Goal: Use online tool/utility: Utilize a website feature to perform a specific function

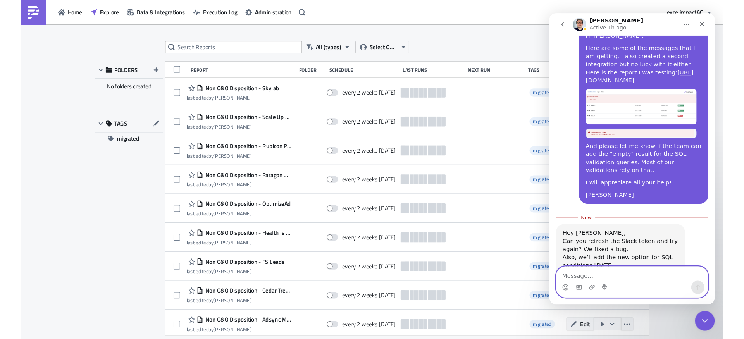
scroll to position [1014, 0]
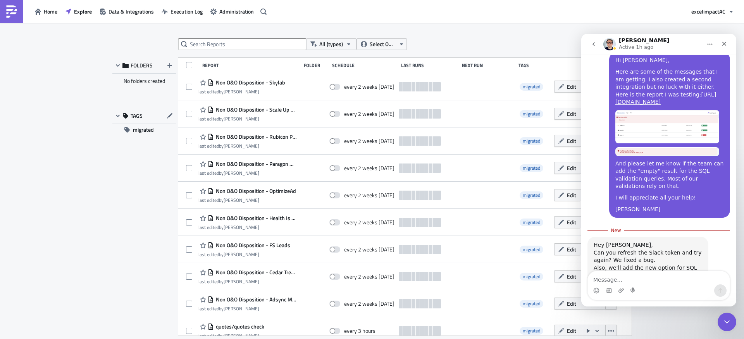
click at [79, 30] on div "All (types) Select Owner New FOLDERS No folders created TAGS migrated Report Fo…" at bounding box center [372, 181] width 744 height 317
click at [121, 11] on span "Data & Integrations" at bounding box center [130, 11] width 45 height 8
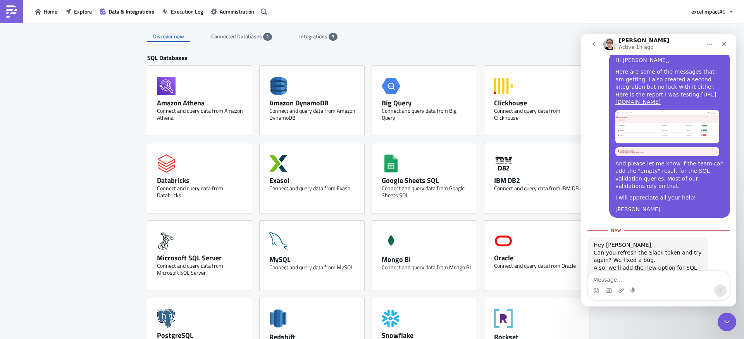
click at [308, 34] on span "Integrations" at bounding box center [313, 36] width 29 height 8
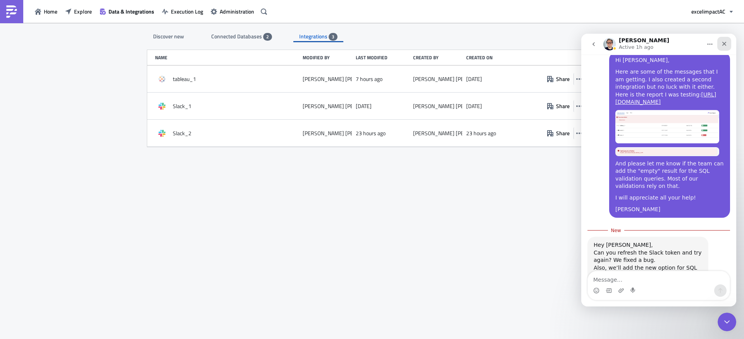
click at [585, 43] on div "Close" at bounding box center [724, 44] width 14 height 14
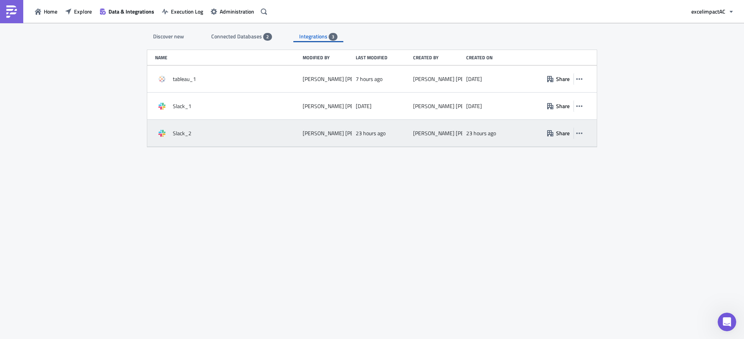
scroll to position [1001, 0]
click at [581, 134] on icon "button" at bounding box center [579, 133] width 6 height 6
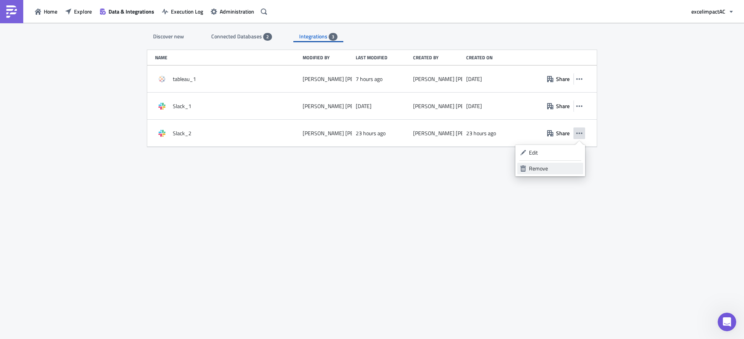
click at [557, 169] on div "Remove" at bounding box center [555, 169] width 52 height 8
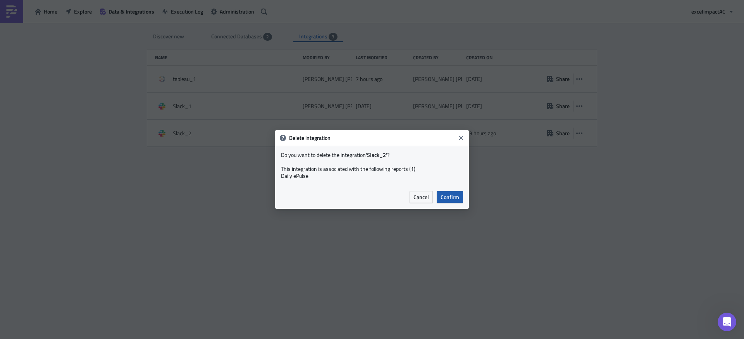
click at [451, 197] on span "Confirm" at bounding box center [449, 197] width 19 height 8
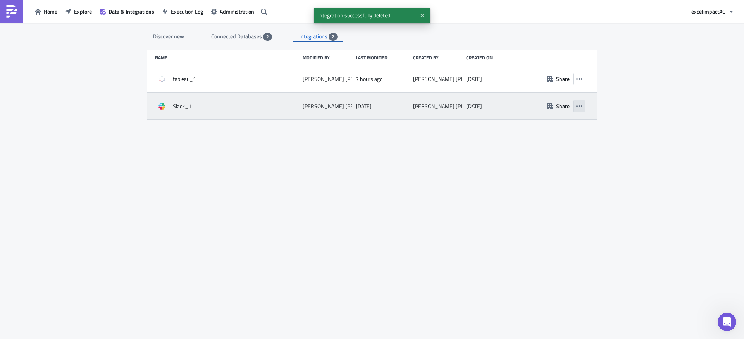
click at [583, 105] on button "button" at bounding box center [579, 106] width 12 height 12
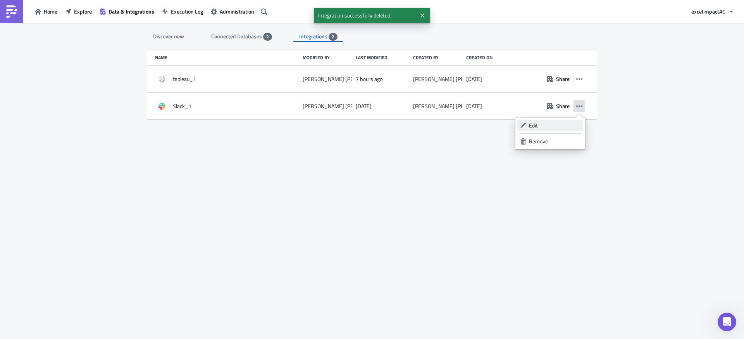
click at [552, 126] on div "Edit" at bounding box center [555, 126] width 52 height 8
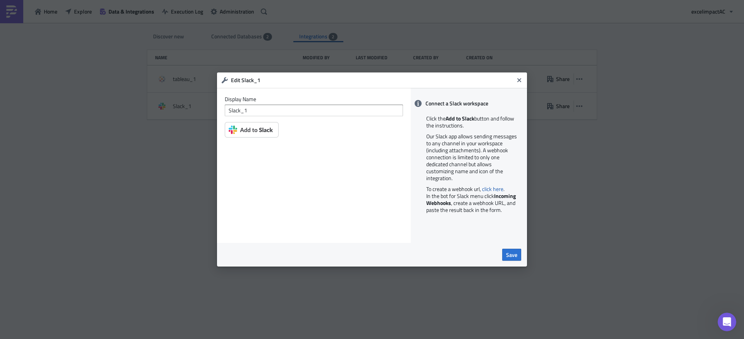
click at [258, 131] on img at bounding box center [252, 129] width 54 height 15
click at [513, 256] on span "Save" at bounding box center [511, 255] width 11 height 8
click at [514, 256] on span "Save" at bounding box center [511, 255] width 11 height 8
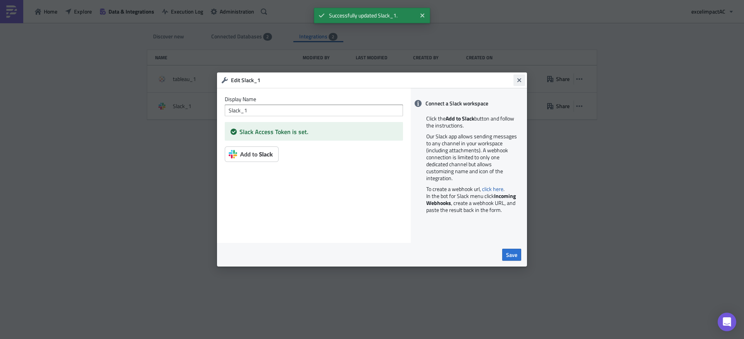
click at [521, 81] on icon "Close" at bounding box center [519, 80] width 6 height 6
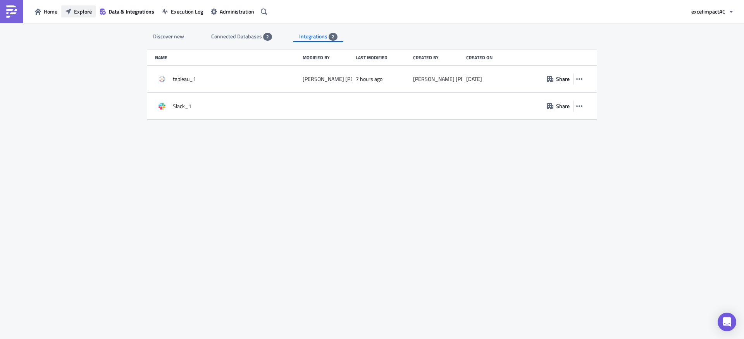
click at [83, 11] on span "Explore" at bounding box center [83, 11] width 18 height 8
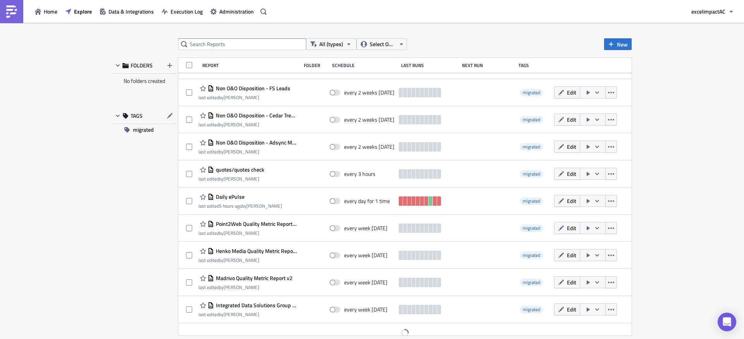
scroll to position [158, 0]
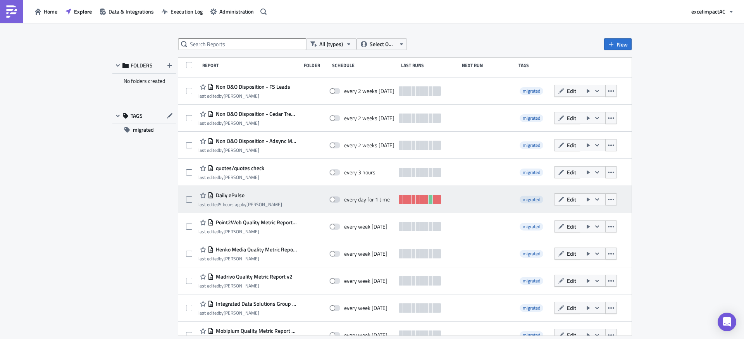
click at [594, 201] on icon "button" at bounding box center [597, 199] width 6 height 6
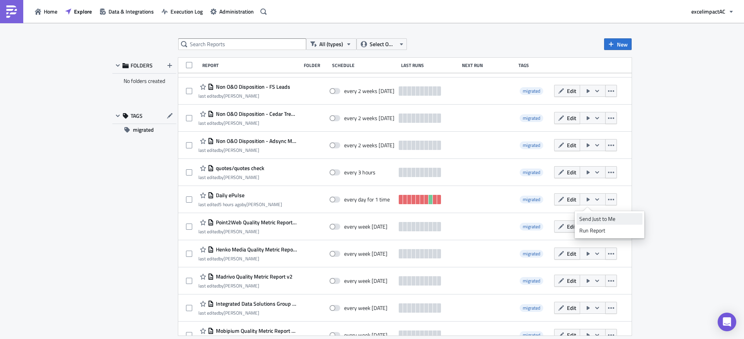
click at [596, 219] on div "Send Just to Me" at bounding box center [609, 219] width 60 height 8
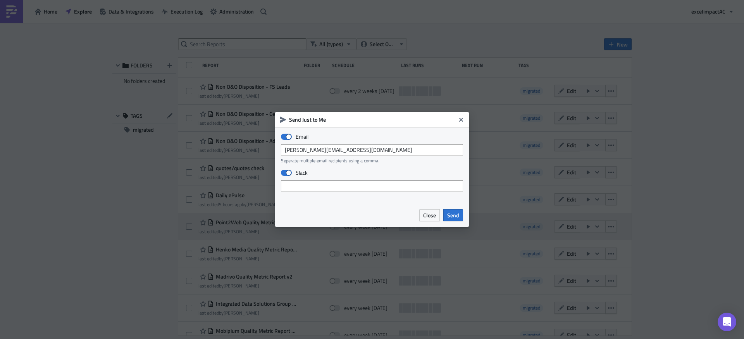
click at [456, 216] on span "Send" at bounding box center [453, 215] width 12 height 8
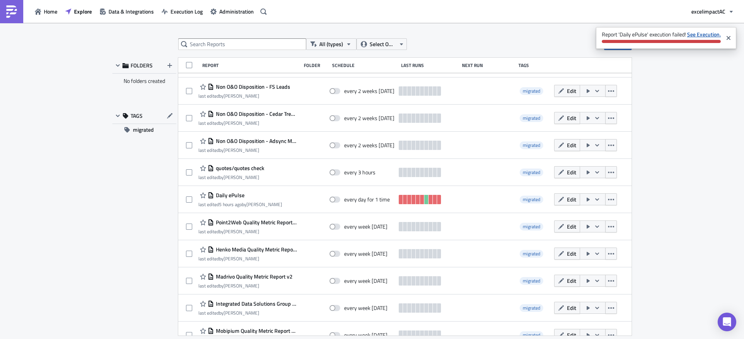
click at [708, 33] on strong "See Execution." at bounding box center [704, 34] width 34 height 8
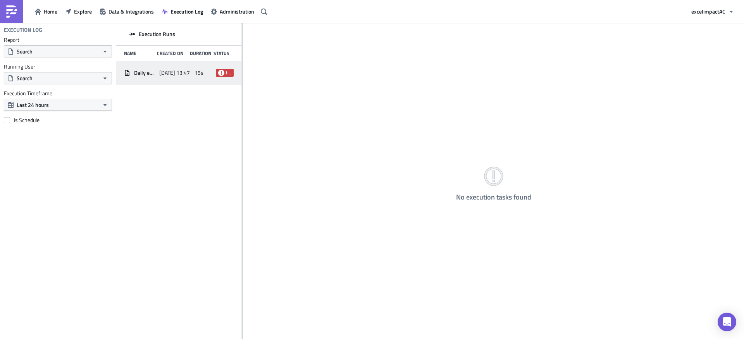
click at [222, 74] on icon at bounding box center [221, 72] width 6 height 6
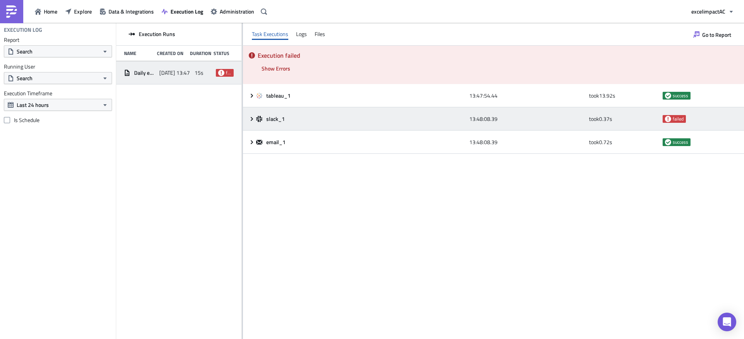
click at [249, 117] on icon at bounding box center [252, 119] width 6 height 6
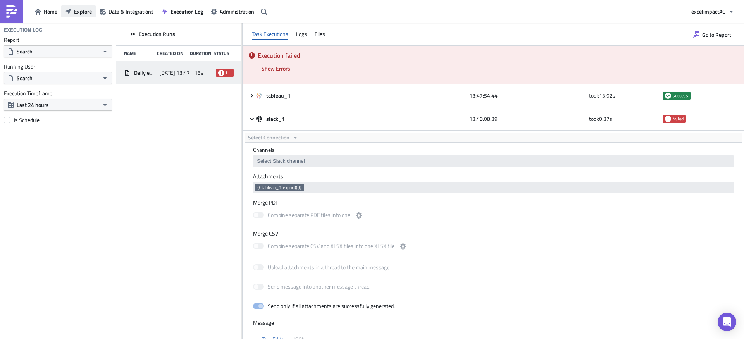
click at [79, 13] on span "Explore" at bounding box center [83, 11] width 18 height 8
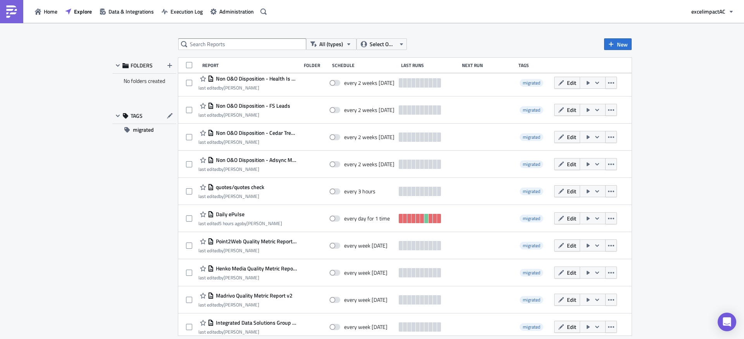
scroll to position [164, 0]
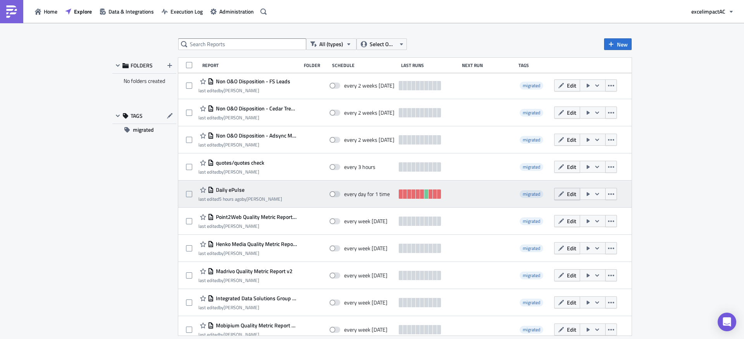
click at [567, 195] on span "Edit" at bounding box center [571, 194] width 9 height 8
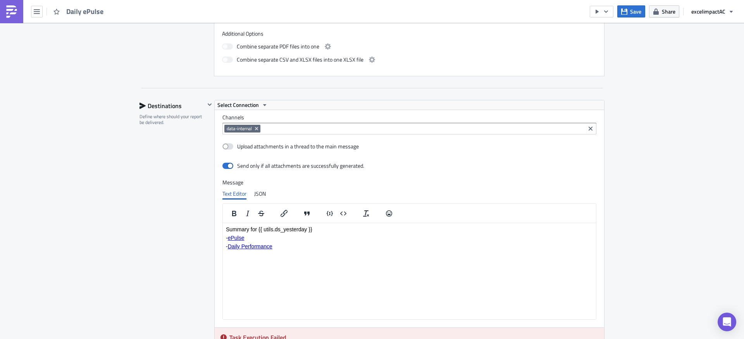
scroll to position [390, 0]
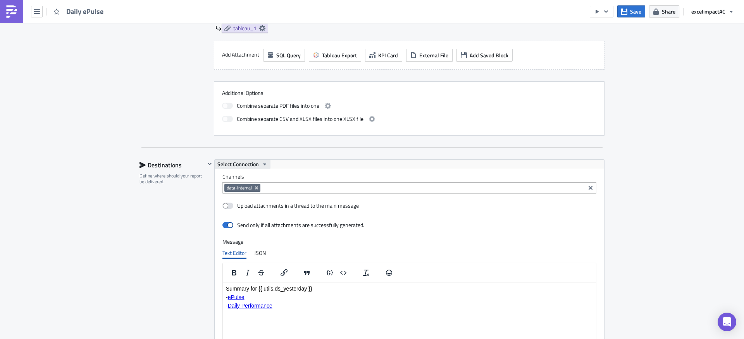
click at [250, 166] on span "Select Connection" at bounding box center [237, 164] width 41 height 9
click at [240, 176] on div "Slack_1" at bounding box center [252, 177] width 55 height 8
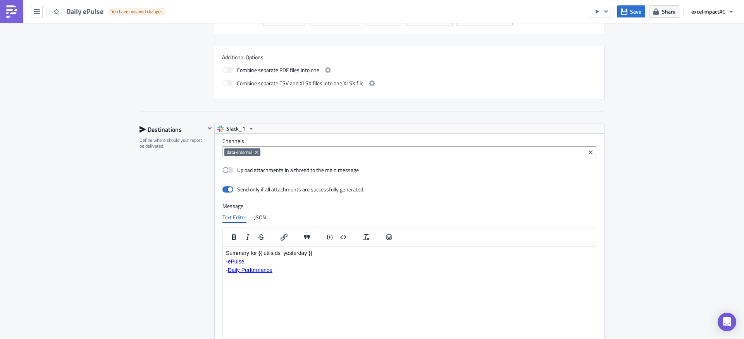
scroll to position [399, 0]
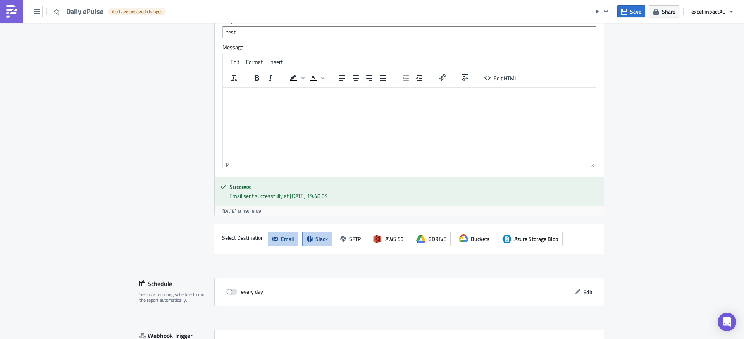
click at [306, 237] on icon "button" at bounding box center [309, 239] width 6 height 6
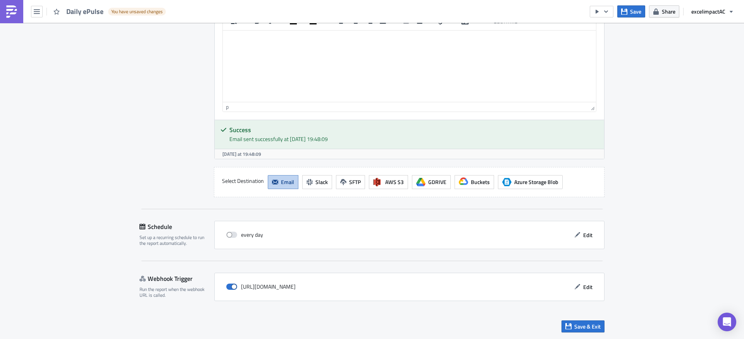
scroll to position [733, 0]
click at [311, 184] on button "Slack" at bounding box center [317, 182] width 30 height 14
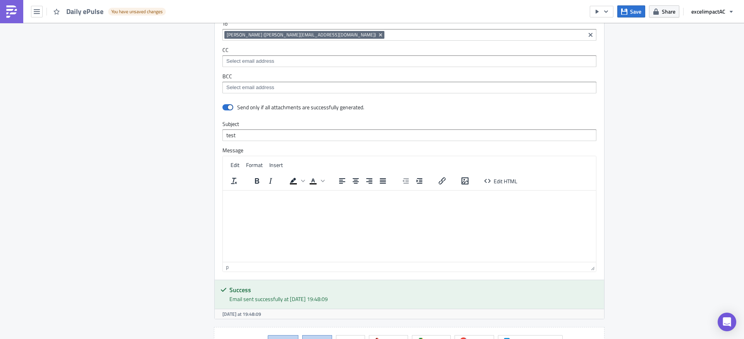
scroll to position [995, 0]
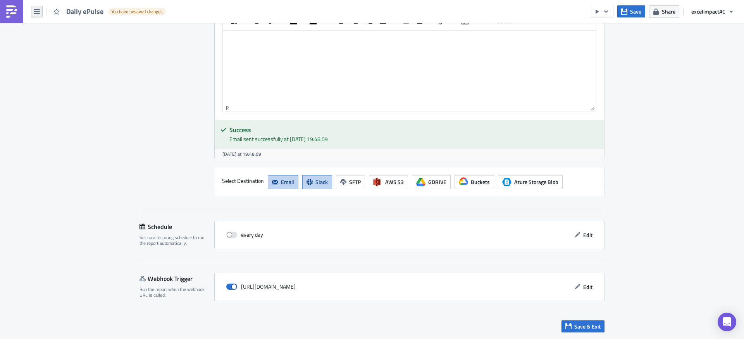
click at [35, 15] on button "button" at bounding box center [37, 12] width 12 height 12
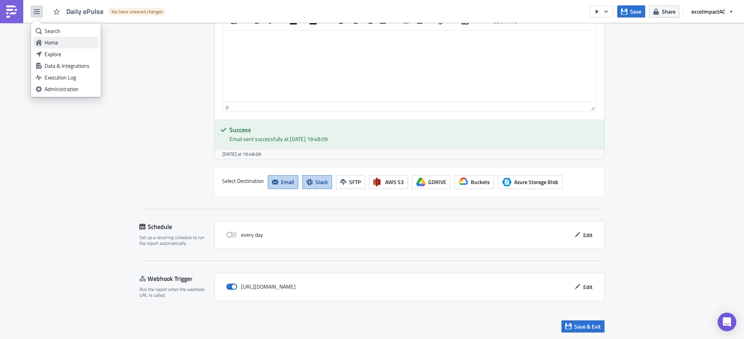
click at [54, 40] on div "Home" at bounding box center [71, 43] width 52 height 8
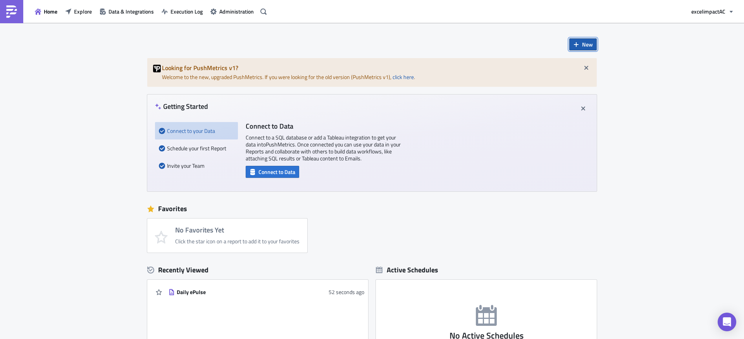
click at [582, 46] on span "New" at bounding box center [587, 44] width 11 height 8
click at [587, 75] on div "Notebook" at bounding box center [606, 76] width 52 height 8
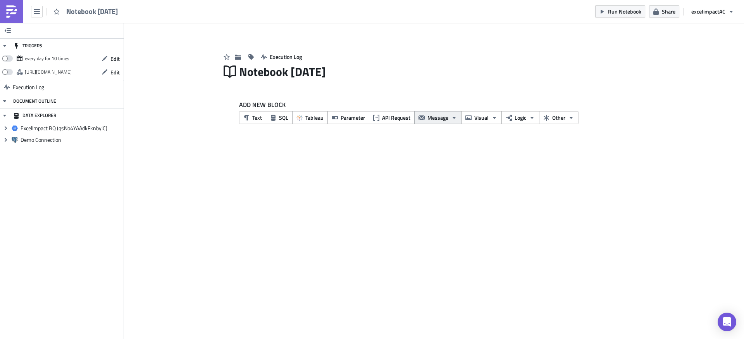
click at [452, 119] on icon "button" at bounding box center [454, 118] width 6 height 6
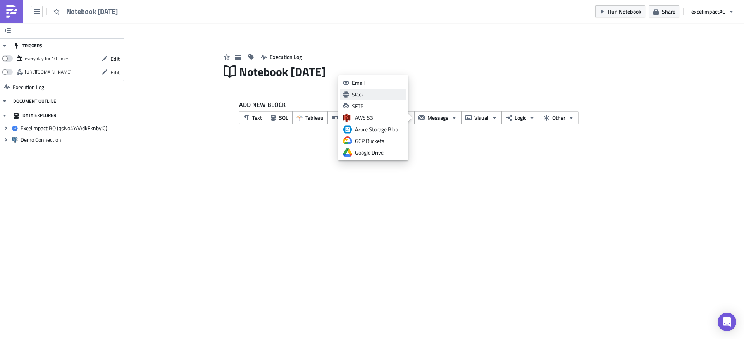
click at [363, 94] on div "Slack" at bounding box center [378, 95] width 52 height 8
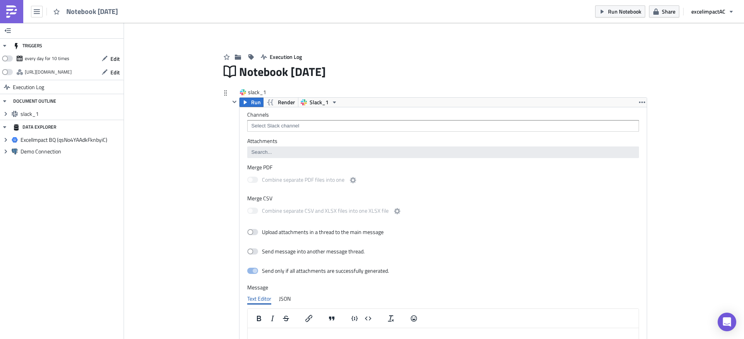
click at [313, 128] on input at bounding box center [442, 126] width 387 height 8
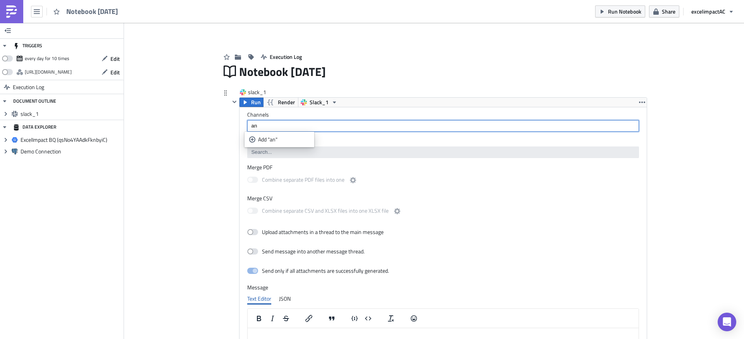
type input "a"
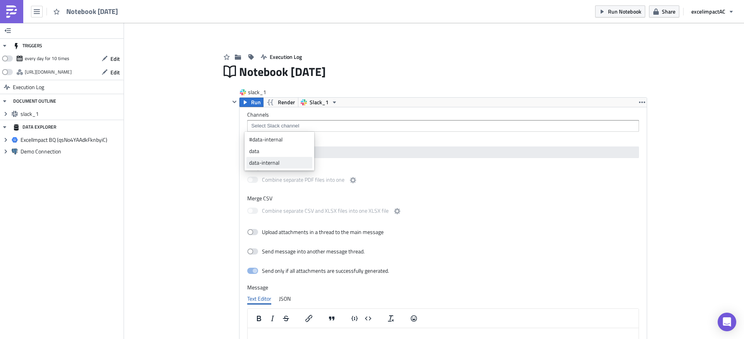
click at [287, 165] on div "data-internal" at bounding box center [279, 163] width 60 height 8
click at [657, 169] on div "Add Image Execution Log Notebook 2025-09-23 slack_1 Run Render Slack_1 Channels…" at bounding box center [434, 261] width 620 height 476
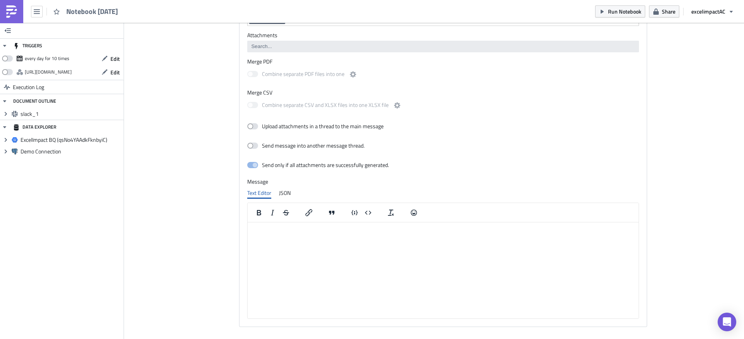
scroll to position [121, 0]
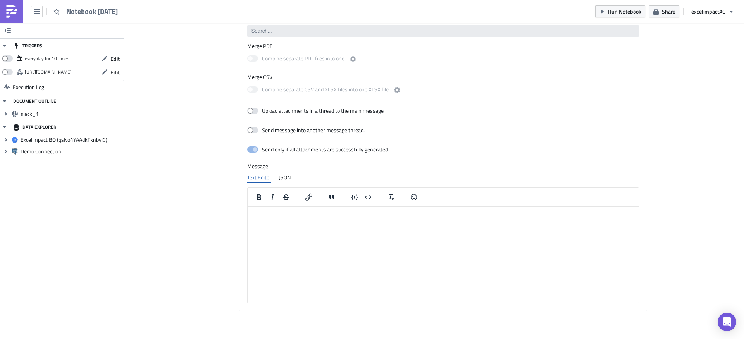
click at [414, 219] on html at bounding box center [443, 213] width 391 height 12
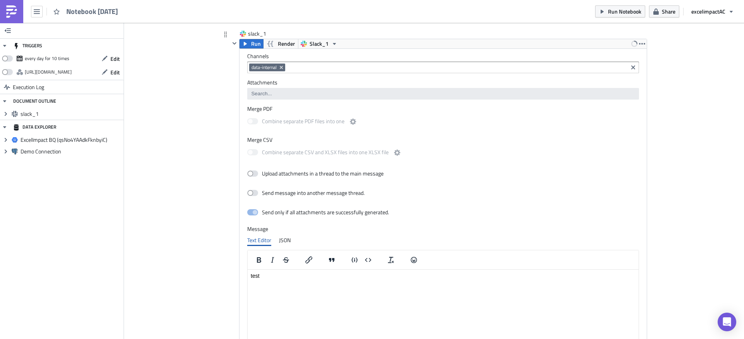
scroll to position [0, 0]
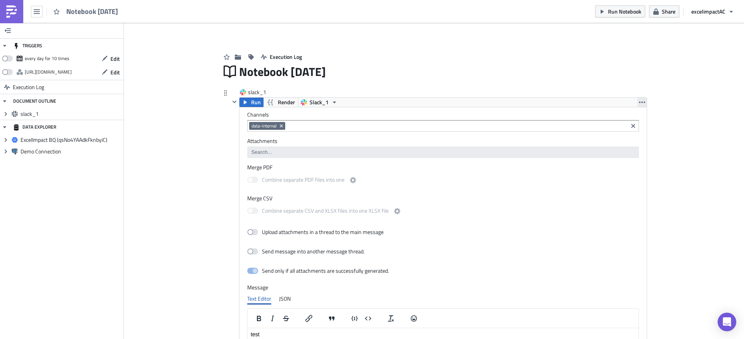
click at [639, 103] on icon "button" at bounding box center [642, 102] width 6 height 6
click at [685, 78] on div "Add Image Execution Log Notebook 2025-09-23 slack_1 Run Render Slack_1 Channels…" at bounding box center [434, 261] width 620 height 476
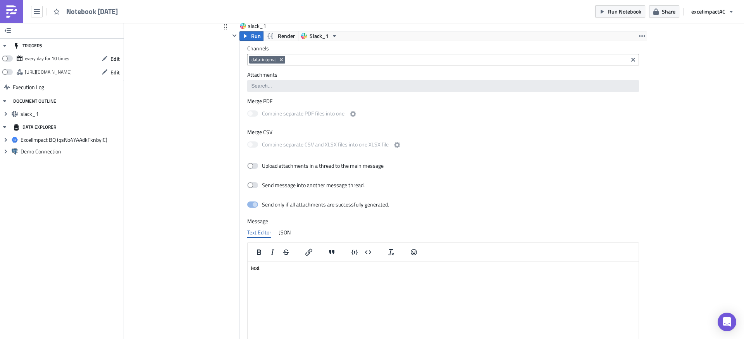
scroll to position [55, 0]
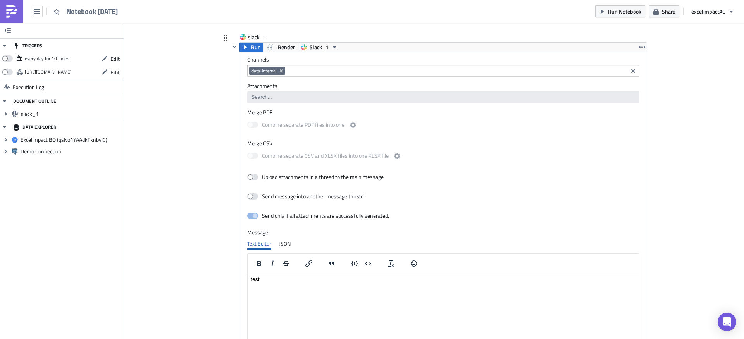
click at [300, 286] on html "test" at bounding box center [443, 279] width 391 height 12
click at [8, 114] on icon "Expand group" at bounding box center [6, 114] width 6 height 6
click at [117, 124] on icon "button" at bounding box center [115, 125] width 4 height 6
click at [330, 281] on p "PushMetrics test" at bounding box center [443, 279] width 385 height 6
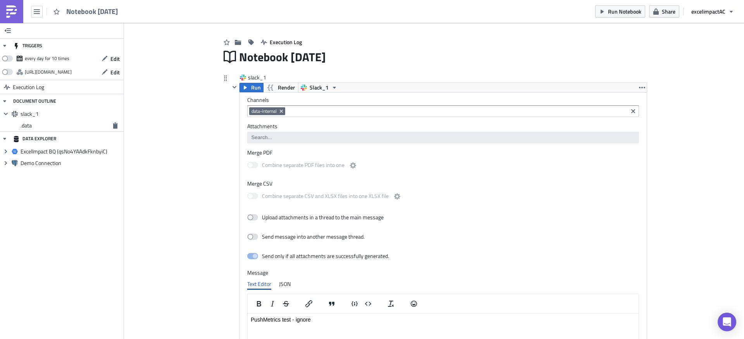
scroll to position [0, 0]
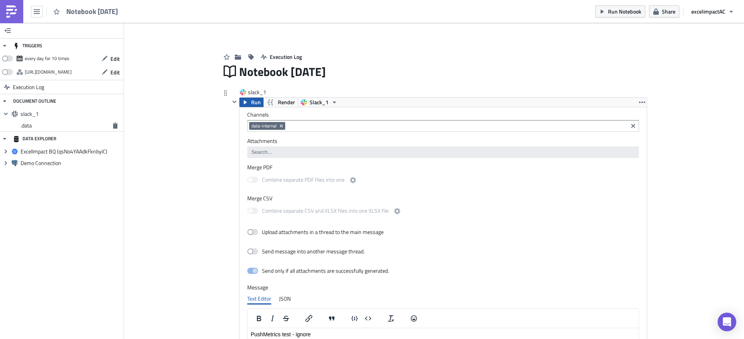
click at [253, 101] on span "Run" at bounding box center [256, 102] width 10 height 9
click at [251, 126] on span "data-internal" at bounding box center [263, 126] width 25 height 6
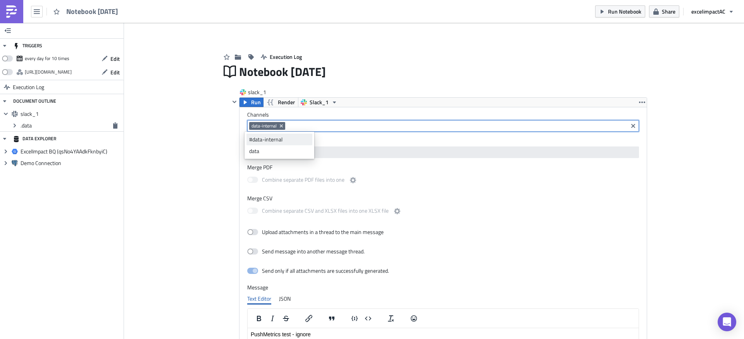
click at [258, 140] on div "#data-internal" at bounding box center [279, 140] width 60 height 8
click at [282, 127] on icon "Remove Tag" at bounding box center [281, 126] width 6 height 6
click at [252, 103] on span "Run" at bounding box center [256, 102] width 10 height 9
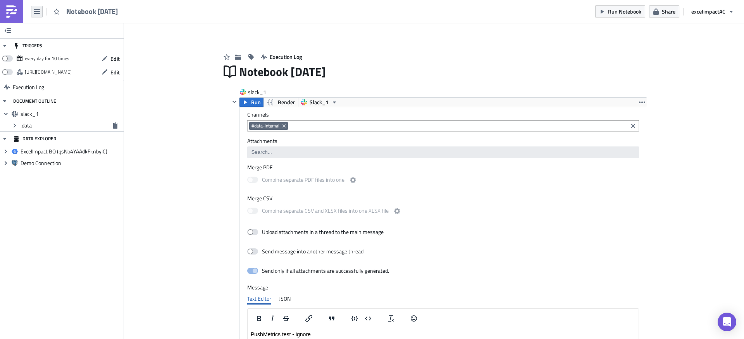
click at [40, 13] on icon "button" at bounding box center [37, 11] width 6 height 5
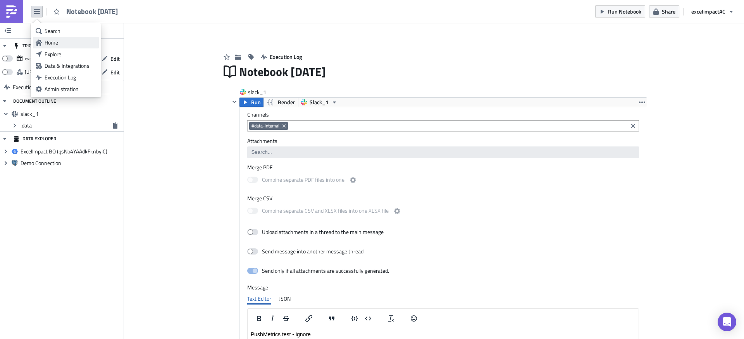
click at [54, 41] on div "Home" at bounding box center [71, 43] width 52 height 8
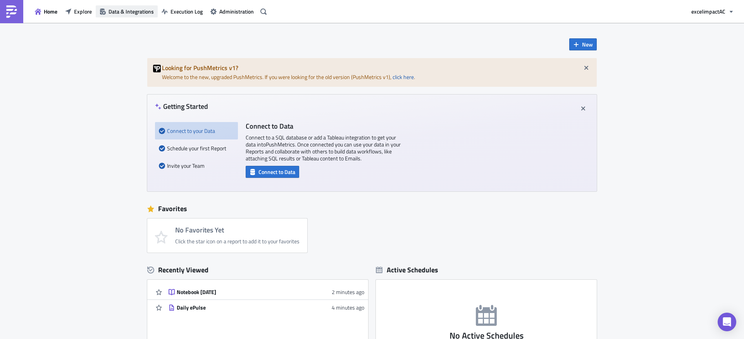
click at [146, 13] on span "Data & Integrations" at bounding box center [130, 11] width 45 height 8
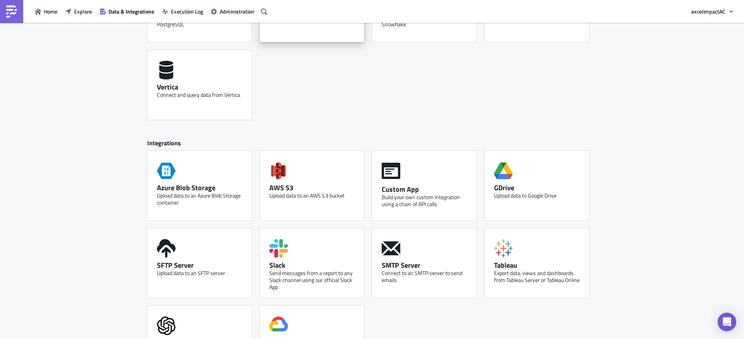
scroll to position [369, 0]
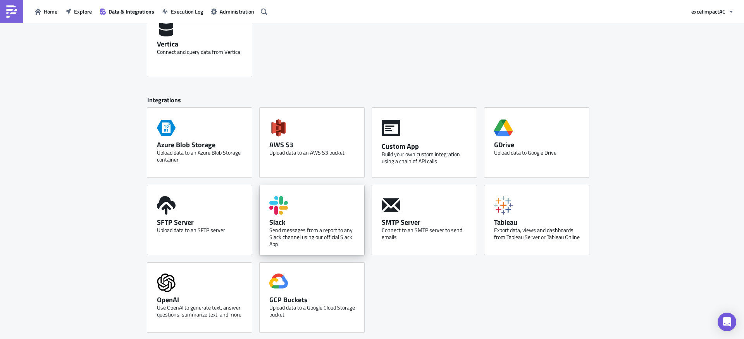
click at [313, 210] on div "Slack Send messages from a report to any Slack channel using our official Slack…" at bounding box center [312, 220] width 105 height 70
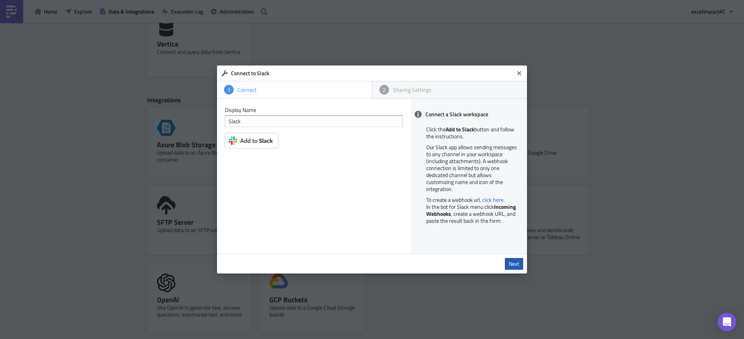
click at [513, 264] on span "Next" at bounding box center [514, 263] width 10 height 7
click at [259, 140] on img at bounding box center [252, 140] width 54 height 15
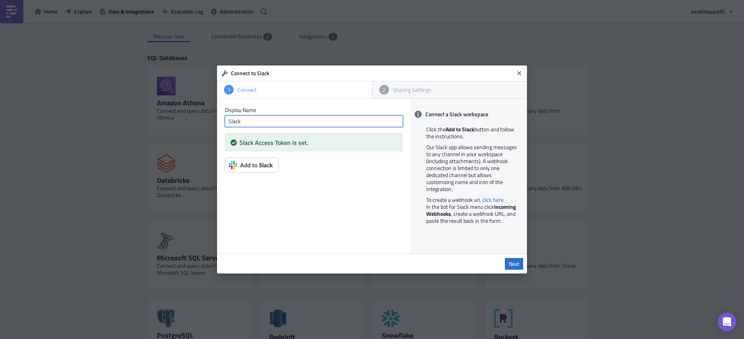
click at [274, 123] on input "Slack" at bounding box center [314, 121] width 178 height 12
type input "Slack_2"
click at [514, 264] on span "Next" at bounding box center [514, 263] width 10 height 7
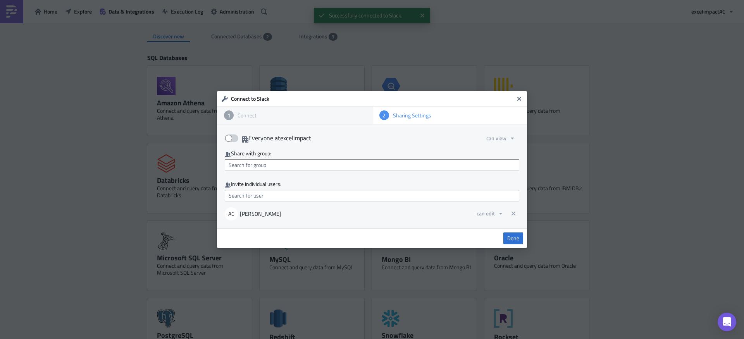
click at [231, 138] on span at bounding box center [232, 138] width 14 height 8
click at [231, 138] on input "Everyone at excelimpact" at bounding box center [228, 135] width 5 height 5
checkbox input "true"
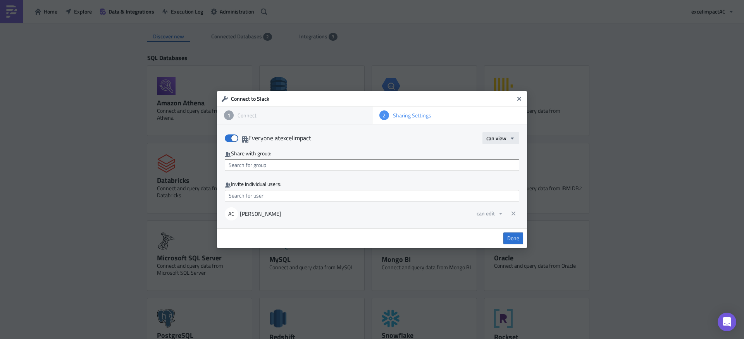
click at [505, 140] on span "can view" at bounding box center [496, 138] width 20 height 8
click at [503, 160] on div "can use" at bounding box center [519, 164] width 64 height 8
click at [501, 140] on span "can use" at bounding box center [498, 138] width 18 height 8
click at [507, 171] on div "can edit" at bounding box center [522, 175] width 64 height 8
click at [476, 146] on div "Everyone at excelimpact can edit Share with group: Invite individual users: AC …" at bounding box center [372, 176] width 310 height 104
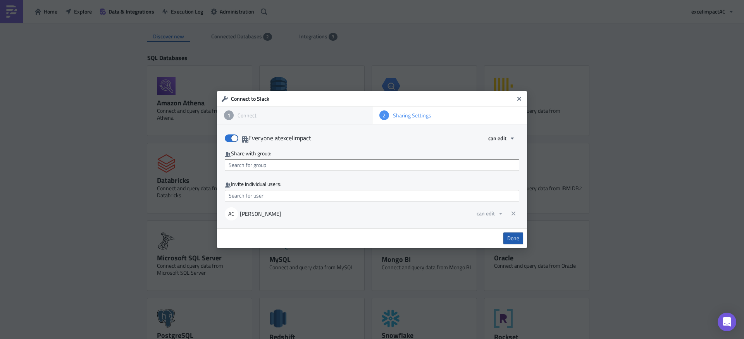
click at [511, 240] on span "Done" at bounding box center [513, 238] width 12 height 7
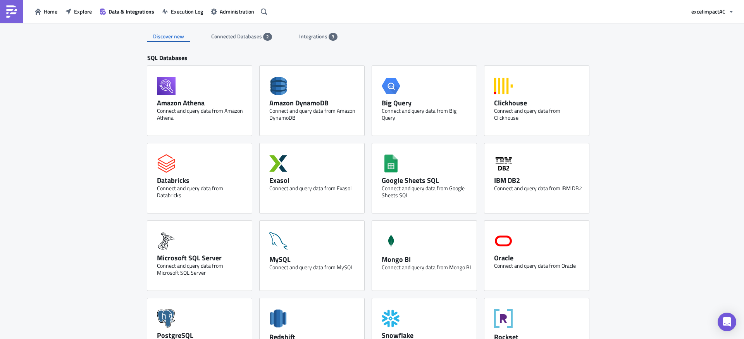
scroll to position [0, 0]
click at [53, 15] on span "Home" at bounding box center [51, 11] width 14 height 8
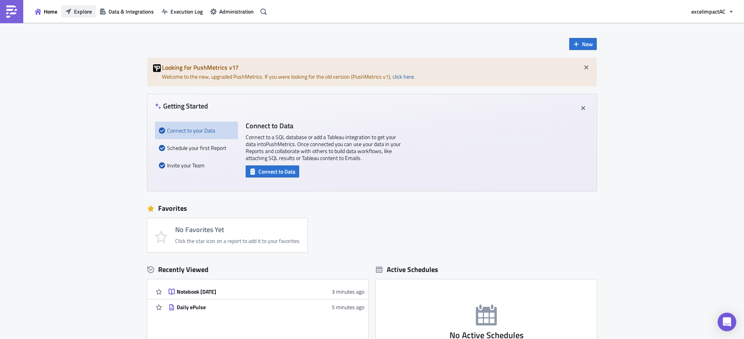
click at [75, 13] on span "Explore" at bounding box center [83, 11] width 18 height 8
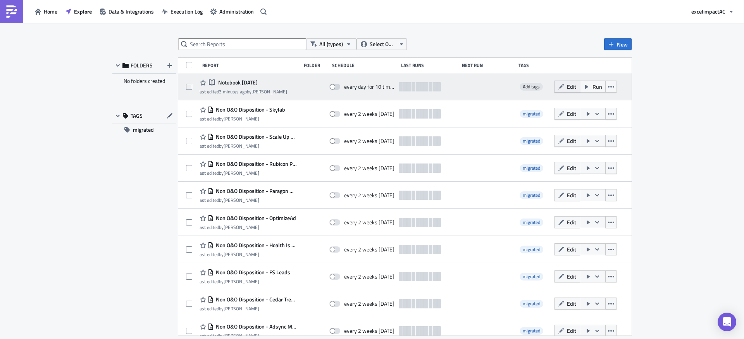
click at [567, 87] on span "Edit" at bounding box center [571, 87] width 9 height 8
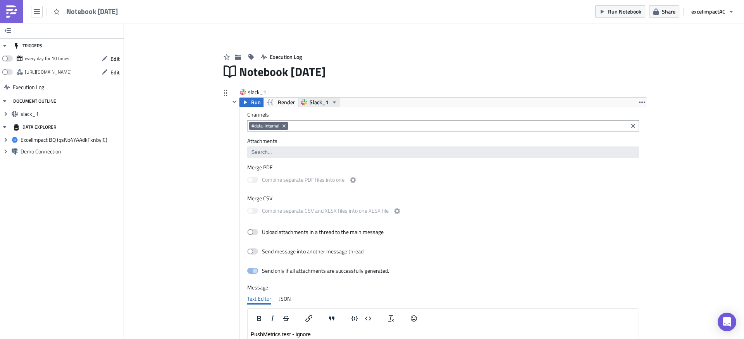
click at [320, 102] on span "Slack_1" at bounding box center [319, 102] width 19 height 9
click at [322, 124] on div "Slack_2" at bounding box center [335, 126] width 55 height 8
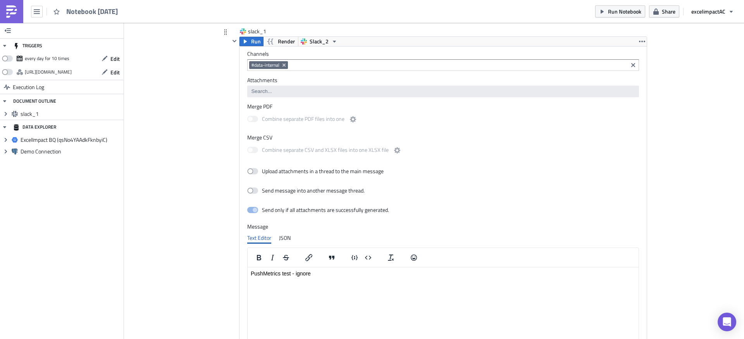
scroll to position [51, 0]
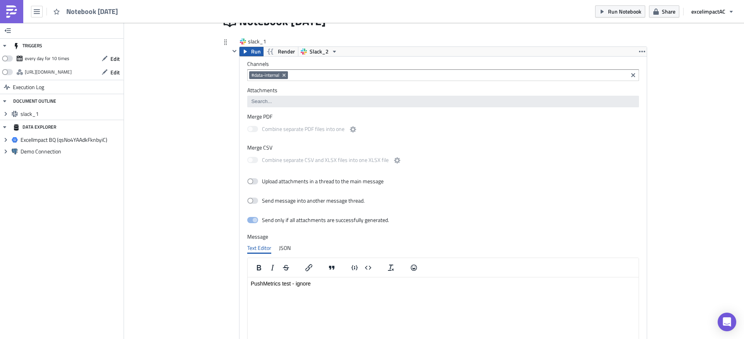
click at [252, 52] on span "Run" at bounding box center [256, 51] width 10 height 9
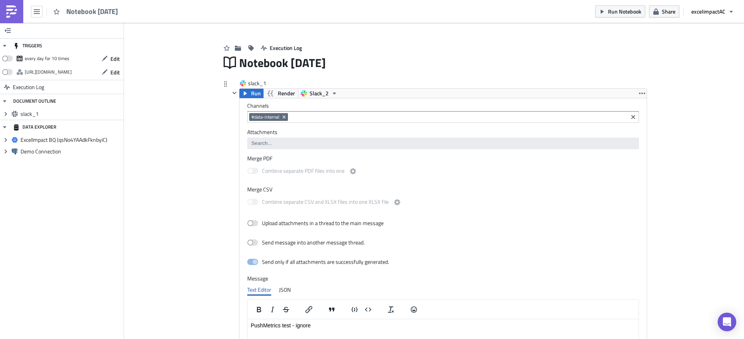
scroll to position [6, 0]
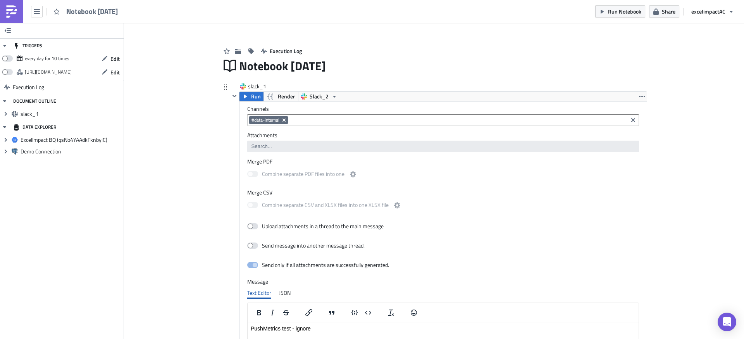
click at [283, 120] on icon "Remove Tag" at bounding box center [284, 120] width 6 height 6
click at [270, 154] on div "data-internal" at bounding box center [279, 157] width 60 height 8
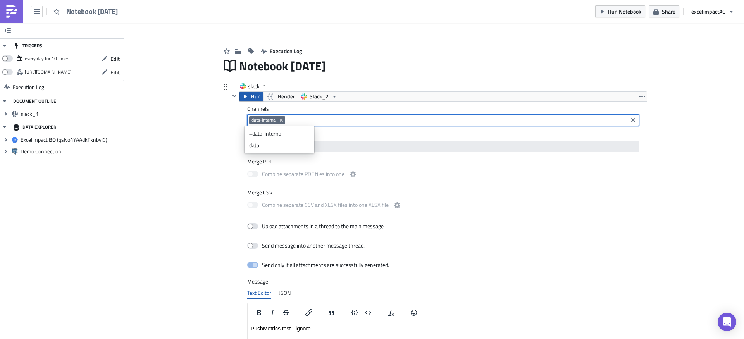
click at [253, 97] on span "Run" at bounding box center [256, 96] width 10 height 9
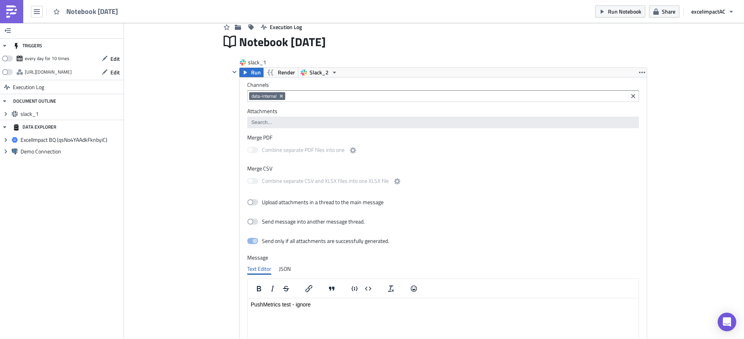
scroll to position [0, 0]
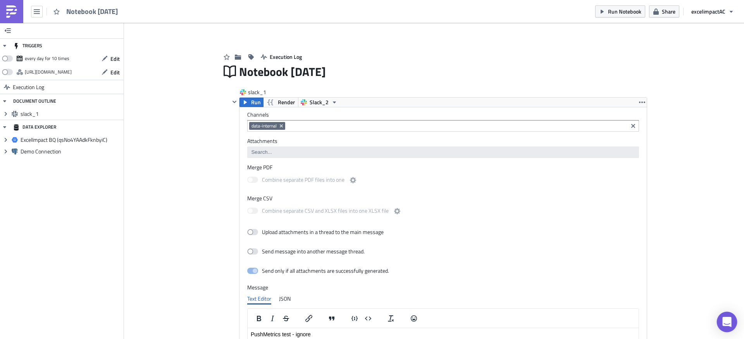
click at [733, 321] on div "Open Intercom Messenger" at bounding box center [727, 322] width 21 height 21
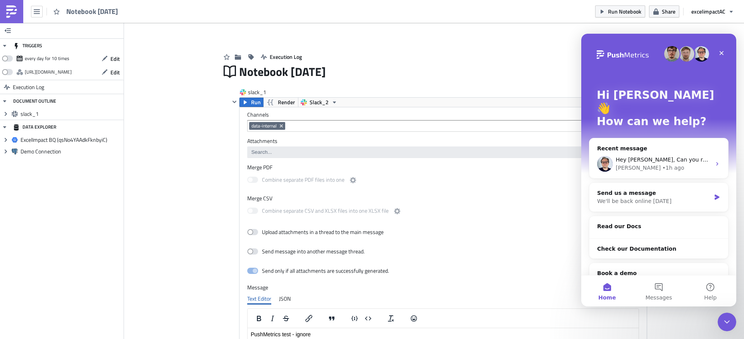
scroll to position [37, 0]
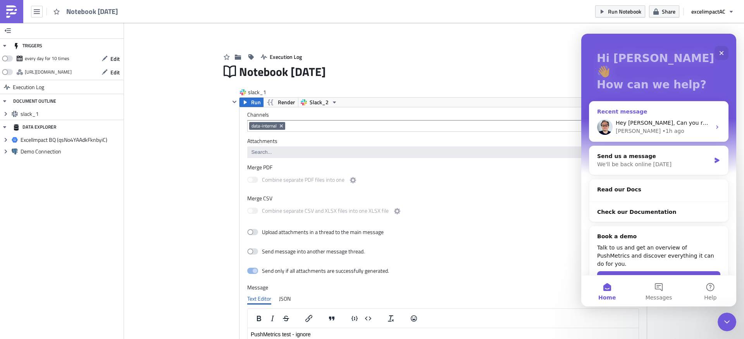
click at [688, 127] on div "Julian • 1h ago" at bounding box center [663, 131] width 95 height 8
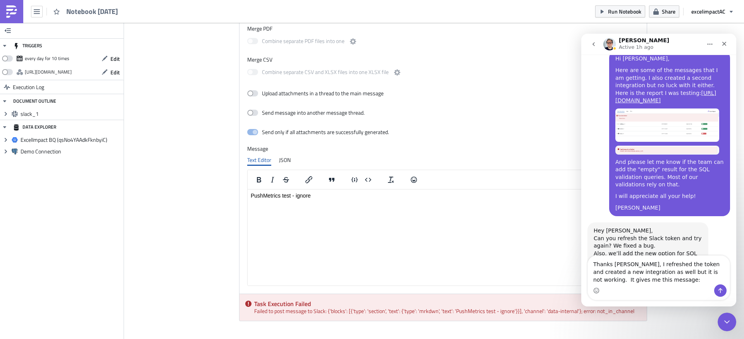
scroll to position [186, 0]
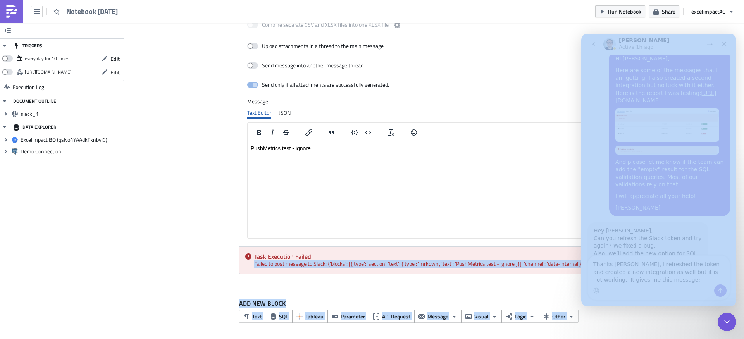
drag, startPoint x: 833, startPoint y: 298, endPoint x: 600, endPoint y: 256, distance: 236.6
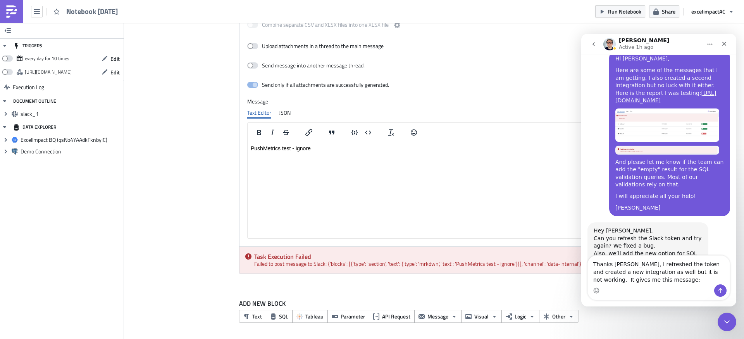
click at [499, 275] on div "slack_1 Run Render Slack_2 Channels data-internal Attachments Merge PDF Combine…" at bounding box center [438, 88] width 417 height 373
drag, startPoint x: 261, startPoint y: 258, endPoint x: 269, endPoint y: 259, distance: 7.8
click at [290, 260] on div "Task Execution Failed Failed to post message to Slack: {'blocks': [{'type': 'se…" at bounding box center [442, 260] width 407 height 27
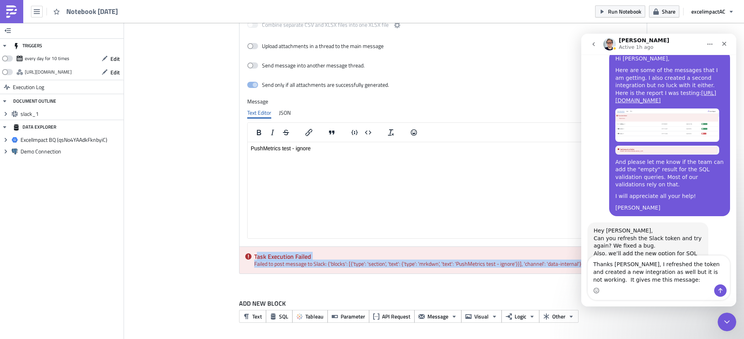
drag, startPoint x: 253, startPoint y: 257, endPoint x: 511, endPoint y: 268, distance: 257.5
click at [511, 268] on div "Task Execution Failed Failed to post message to Slack: {'blocks': [{'type': 'se…" at bounding box center [442, 260] width 407 height 27
copy div "ask Execution Failed Failed to post message to Slack: {'blocks': [{'type': 'sec…"
drag, startPoint x: 650, startPoint y: 287, endPoint x: 659, endPoint y: 282, distance: 10.4
click at [650, 287] on div "Intercom messenger" at bounding box center [659, 290] width 142 height 12
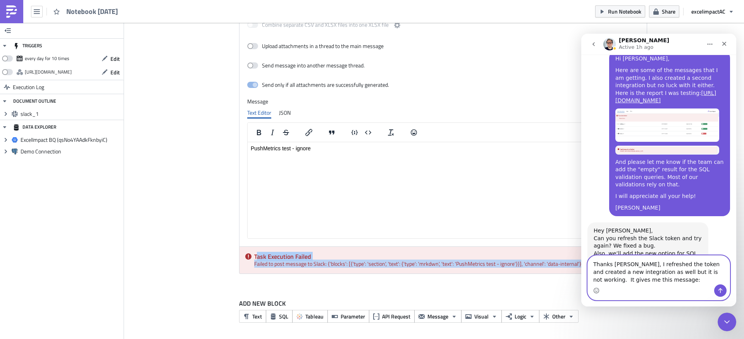
click at [659, 281] on textarea "Thanks Julian, I refreshed the token and created a new integration as well but …" at bounding box center [659, 270] width 142 height 29
drag, startPoint x: 638, startPoint y: 281, endPoint x: 646, endPoint y: 280, distance: 7.9
click at [640, 280] on textarea "Thanks Julian, I refreshed the token and created a new integration as well but …" at bounding box center [659, 270] width 142 height 29
paste textarea "ask Execution Failed Failed to post message to Slack: {'blocks': [{'type': 'sec…"
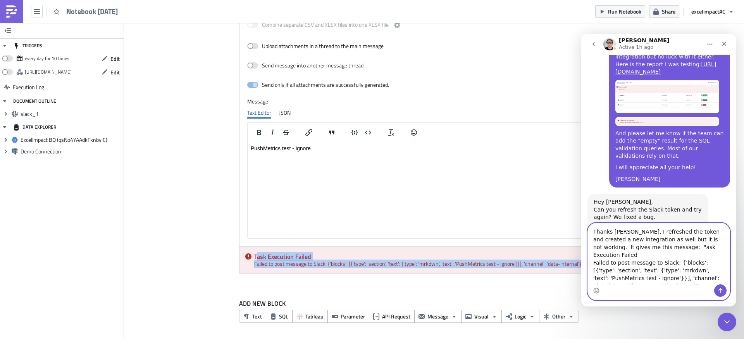
scroll to position [1048, 0]
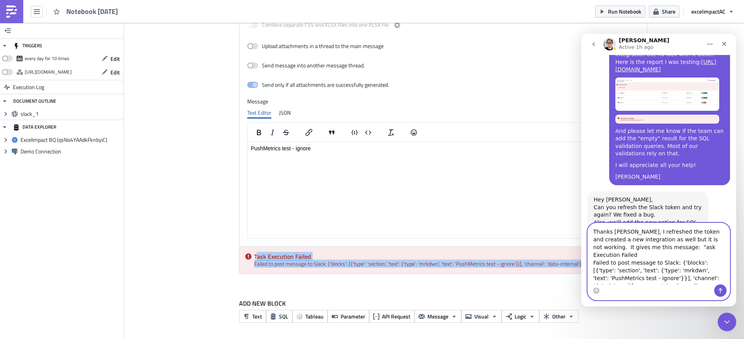
click at [643, 249] on textarea "Thanks Julian, I refreshed the token and created a new integration as well but …" at bounding box center [659, 253] width 142 height 61
type textarea "Thanks Julian, I refreshed the token and created a new integration as well but …"
click at [723, 291] on icon "Send a message…" at bounding box center [720, 290] width 6 height 6
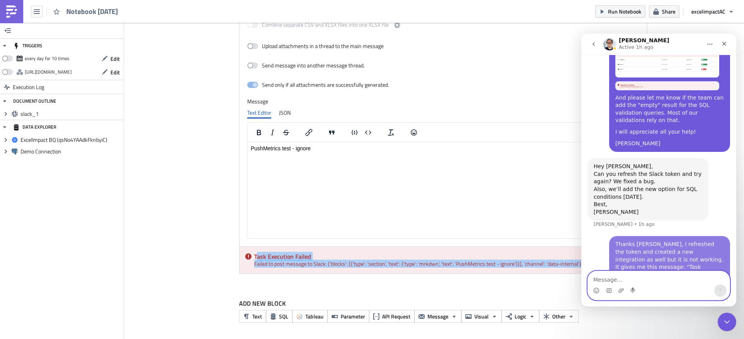
scroll to position [1085, 0]
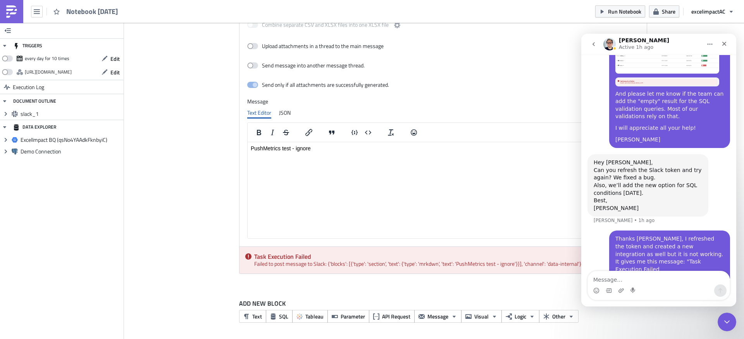
click at [501, 291] on div "ADD NEW BLOCK Text SQL Tableau Parameter API Request Message Visual Logic Other" at bounding box center [434, 313] width 426 height 53
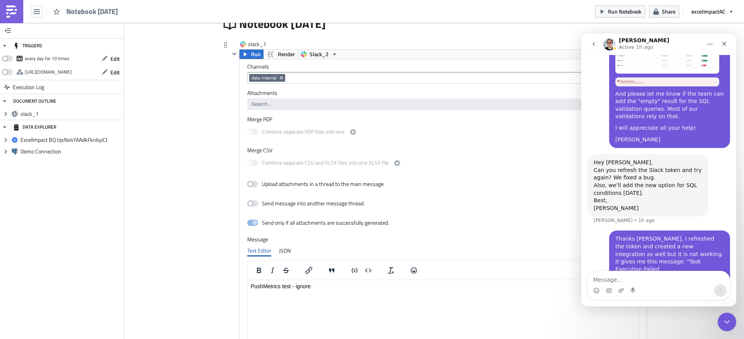
scroll to position [38, 0]
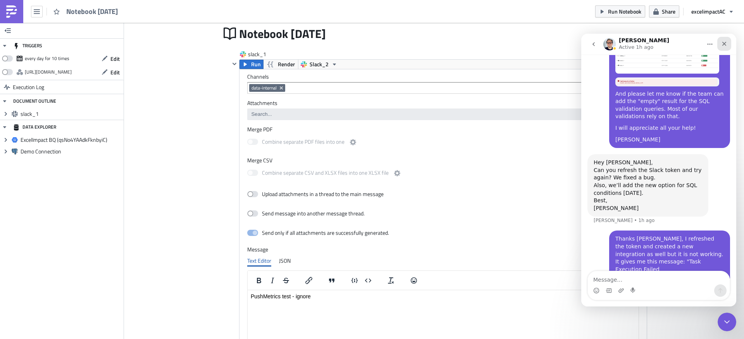
click at [722, 42] on icon "Close" at bounding box center [724, 44] width 6 height 6
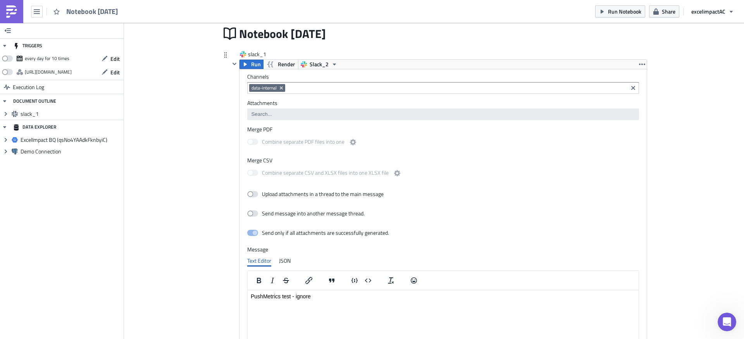
scroll to position [0, 0]
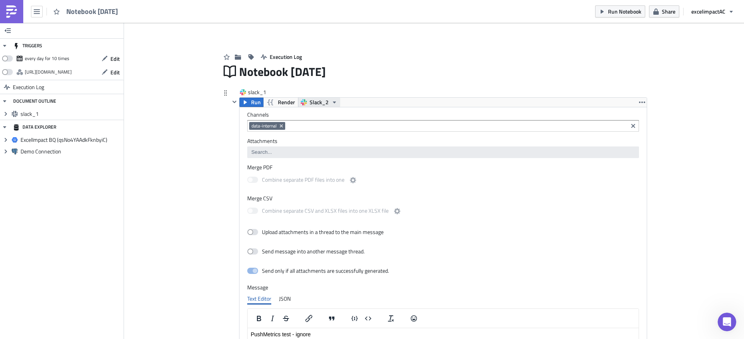
click at [315, 104] on span "Slack_2" at bounding box center [319, 102] width 19 height 9
click at [315, 114] on div "Slack_1" at bounding box center [335, 115] width 55 height 8
click at [317, 104] on span "Slack_1" at bounding box center [319, 102] width 19 height 9
click at [492, 87] on div "slack_1 Run Render Slack_1 Channels data-internal Attachments Merge PDF Combine…" at bounding box center [434, 277] width 426 height 392
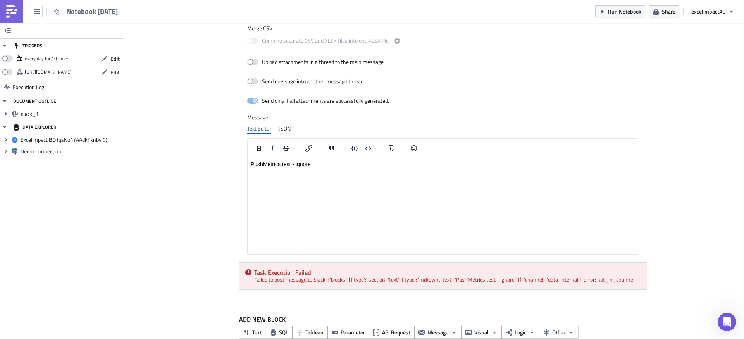
scroll to position [186, 0]
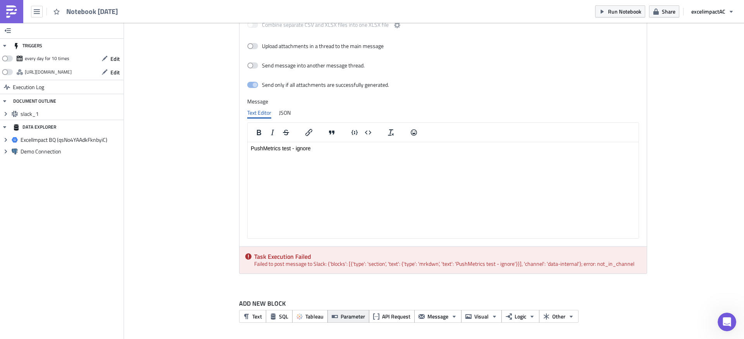
click at [332, 318] on icon "button" at bounding box center [335, 316] width 6 height 6
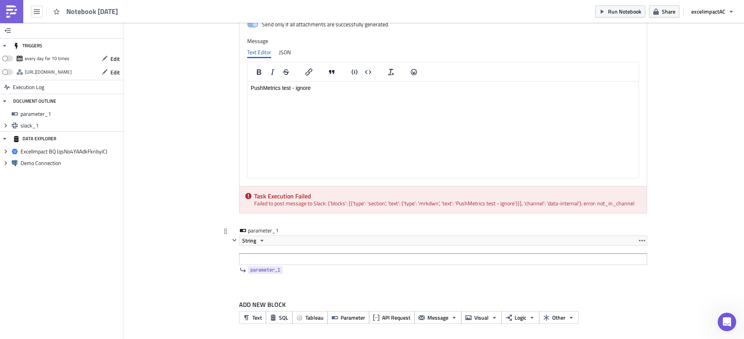
scroll to position [248, 0]
click at [260, 239] on icon "button" at bounding box center [261, 240] width 3 height 2
click at [409, 259] on input "text" at bounding box center [443, 258] width 408 height 12
click at [641, 241] on icon "button" at bounding box center [642, 239] width 6 height 6
click at [563, 256] on input "text" at bounding box center [443, 258] width 408 height 12
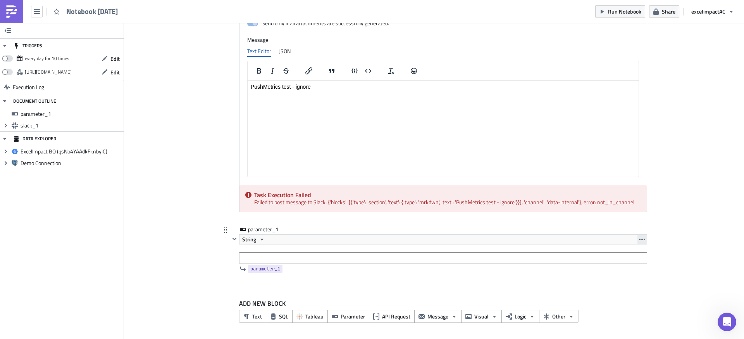
click at [640, 239] on icon "button" at bounding box center [642, 239] width 6 height 6
click at [631, 270] on div "Remove" at bounding box center [644, 274] width 52 height 8
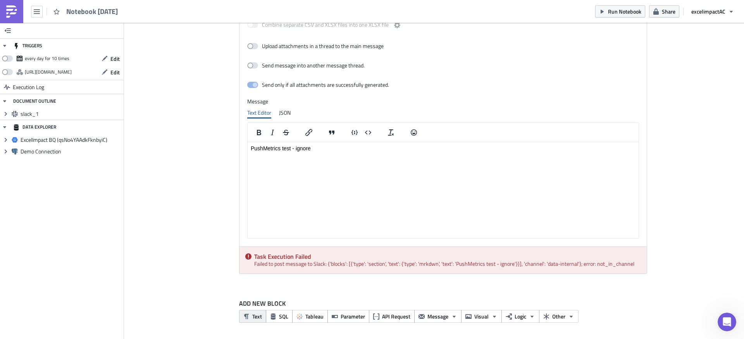
click at [252, 318] on span "Text" at bounding box center [257, 316] width 10 height 8
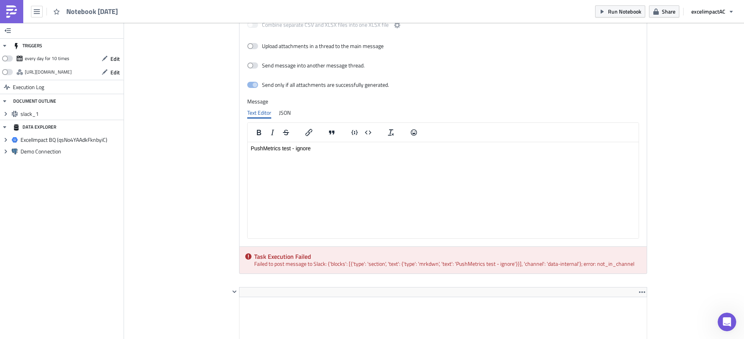
scroll to position [265, 0]
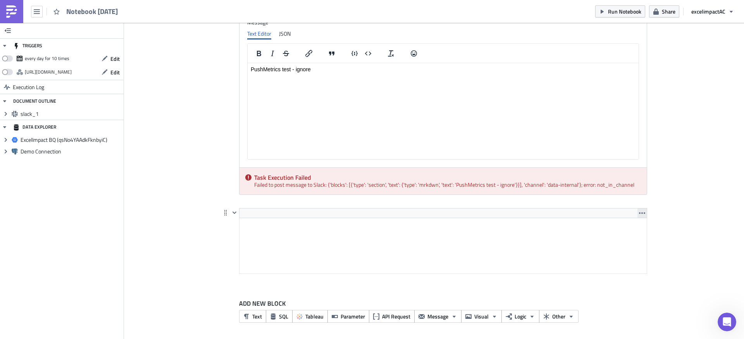
click at [641, 215] on icon "button" at bounding box center [642, 213] width 6 height 6
click at [635, 230] on div "Remove" at bounding box center [644, 231] width 52 height 8
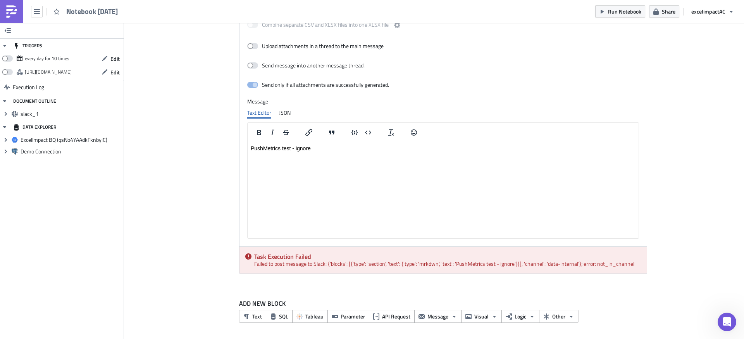
scroll to position [186, 0]
click at [563, 316] on button "Other" at bounding box center [559, 316] width 40 height 13
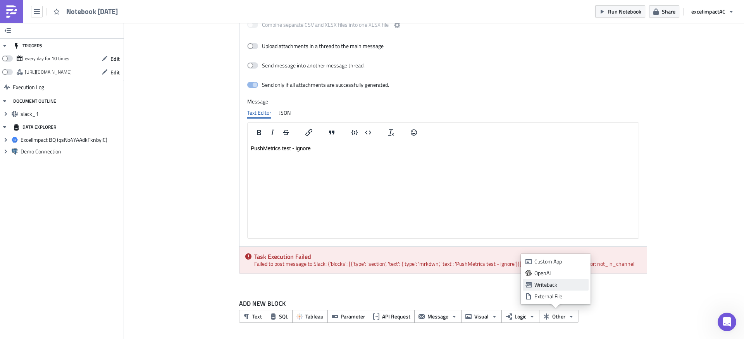
click at [551, 287] on div "Writeback" at bounding box center [560, 285] width 52 height 8
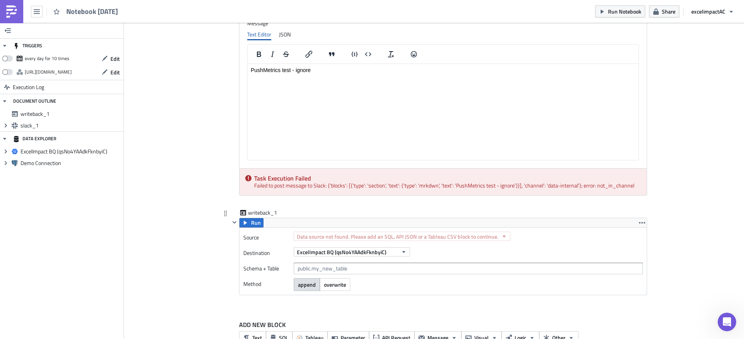
scroll to position [266, 0]
click at [641, 221] on icon "button" at bounding box center [642, 221] width 6 height 2
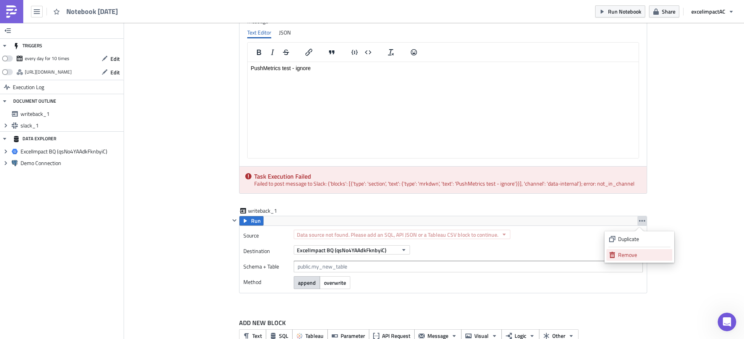
click at [632, 252] on div "Remove" at bounding box center [644, 255] width 52 height 8
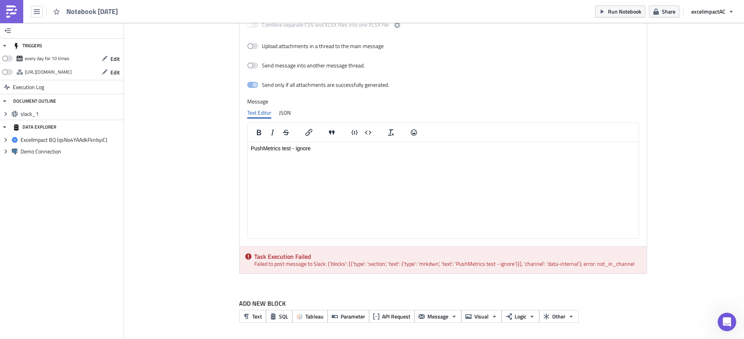
scroll to position [186, 0]
click at [570, 317] on icon "button" at bounding box center [571, 316] width 3 height 2
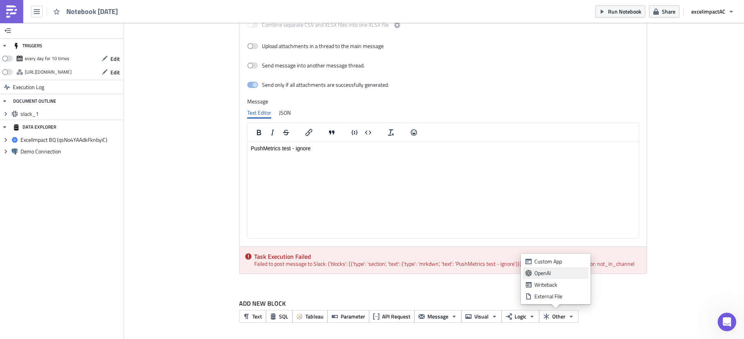
click at [537, 270] on div "OpenAI" at bounding box center [560, 273] width 52 height 8
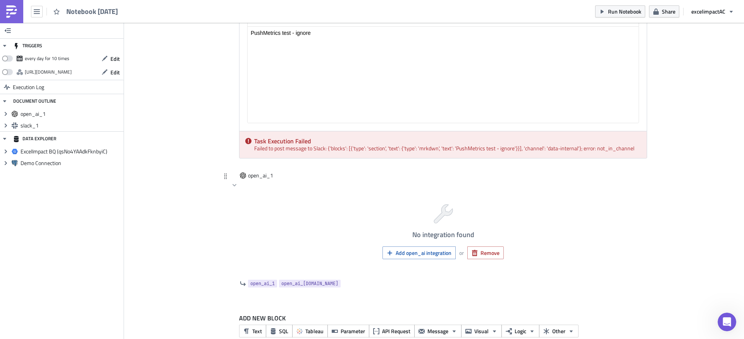
scroll to position [316, 0]
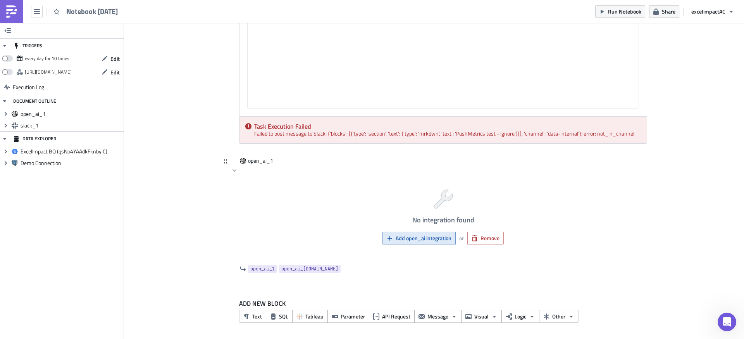
click at [433, 240] on span "Add open_ai integration" at bounding box center [424, 238] width 56 height 8
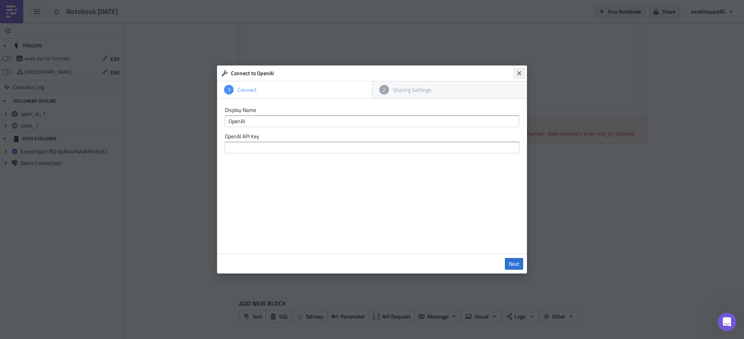
click at [521, 76] on icon "Close" at bounding box center [519, 73] width 6 height 6
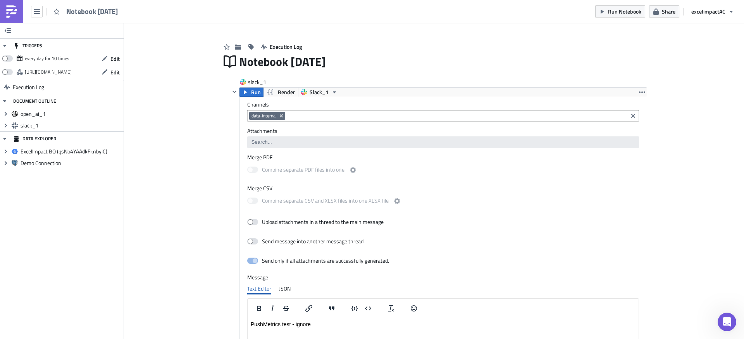
scroll to position [0, 0]
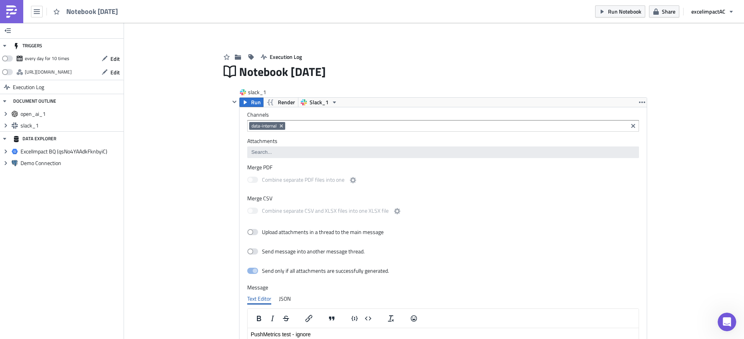
click at [17, 9] on img at bounding box center [11, 11] width 12 height 12
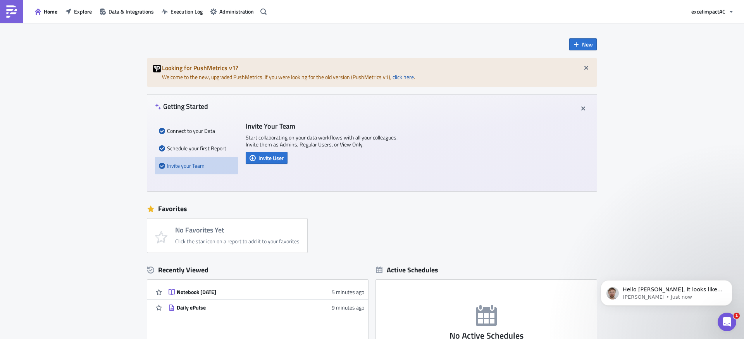
scroll to position [1156, 0]
click at [666, 289] on p "Hello Ana, it looks like "data-internal" is private Slack Channel that PushMetr…" at bounding box center [673, 290] width 100 height 8
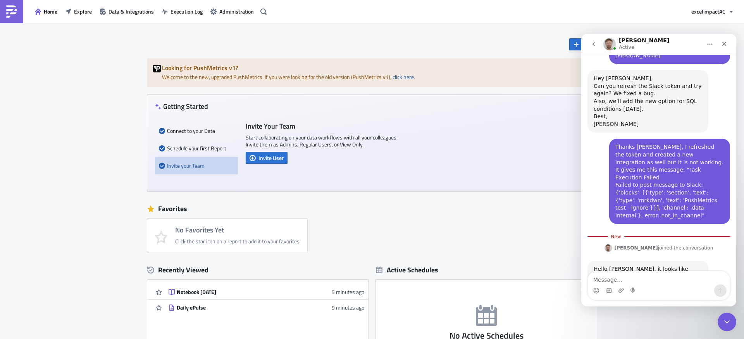
scroll to position [1169, 0]
drag, startPoint x: 594, startPoint y: 246, endPoint x: 651, endPoint y: 247, distance: 57.3
click at [651, 264] on div "Hello Ana, it looks like "data-internal" is private Slack Channel that PushMetr…" at bounding box center [648, 287] width 108 height 46
copy div "/invite @PushMetrics"
click at [693, 264] on div "Hello Ana, it looks like "data-internal" is private Slack Channel that PushMetr…" at bounding box center [648, 287] width 108 height 46
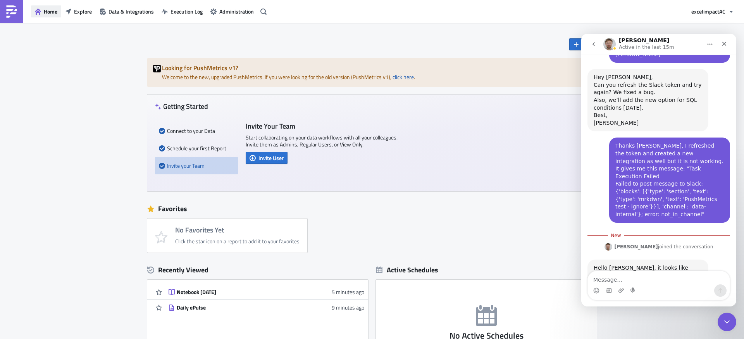
click at [42, 10] on button "Home" at bounding box center [46, 11] width 30 height 12
click at [87, 14] on span "Explore" at bounding box center [83, 11] width 18 height 8
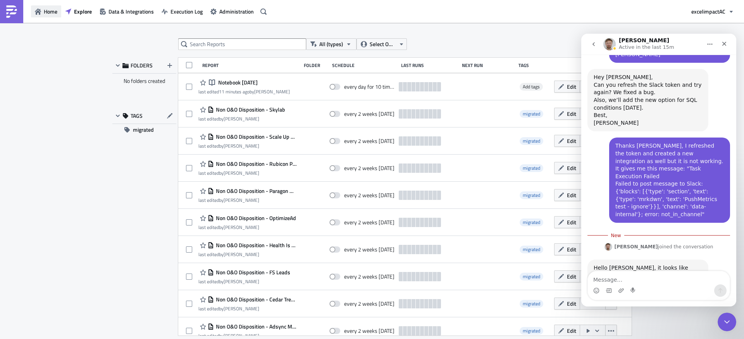
click at [48, 14] on span "Home" at bounding box center [51, 11] width 14 height 8
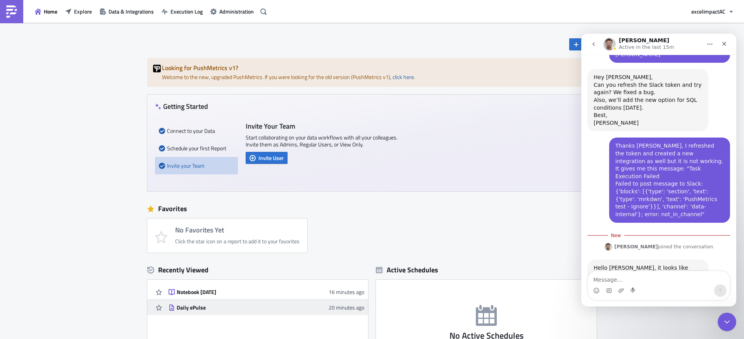
click at [199, 304] on div "Daily ePulse" at bounding box center [245, 307] width 136 height 7
click at [134, 13] on span "Data & Integrations" at bounding box center [130, 11] width 45 height 8
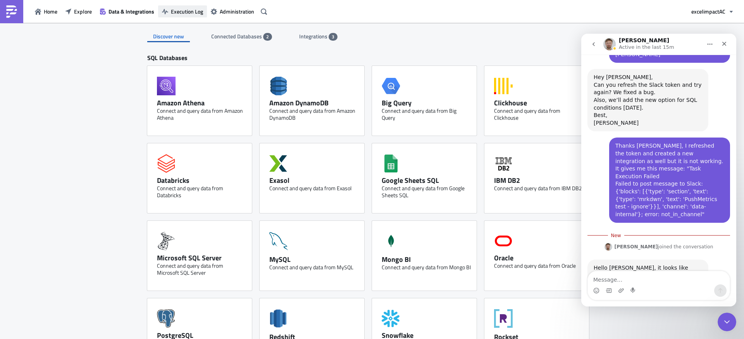
click at [179, 14] on span "Execution Log" at bounding box center [187, 11] width 32 height 8
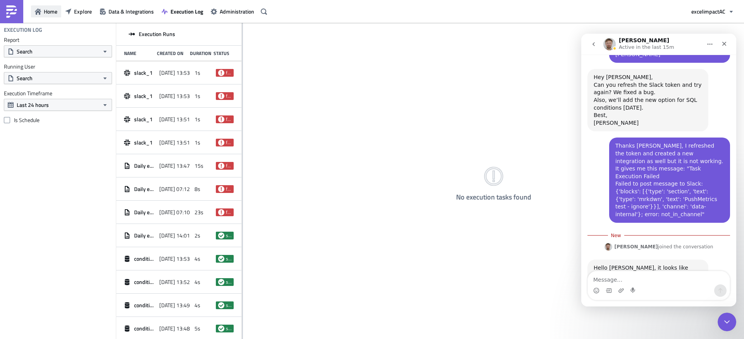
click at [49, 11] on span "Home" at bounding box center [51, 11] width 14 height 8
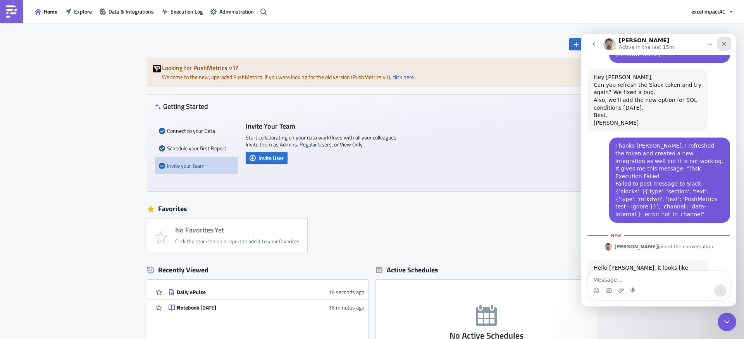
click at [722, 47] on div "Close" at bounding box center [724, 44] width 14 height 14
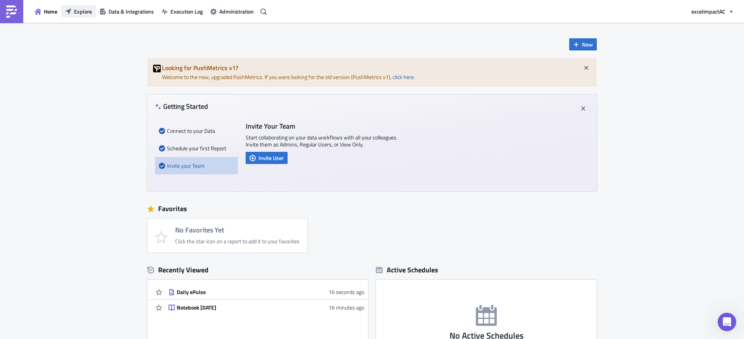
click at [81, 12] on span "Explore" at bounding box center [83, 11] width 18 height 8
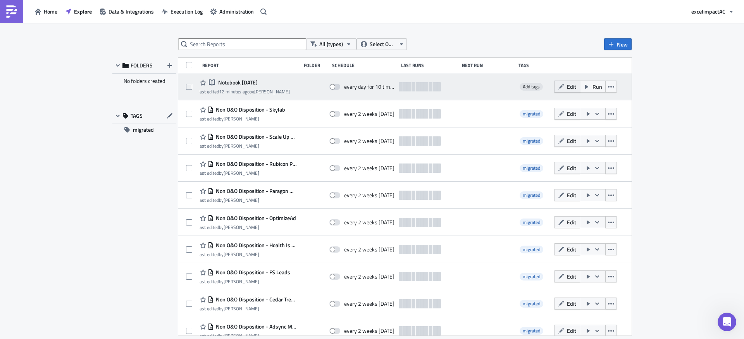
click at [567, 88] on span "Edit" at bounding box center [571, 87] width 9 height 8
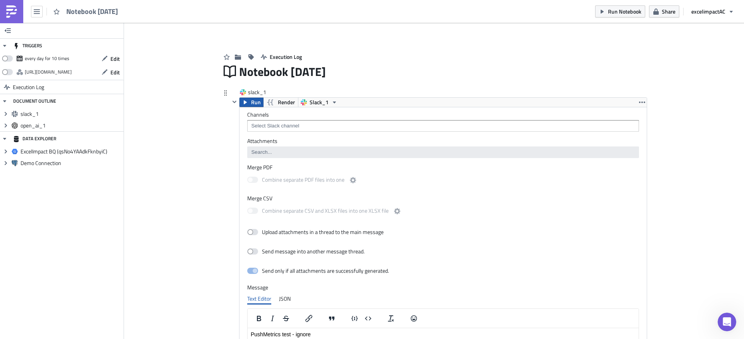
click at [251, 102] on span "Run" at bounding box center [256, 102] width 10 height 9
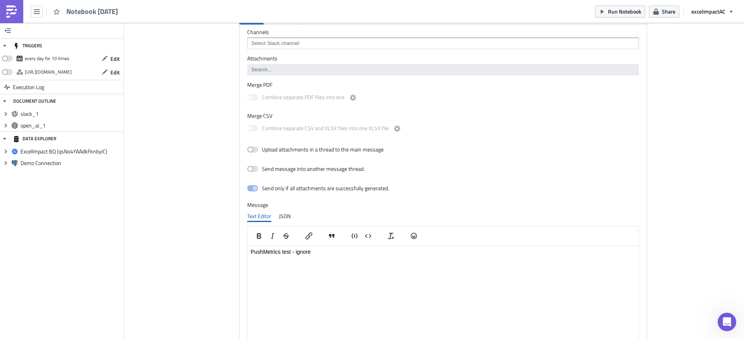
scroll to position [36, 0]
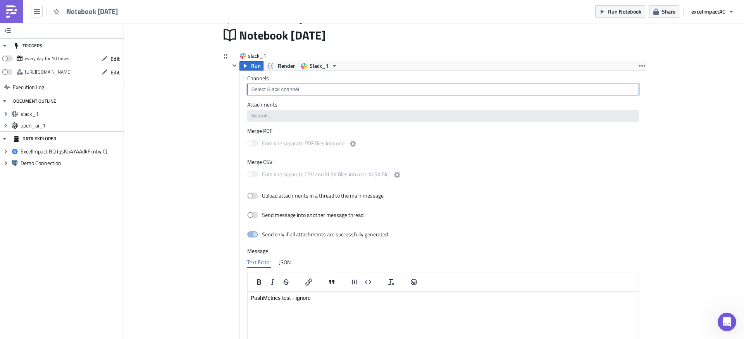
click at [282, 91] on input at bounding box center [442, 90] width 387 height 8
click at [278, 126] on div "data-internal" at bounding box center [279, 126] width 60 height 8
click at [214, 124] on div "Execution Log Notebook 2025-09-23 slack_1 Run Render Slack_1 Channels data-inte…" at bounding box center [434, 309] width 442 height 621
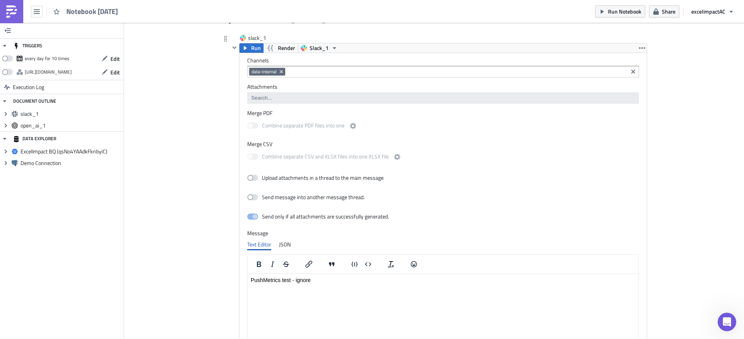
scroll to position [0, 0]
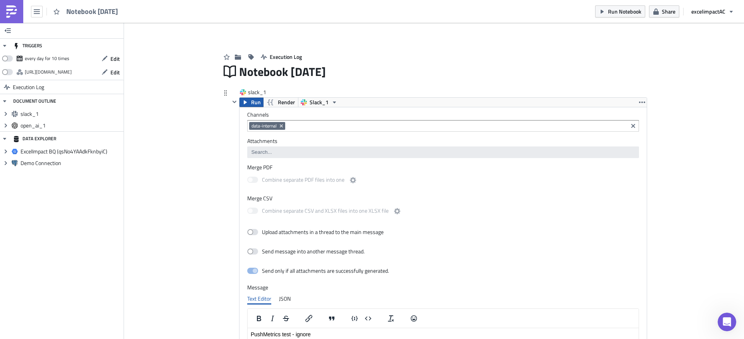
click at [253, 102] on span "Run" at bounding box center [256, 102] width 10 height 9
click at [282, 126] on button "Remove Tag" at bounding box center [281, 126] width 7 height 8
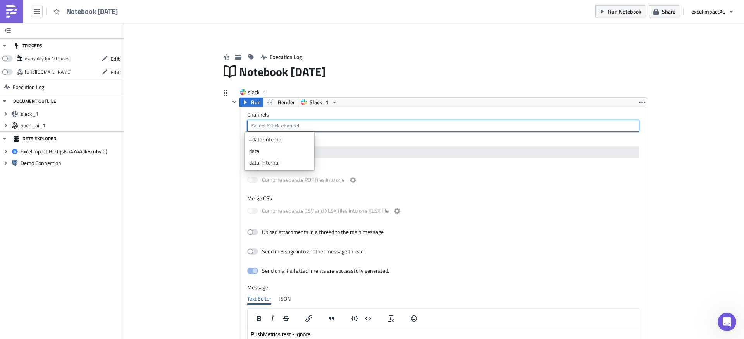
click at [288, 126] on input at bounding box center [442, 126] width 387 height 8
type input "a"
type input "[PERSON_NAME]"
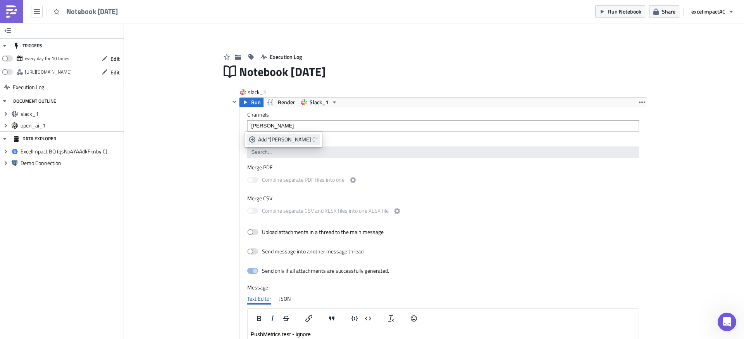
click at [277, 141] on div "Add "Ana C"" at bounding box center [287, 140] width 59 height 8
click at [254, 101] on span "Run" at bounding box center [256, 102] width 10 height 9
click at [18, 17] on link at bounding box center [11, 11] width 23 height 23
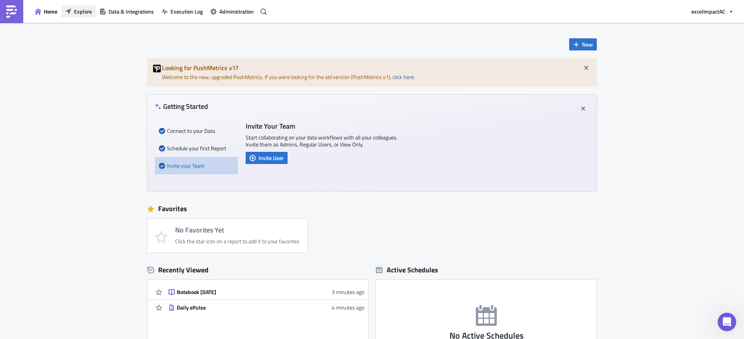
click at [70, 14] on icon "button" at bounding box center [68, 12] width 6 height 6
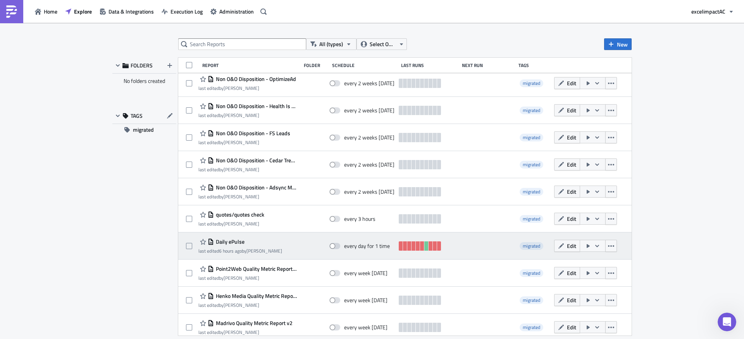
scroll to position [161, 0]
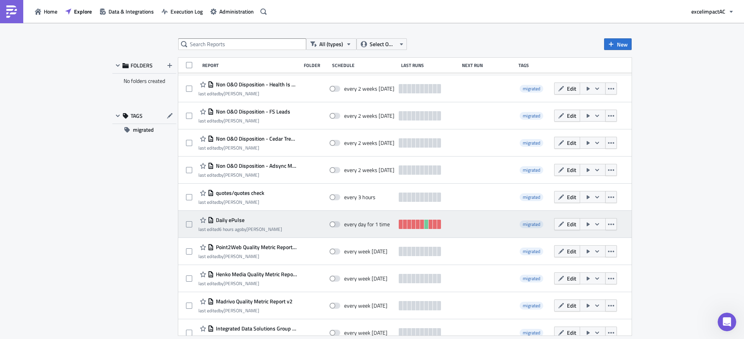
click at [594, 225] on icon "button" at bounding box center [597, 224] width 6 height 6
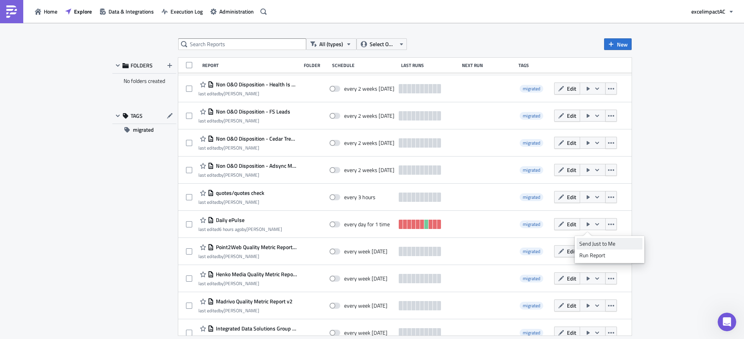
click at [598, 240] on div "Send Just to Me" at bounding box center [609, 244] width 60 height 8
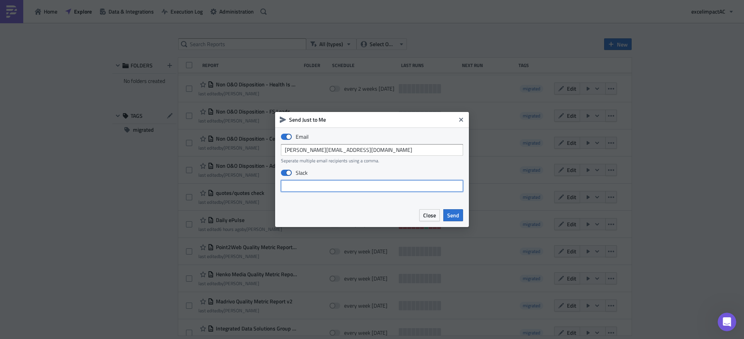
click at [328, 187] on input "text" at bounding box center [372, 186] width 182 height 12
type input "d"
type input "Ana C."
click at [458, 215] on span "Send" at bounding box center [453, 215] width 12 height 8
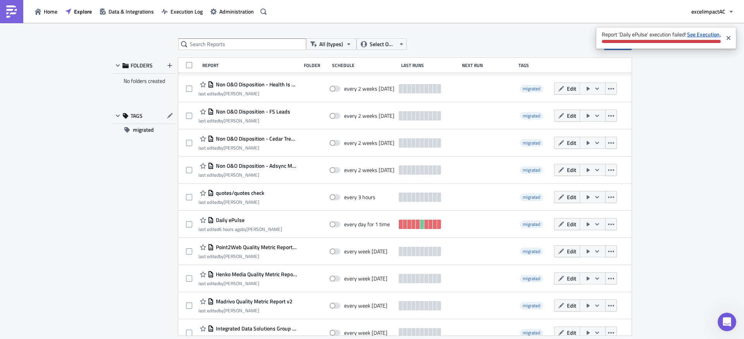
click at [709, 35] on strong "See Execution." at bounding box center [704, 34] width 34 height 8
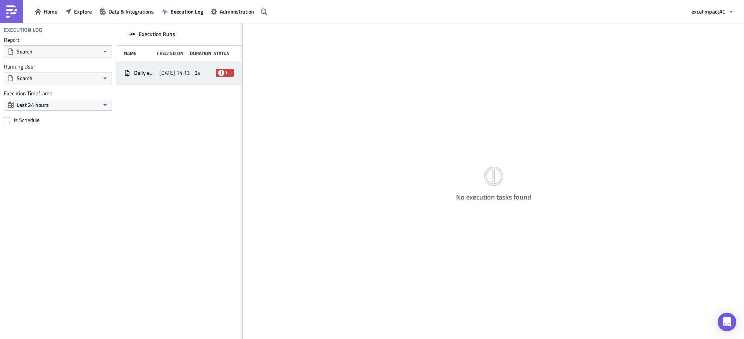
click at [221, 73] on icon at bounding box center [221, 73] width 6 height 6
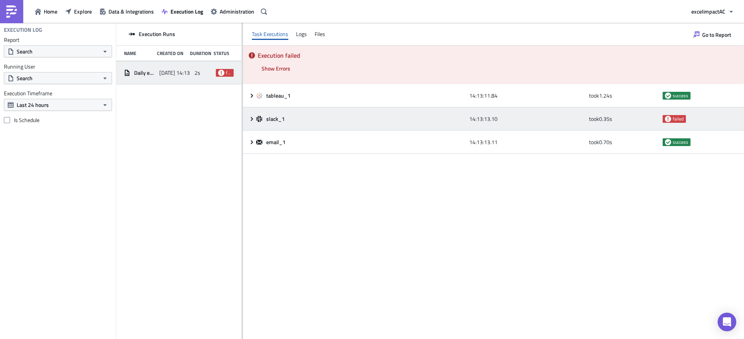
click at [258, 119] on icon at bounding box center [259, 119] width 6 height 6
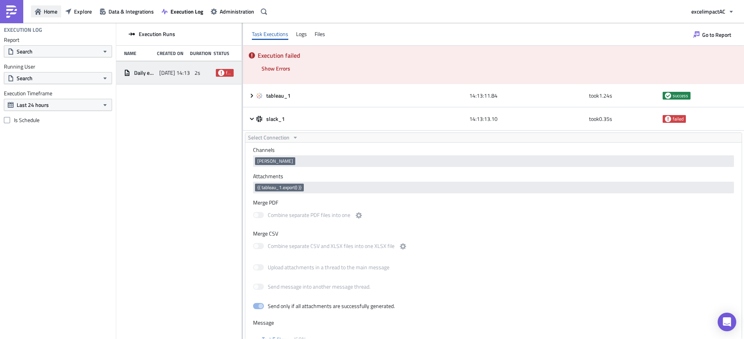
click at [46, 11] on span "Home" at bounding box center [51, 11] width 14 height 8
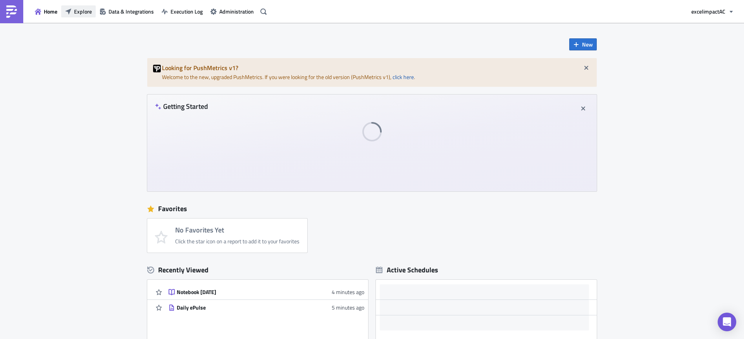
click at [79, 10] on span "Explore" at bounding box center [83, 11] width 18 height 8
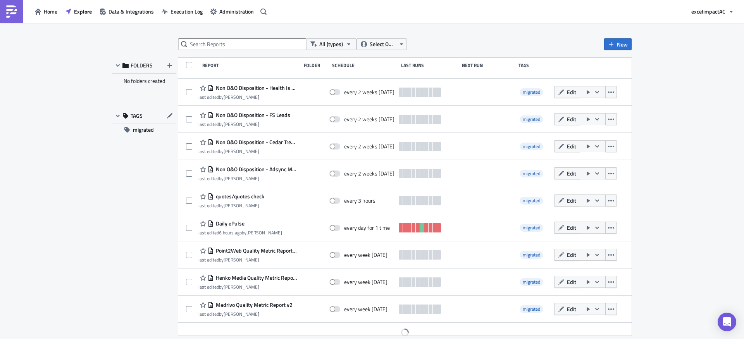
scroll to position [164, 0]
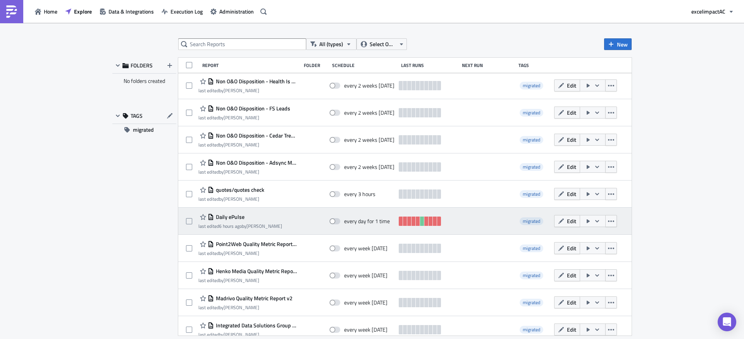
click at [594, 223] on icon "button" at bounding box center [597, 221] width 6 height 6
click at [568, 222] on span "Edit" at bounding box center [571, 221] width 9 height 8
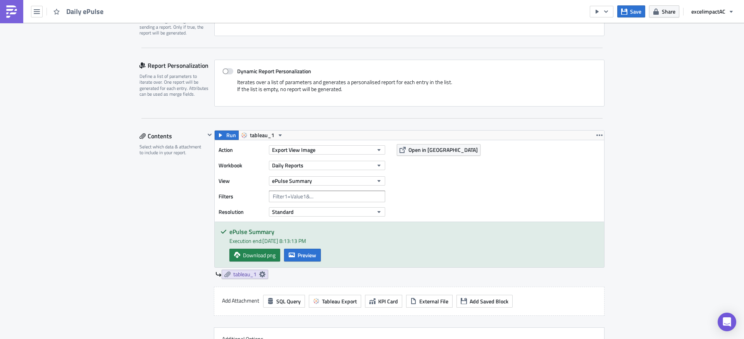
scroll to position [145, 0]
click at [254, 132] on span "tableau_1" at bounding box center [262, 133] width 24 height 9
click at [263, 148] on div "tableau_1" at bounding box center [275, 147] width 55 height 8
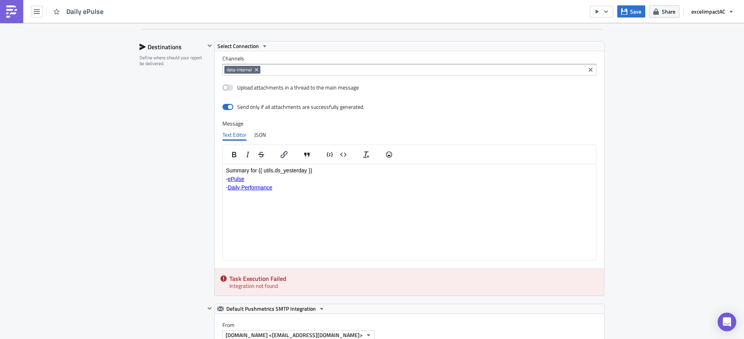
scroll to position [484, 0]
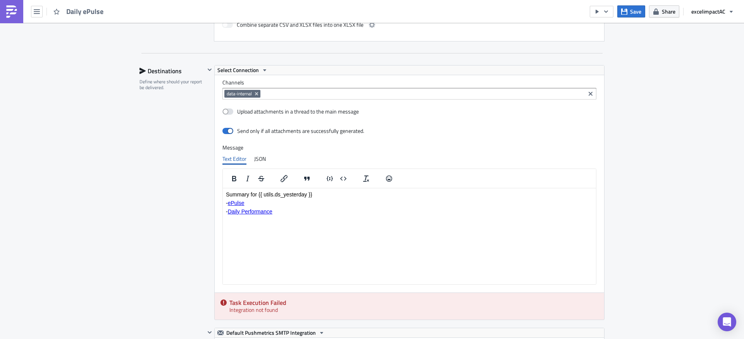
click at [279, 93] on input at bounding box center [422, 94] width 321 height 8
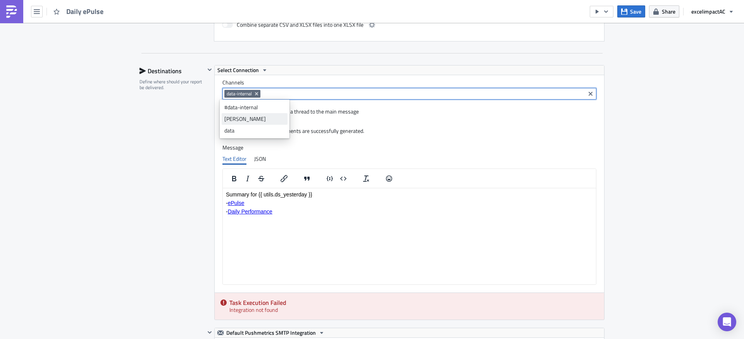
click at [246, 107] on div "#data-internal" at bounding box center [254, 107] width 60 height 8
click at [253, 94] on icon "Remove Tag" at bounding box center [256, 94] width 6 height 6
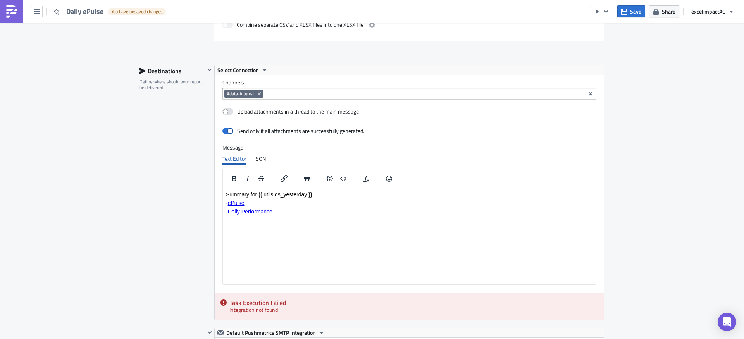
drag, startPoint x: 628, startPoint y: 137, endPoint x: 635, endPoint y: 137, distance: 7.0
click at [628, 137] on div "Execution Log Edit " Daily ePulse " Draft Settings Configure the basics of your…" at bounding box center [372, 195] width 744 height 1313
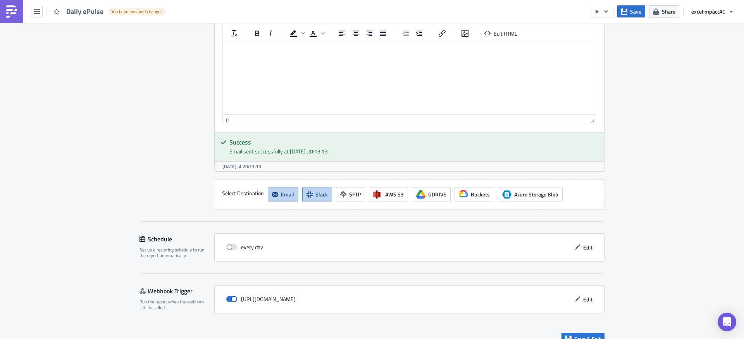
scroll to position [995, 0]
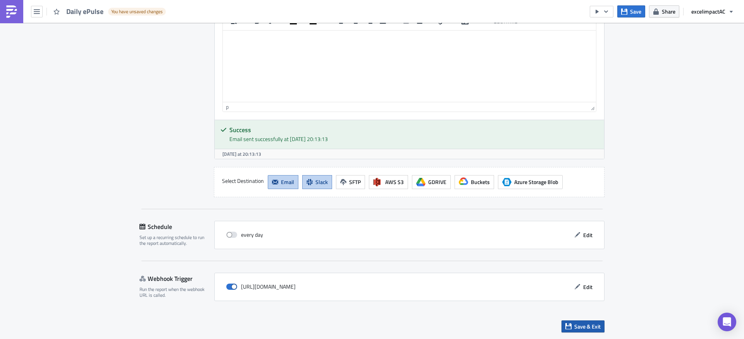
click at [592, 327] on span "Save & Exit" at bounding box center [587, 326] width 26 height 8
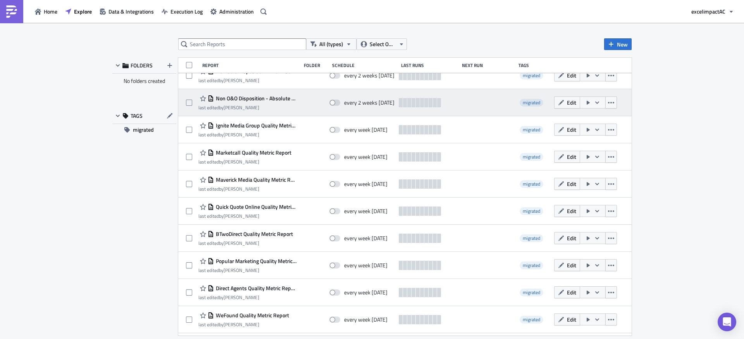
scroll to position [1414, 0]
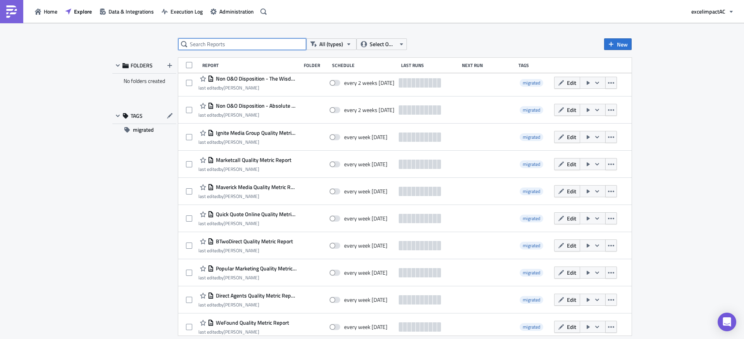
click at [216, 46] on input "text" at bounding box center [242, 44] width 128 height 12
type input "daily"
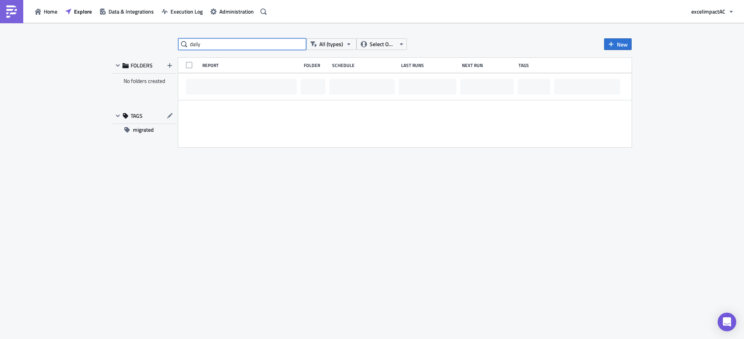
scroll to position [0, 0]
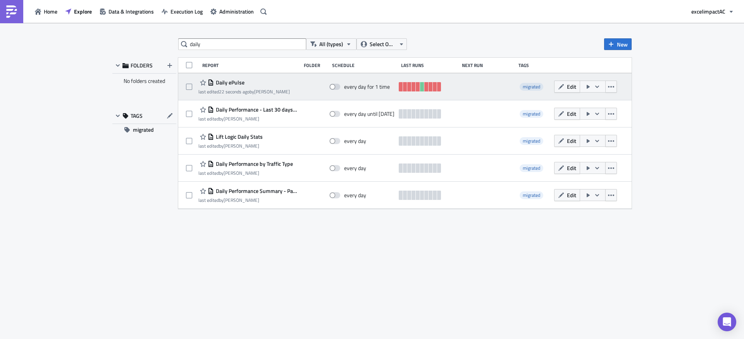
click at [597, 88] on icon "button" at bounding box center [597, 87] width 6 height 6
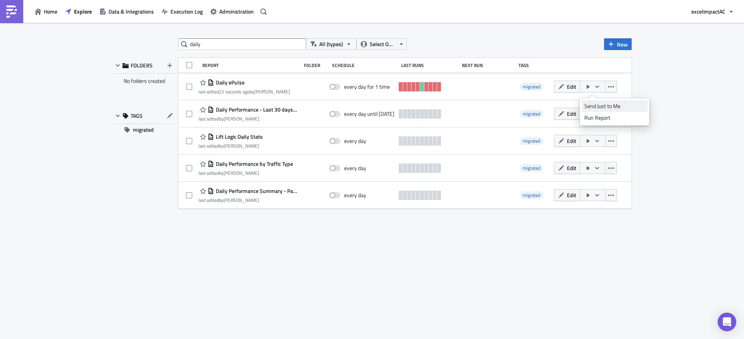
click at [596, 103] on div "Send Just to Me" at bounding box center [614, 106] width 60 height 8
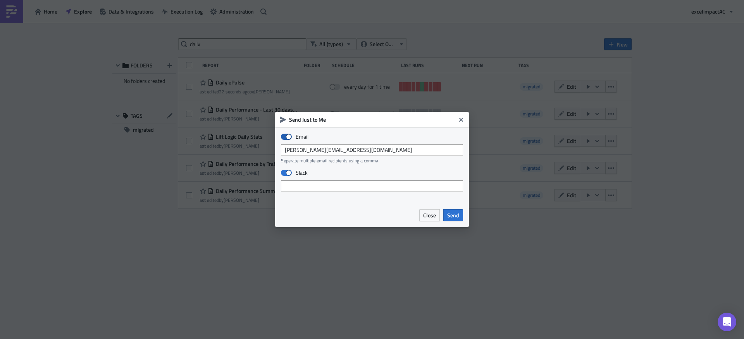
click at [287, 136] on span at bounding box center [286, 137] width 11 height 6
click at [287, 136] on input "Email" at bounding box center [284, 136] width 5 height 5
checkbox input "false"
click at [456, 216] on span "Send" at bounding box center [453, 215] width 12 height 8
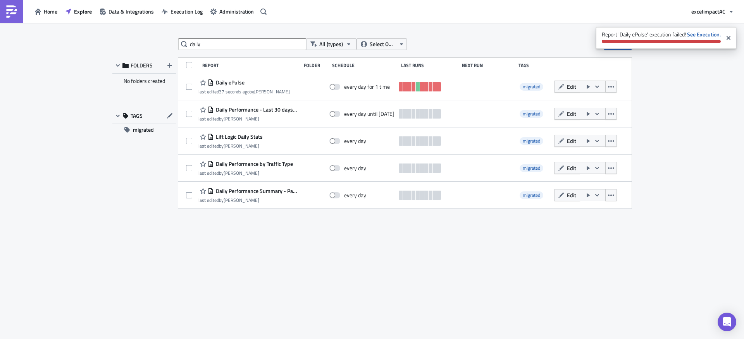
click at [705, 35] on strong "See Execution." at bounding box center [704, 34] width 34 height 8
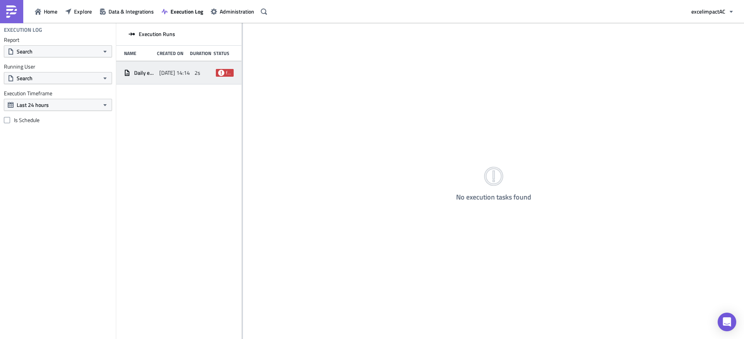
click at [221, 73] on icon at bounding box center [221, 73] width 6 height 6
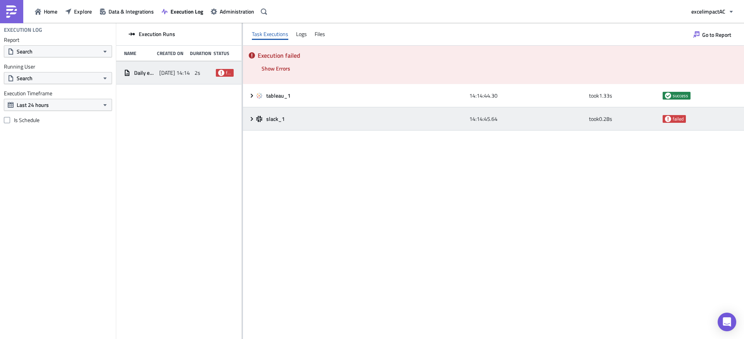
click at [251, 118] on icon at bounding box center [252, 119] width 6 height 6
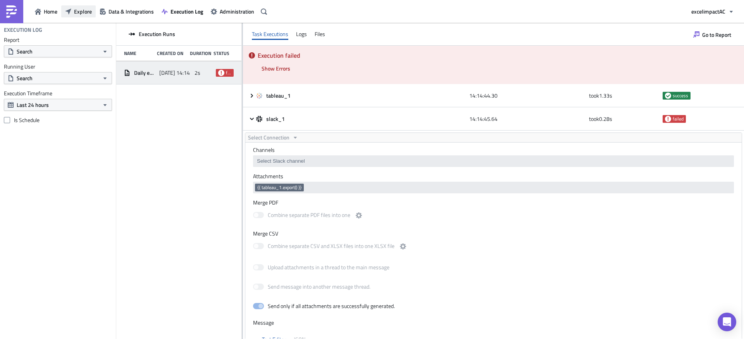
click at [84, 12] on span "Explore" at bounding box center [83, 11] width 18 height 8
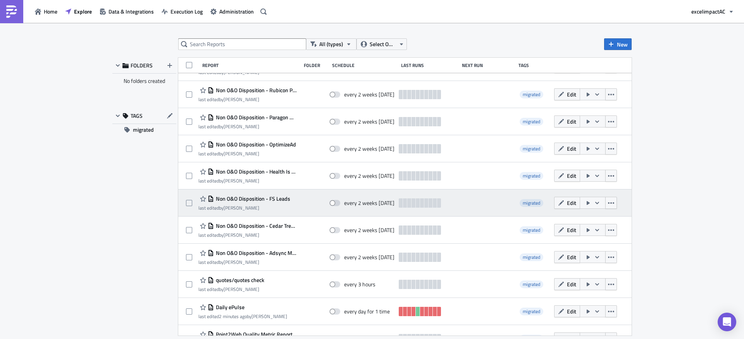
scroll to position [142, 0]
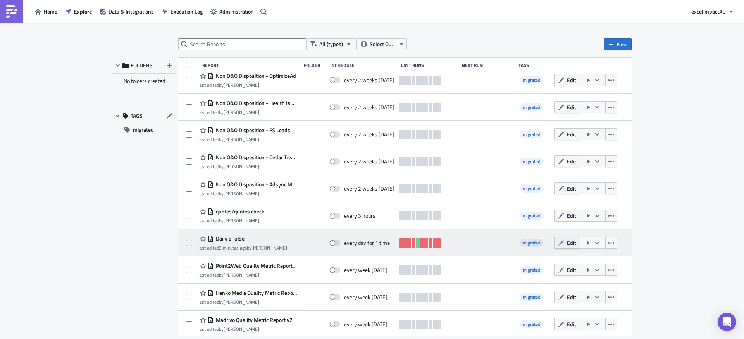
click at [560, 243] on button "Edit" at bounding box center [567, 243] width 26 height 12
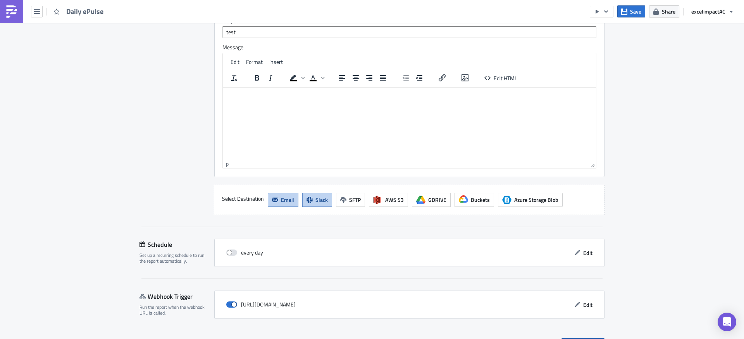
scroll to position [956, 0]
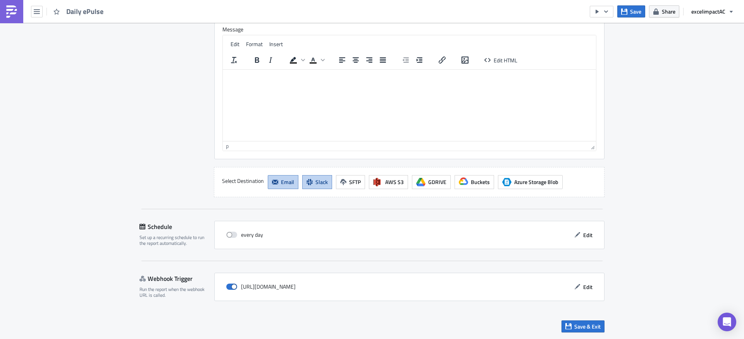
drag, startPoint x: 584, startPoint y: 327, endPoint x: 545, endPoint y: 311, distance: 42.2
click at [584, 327] on span "Save & Exit" at bounding box center [587, 326] width 26 height 8
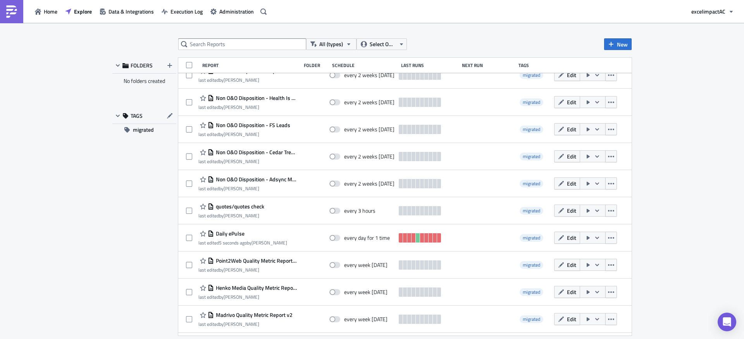
scroll to position [162, 0]
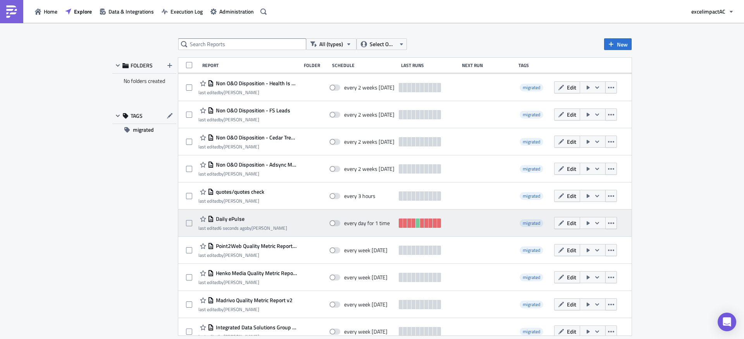
click at [594, 225] on icon "button" at bounding box center [597, 223] width 6 height 6
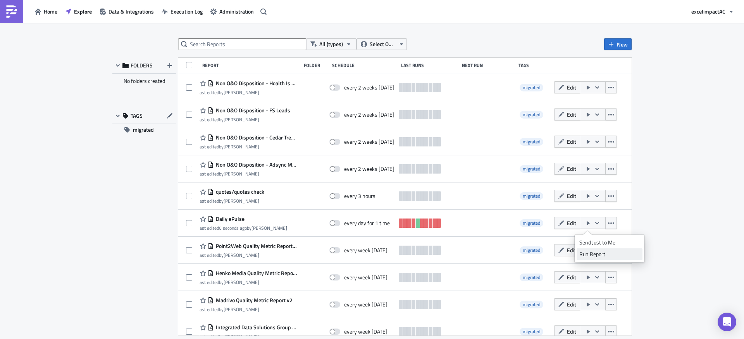
click at [592, 254] on div "Run Report" at bounding box center [609, 254] width 60 height 8
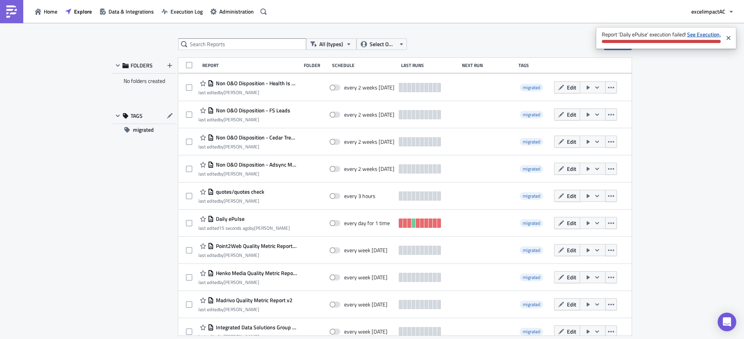
click at [707, 35] on strong "See Execution." at bounding box center [704, 34] width 34 height 8
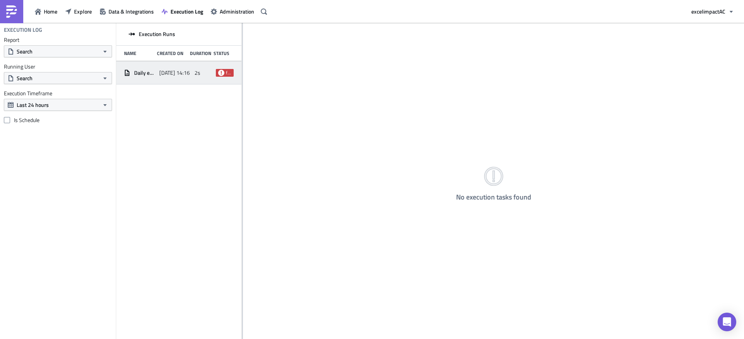
click at [226, 74] on span "failed" at bounding box center [228, 73] width 5 height 6
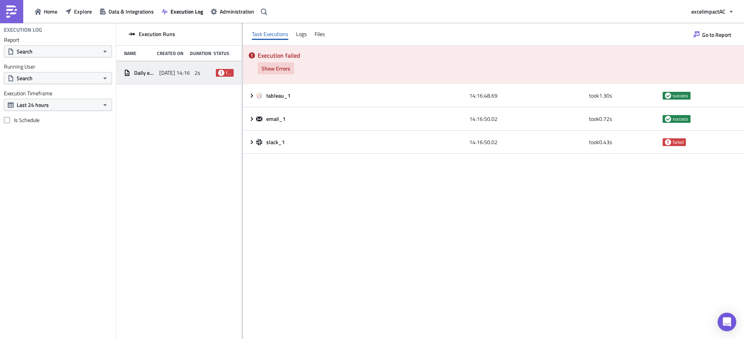
click at [274, 70] on span "Show Errors" at bounding box center [276, 68] width 29 height 8
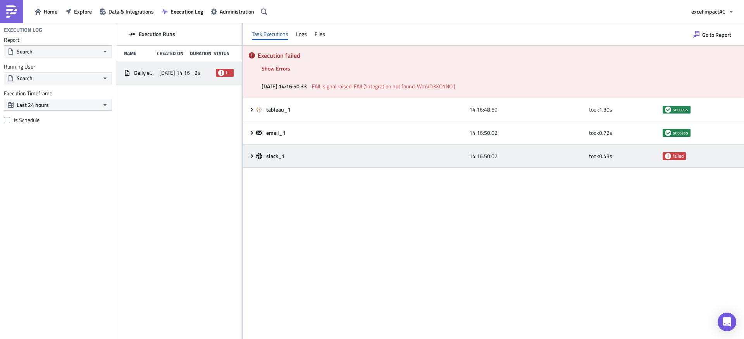
click at [251, 157] on icon at bounding box center [252, 156] width 2 height 4
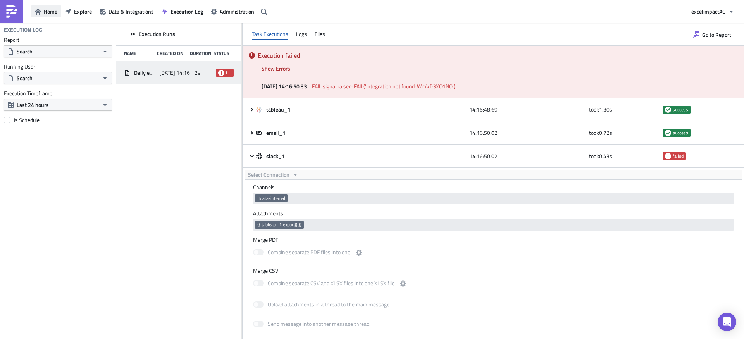
click at [46, 13] on span "Home" at bounding box center [51, 11] width 14 height 8
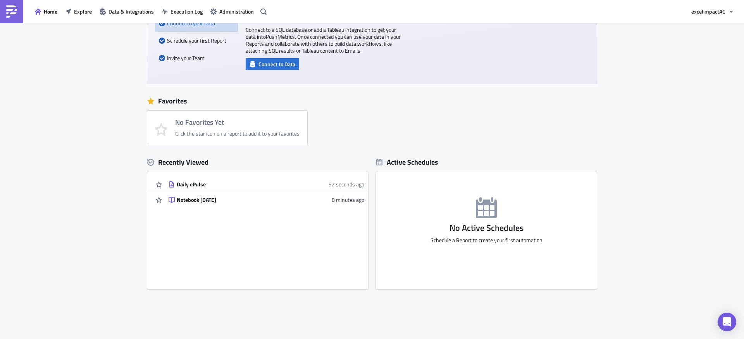
scroll to position [134, 0]
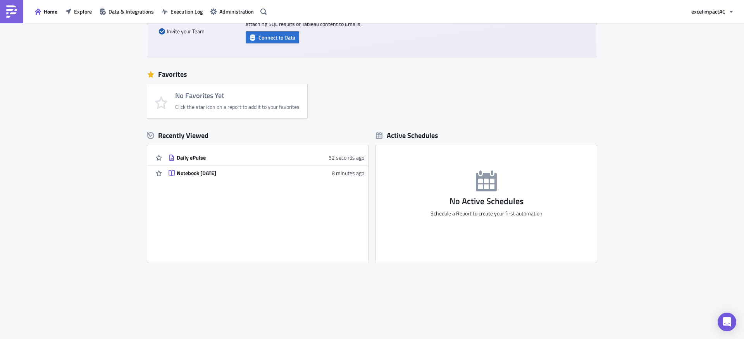
click at [180, 158] on div "Daily ePulse" at bounding box center [245, 157] width 136 height 7
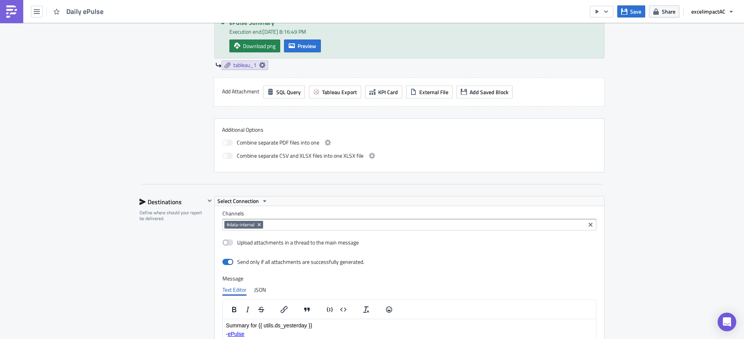
scroll to position [356, 0]
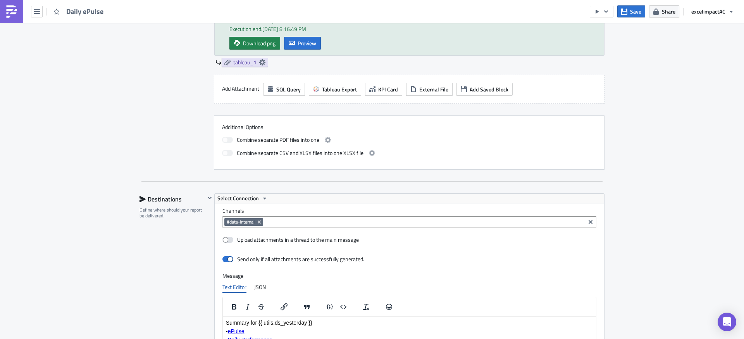
click at [258, 222] on icon "Remove Tag" at bounding box center [259, 222] width 6 height 6
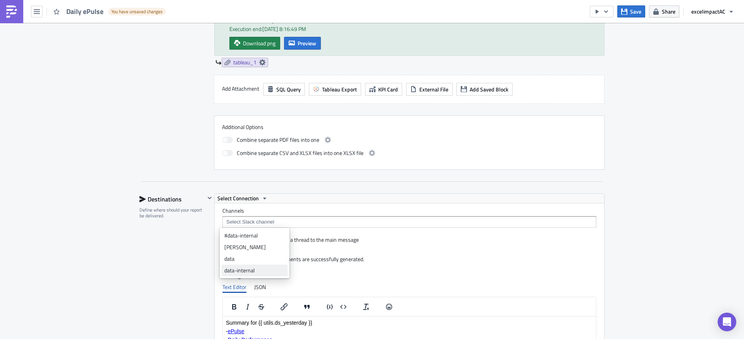
click at [266, 268] on div "data-internal" at bounding box center [254, 271] width 60 height 8
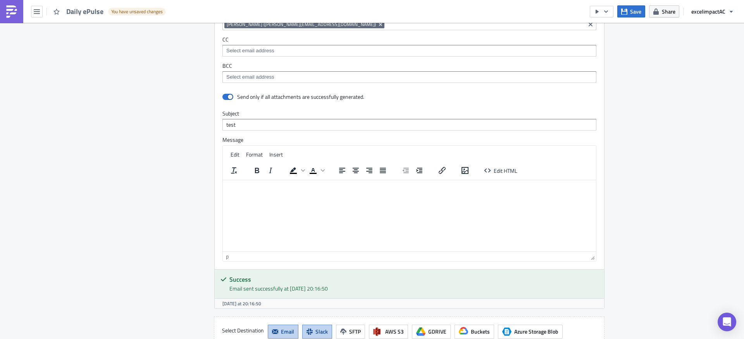
scroll to position [995, 0]
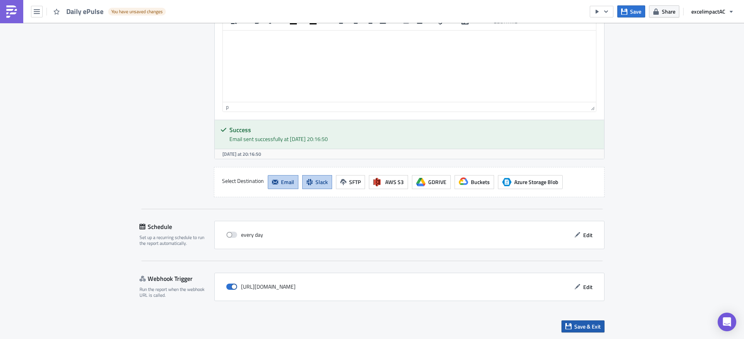
click at [582, 327] on span "Save & Exit" at bounding box center [587, 326] width 26 height 8
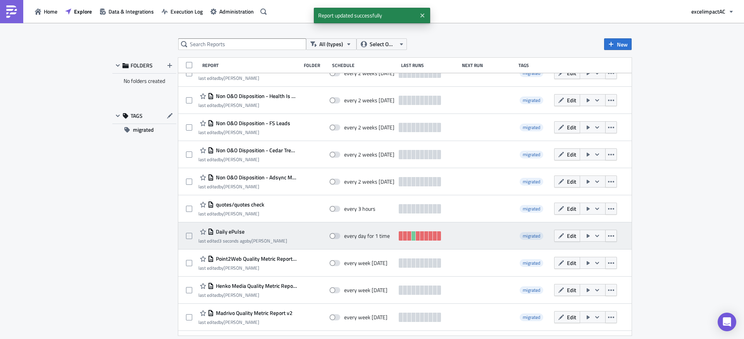
scroll to position [155, 0]
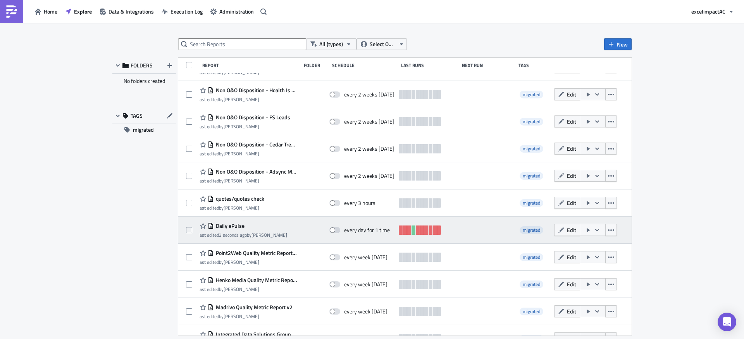
click at [595, 231] on icon "button" at bounding box center [597, 230] width 4 height 2
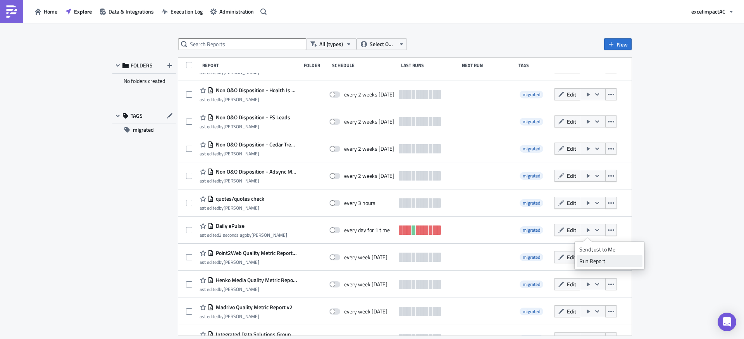
click at [599, 261] on div "Run Report" at bounding box center [609, 261] width 60 height 8
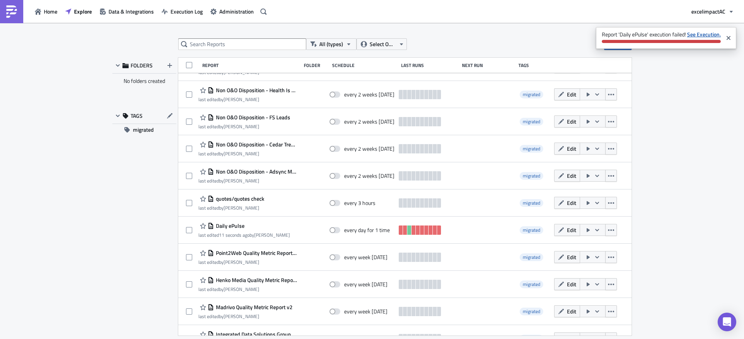
click at [701, 34] on strong "See Execution." at bounding box center [704, 34] width 34 height 8
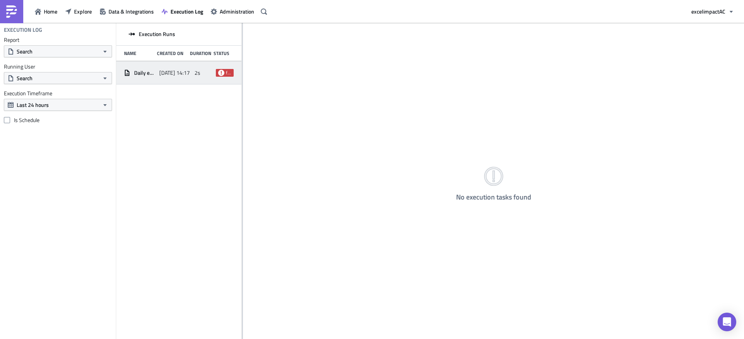
click at [222, 73] on icon at bounding box center [221, 73] width 6 height 6
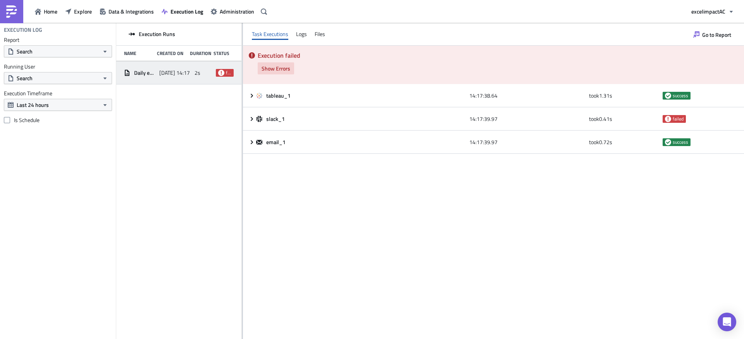
click at [274, 68] on span "Show Errors" at bounding box center [276, 68] width 29 height 8
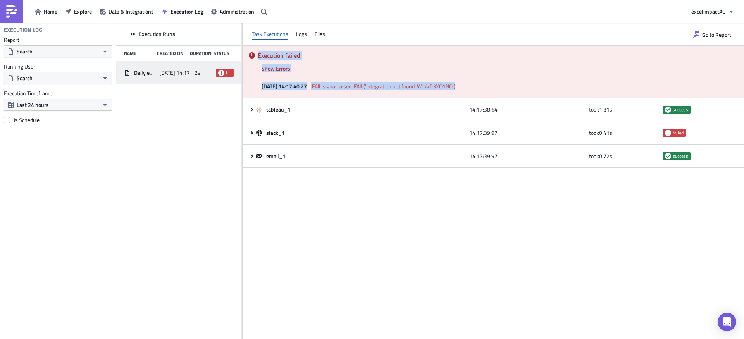
drag, startPoint x: 488, startPoint y: 87, endPoint x: 258, endPoint y: 58, distance: 231.6
click at [258, 57] on div "Execution failed Show Errors [DATE] 14:17:40.27 FAIL signal raised: FAIL('Integ…" at bounding box center [493, 72] width 501 height 52
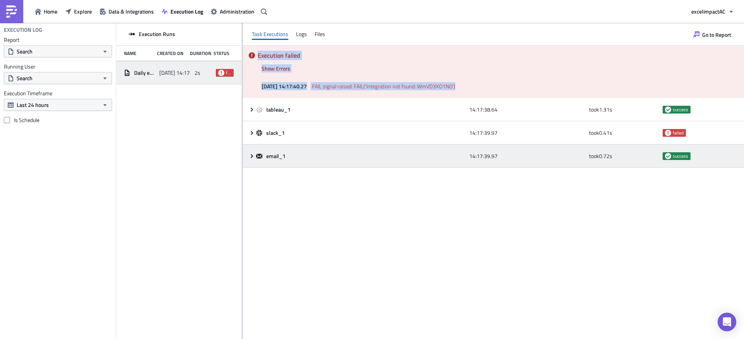
copy div "Execution failed Show Errors [DATE] 14:17:40.27 FAIL signal raised: FAIL('Integ…"
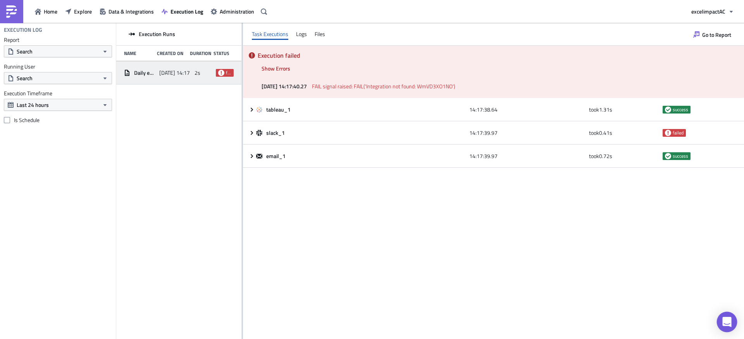
click at [728, 320] on icon "Open Intercom Messenger" at bounding box center [726, 322] width 9 height 10
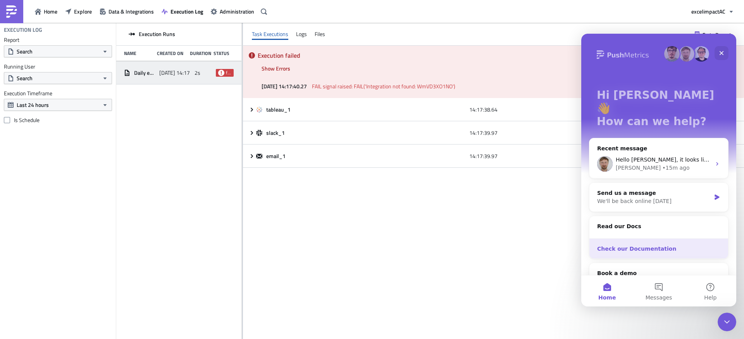
scroll to position [37, 0]
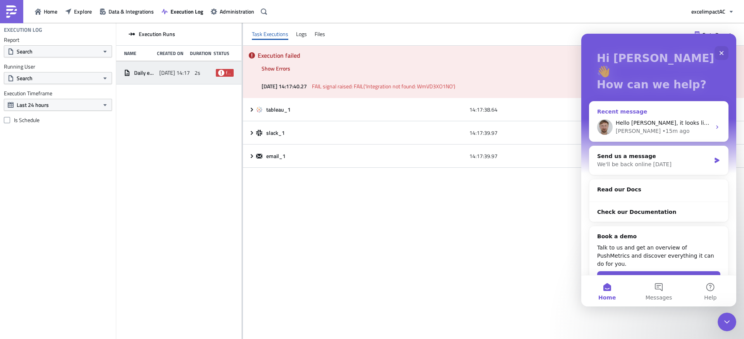
click at [662, 127] on div "• 15m ago" at bounding box center [675, 131] width 27 height 8
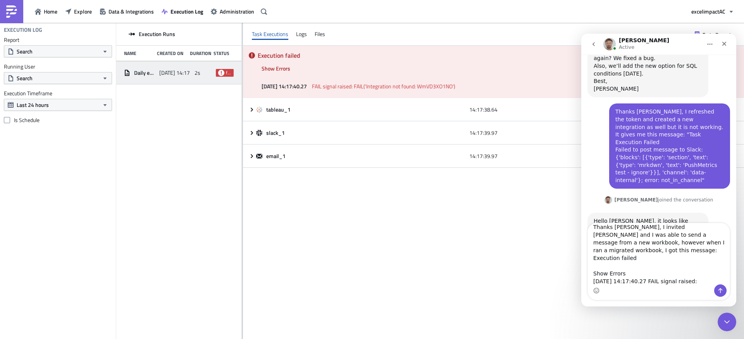
scroll to position [6, 0]
drag, startPoint x: 630, startPoint y: 266, endPoint x: 582, endPoint y: 266, distance: 48.4
click at [582, 266] on div "Thanks [PERSON_NAME], I invited [PERSON_NAME] and I was able to send a message …" at bounding box center [658, 261] width 155 height 77
click at [621, 249] on textarea "Thanks [PERSON_NAME], I invited [PERSON_NAME] and I was able to send a message …" at bounding box center [659, 253] width 142 height 61
click at [715, 280] on textarea "Thanks [PERSON_NAME], I invited [PERSON_NAME] and I was able to send a message …" at bounding box center [659, 253] width 142 height 61
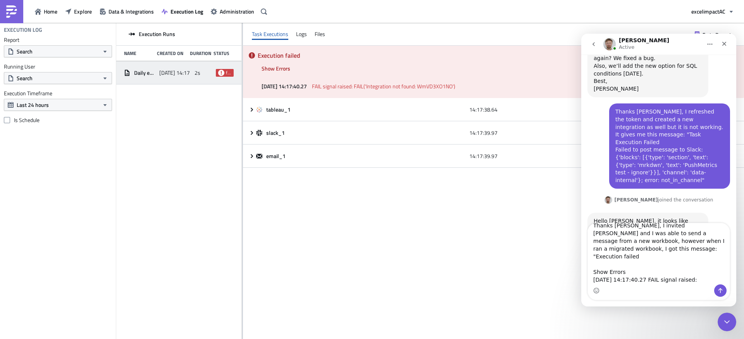
type textarea "Thanks [PERSON_NAME], I invited [PERSON_NAME] and I was able to send a message …"
click at [722, 291] on icon "Send a message…" at bounding box center [720, 290] width 6 height 6
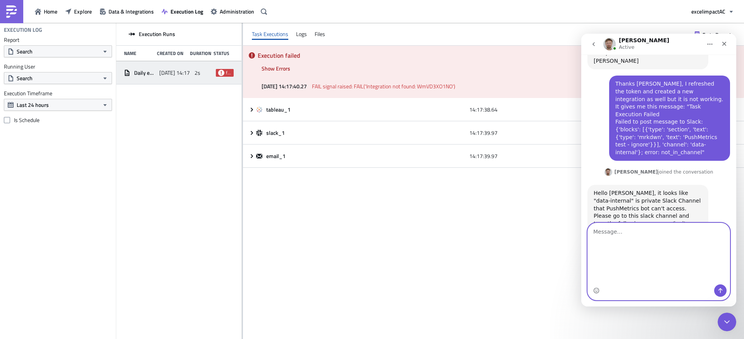
scroll to position [1244, 0]
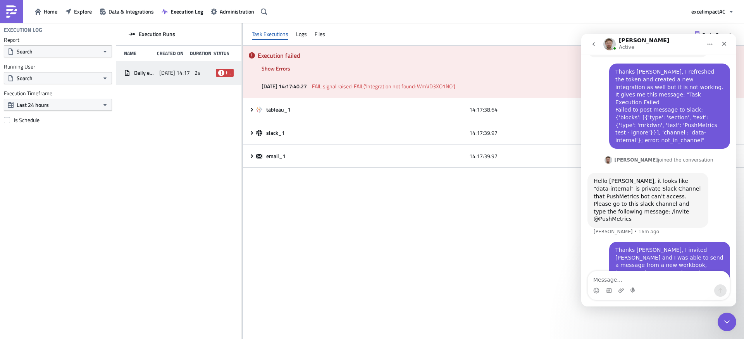
click at [344, 228] on div "Execution failed Show Errors [DATE] 14:17:40.27 FAIL signal raised: FAIL('Integ…" at bounding box center [493, 192] width 501 height 293
click at [93, 213] on div "Execution Log Report Search Running User Search Execution Timeframe Last 24 hou…" at bounding box center [58, 181] width 116 height 316
click at [727, 43] on icon "Close" at bounding box center [724, 44] width 6 height 6
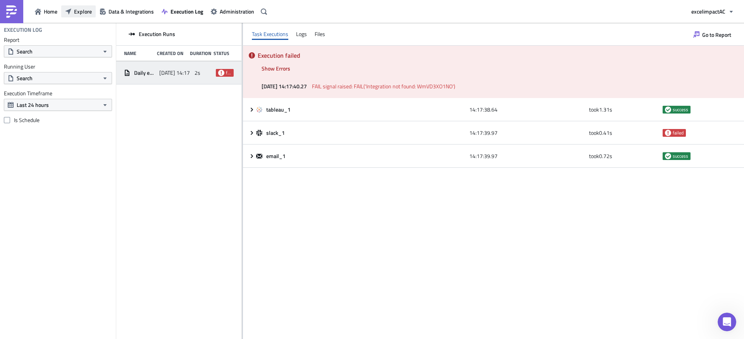
click at [82, 14] on span "Explore" at bounding box center [83, 11] width 18 height 8
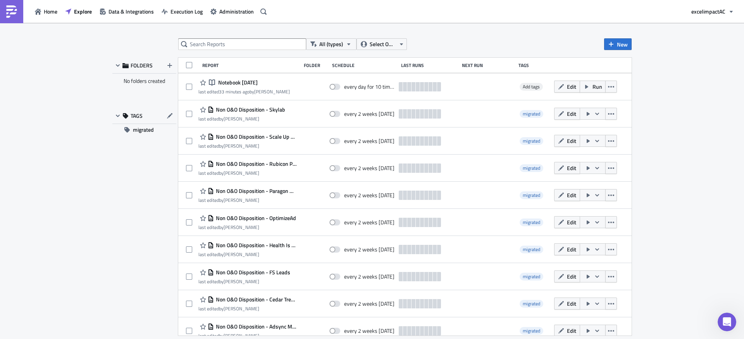
click at [223, 85] on span "Notebook [DATE]" at bounding box center [236, 82] width 41 height 7
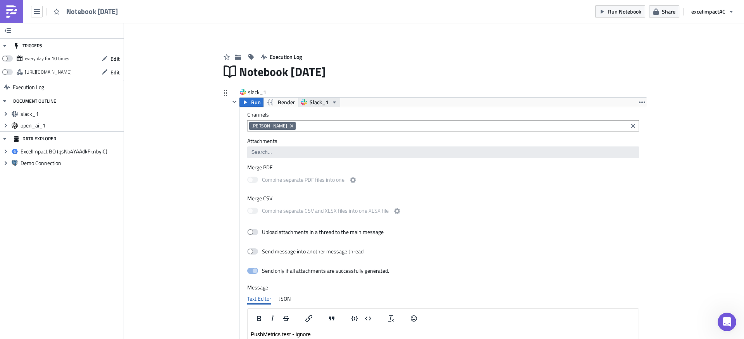
click at [316, 103] on span "Slack_1" at bounding box center [319, 102] width 19 height 9
click at [290, 125] on icon "Remove Tag" at bounding box center [291, 125] width 3 height 3
click at [275, 149] on div "[PERSON_NAME]" at bounding box center [279, 151] width 60 height 8
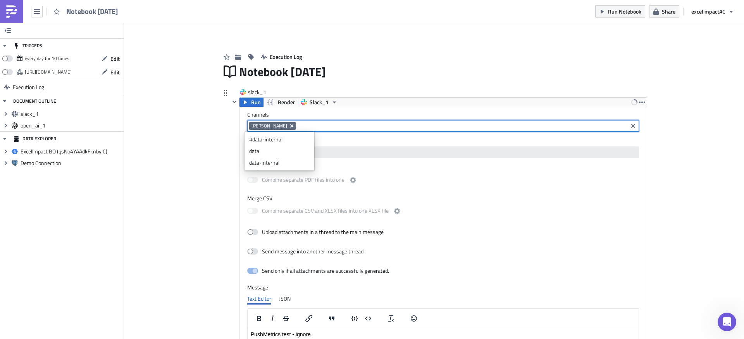
click at [290, 126] on icon "Remove Tag" at bounding box center [291, 125] width 3 height 3
click at [264, 174] on div "data-internal" at bounding box center [279, 174] width 60 height 8
click at [182, 160] on div "Add Image Execution Log Notebook 2025-09-23 slack_1 Run Render Slack_1 Channels…" at bounding box center [434, 344] width 620 height 642
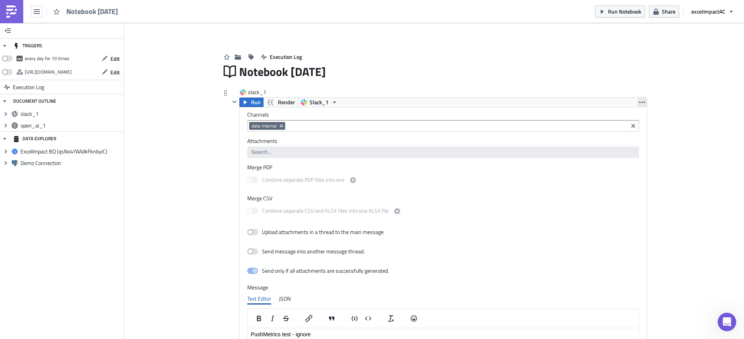
click at [640, 103] on icon "button" at bounding box center [642, 102] width 6 height 6
click at [626, 138] on div "Remove" at bounding box center [644, 136] width 52 height 8
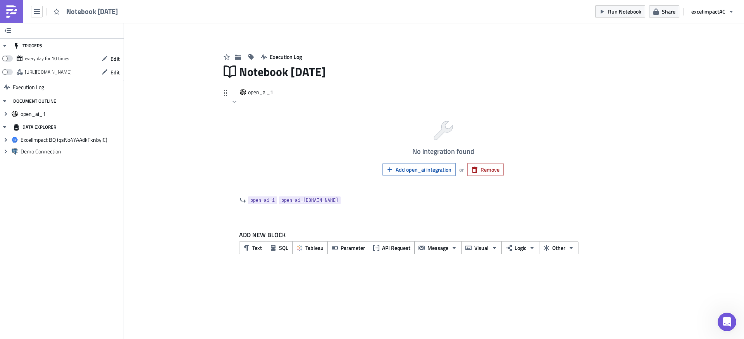
click at [441, 205] on div "open_ai_1 open_ai_1.data" at bounding box center [438, 200] width 417 height 10
drag, startPoint x: 261, startPoint y: 93, endPoint x: 273, endPoint y: 93, distance: 12.0
click at [263, 93] on span "open_ai_1" at bounding box center [263, 92] width 31 height 8
click at [224, 93] on icon at bounding box center [225, 93] width 6 height 6
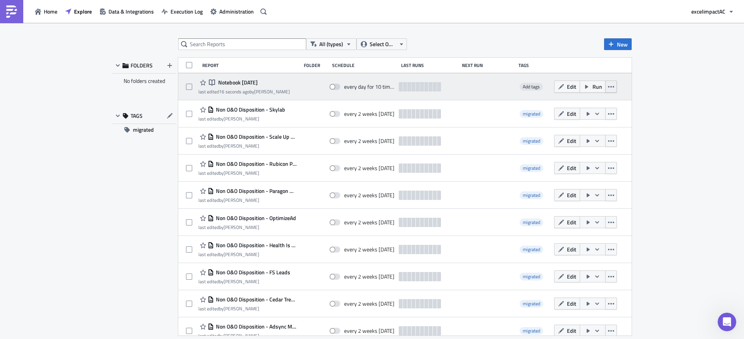
click at [610, 87] on button "button" at bounding box center [611, 87] width 12 height 12
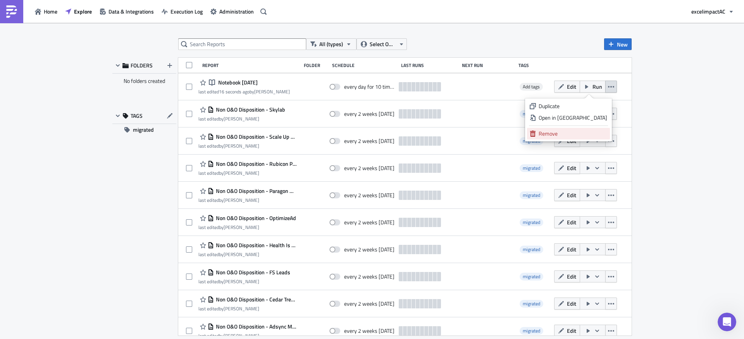
click at [573, 130] on div "Remove" at bounding box center [573, 134] width 69 height 8
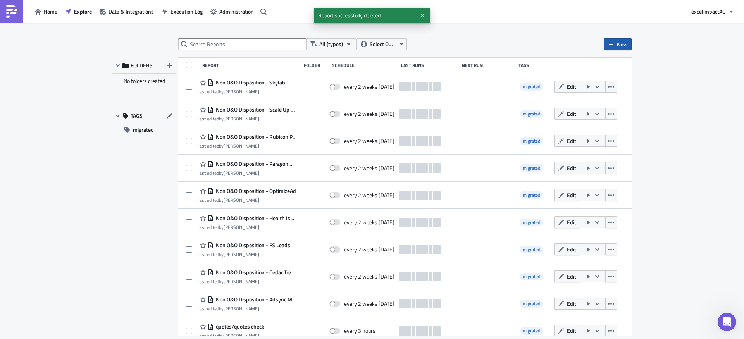
click at [619, 46] on span "New" at bounding box center [622, 44] width 11 height 8
click at [635, 77] on div "Notebook" at bounding box center [644, 75] width 52 height 8
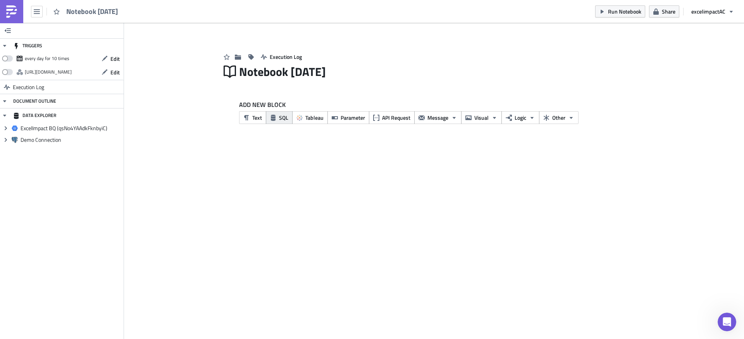
click at [275, 118] on icon "button" at bounding box center [273, 118] width 6 height 6
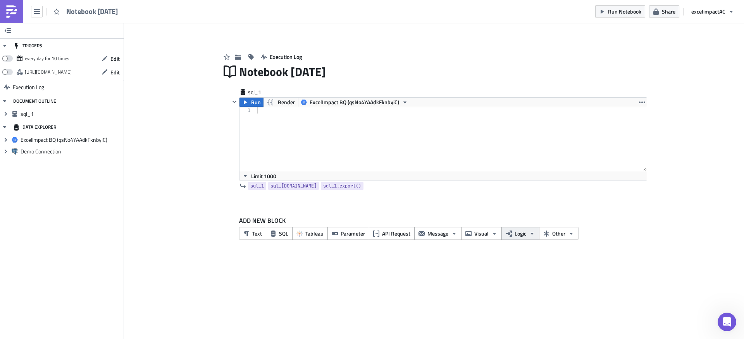
click at [524, 235] on span "Logic" at bounding box center [520, 233] width 12 height 8
click at [470, 248] on div "Code Block" at bounding box center [465, 245] width 52 height 8
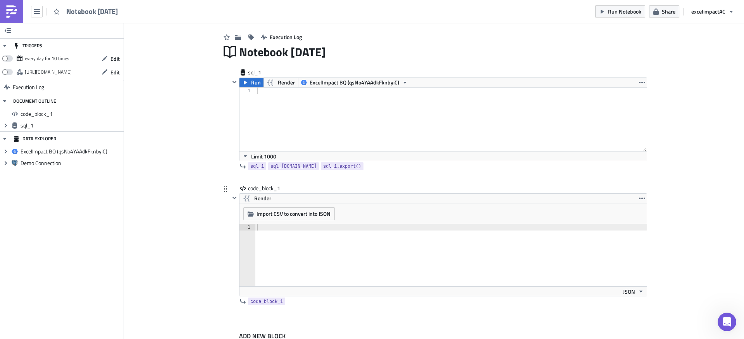
scroll to position [52, 0]
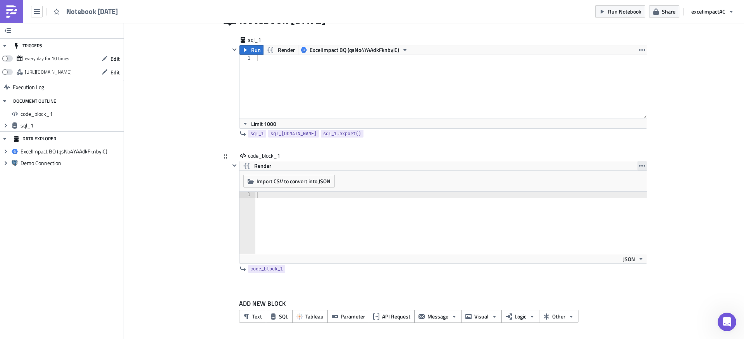
click at [639, 166] on icon "button" at bounding box center [642, 166] width 6 height 6
click at [636, 197] on div "Remove" at bounding box center [644, 200] width 52 height 8
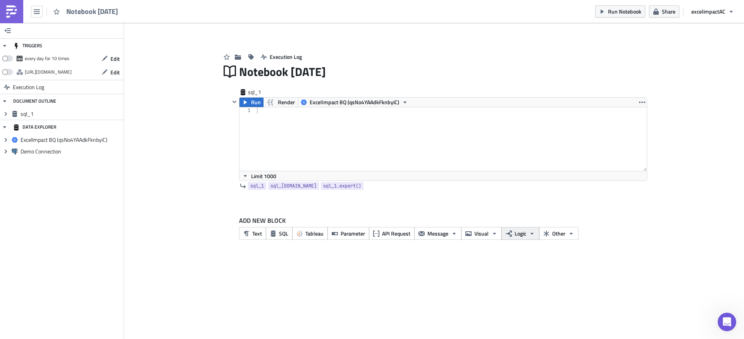
click at [521, 236] on span "Logic" at bounding box center [520, 233] width 12 height 8
click at [454, 224] on div "if / else" at bounding box center [465, 222] width 52 height 8
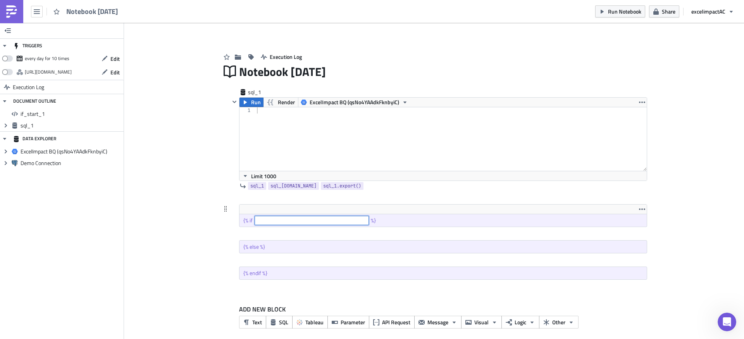
click at [308, 218] on input "text" at bounding box center [312, 220] width 114 height 9
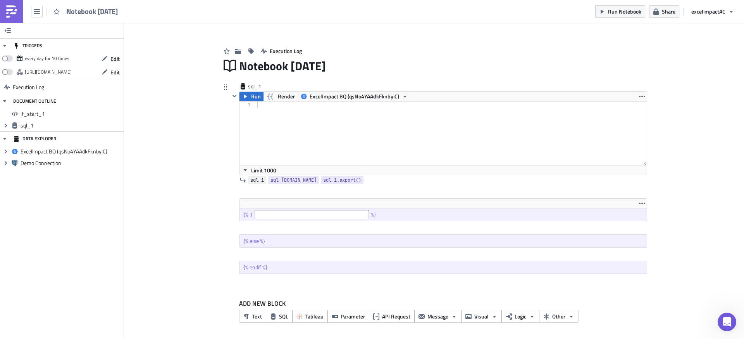
click at [258, 181] on span "sql_1" at bounding box center [257, 180] width 14 height 8
click at [294, 213] on input "text" at bounding box center [312, 214] width 114 height 9
type input "sql_1 = TRUE then"
click at [639, 201] on icon "button" at bounding box center [642, 203] width 6 height 6
click at [527, 191] on div at bounding box center [438, 191] width 417 height 9
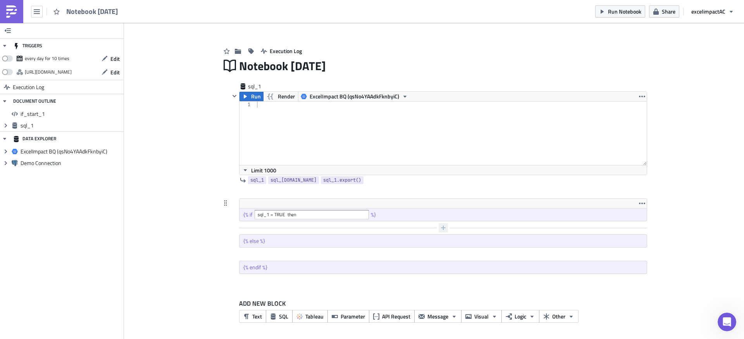
click at [439, 229] on button "button" at bounding box center [443, 227] width 9 height 9
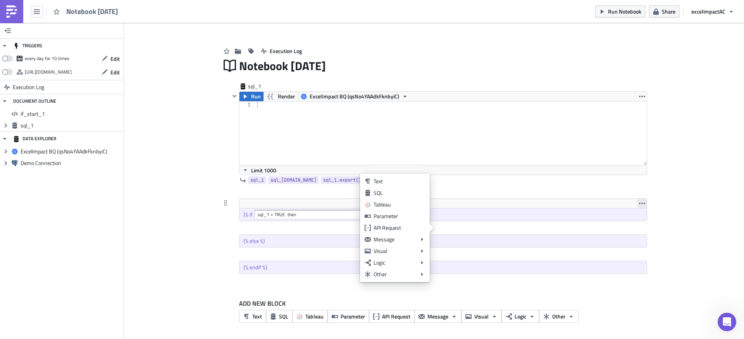
click at [641, 202] on icon "button" at bounding box center [642, 203] width 6 height 6
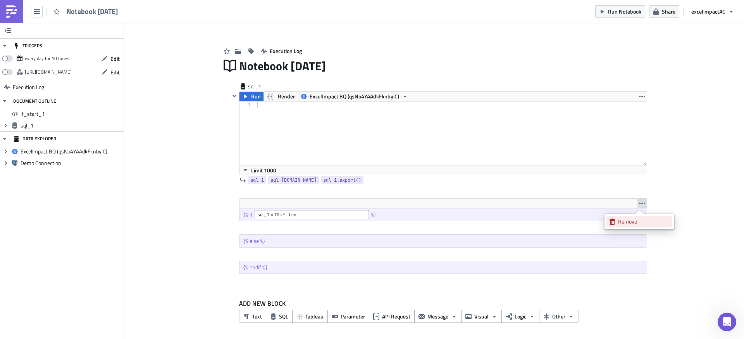
click at [629, 222] on div "Remove" at bounding box center [644, 222] width 52 height 8
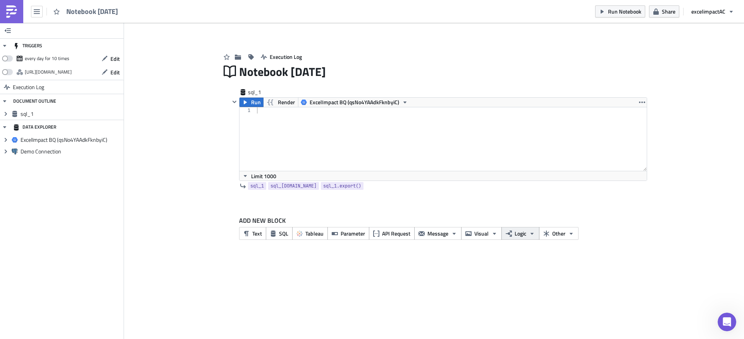
click at [529, 233] on icon "button" at bounding box center [532, 234] width 6 height 6
drag, startPoint x: 587, startPoint y: 258, endPoint x: 580, endPoint y: 254, distance: 8.4
click at [587, 258] on div "TRIGGERS every day for 10 times Edit https://pushmetrics.io/api/v1/report/W2rb7…" at bounding box center [372, 181] width 744 height 316
click at [573, 234] on icon "button" at bounding box center [571, 234] width 6 height 6
click at [597, 275] on div "TRIGGERS every day for 10 times Edit https://pushmetrics.io/api/v1/report/W2rb7…" at bounding box center [372, 181] width 744 height 316
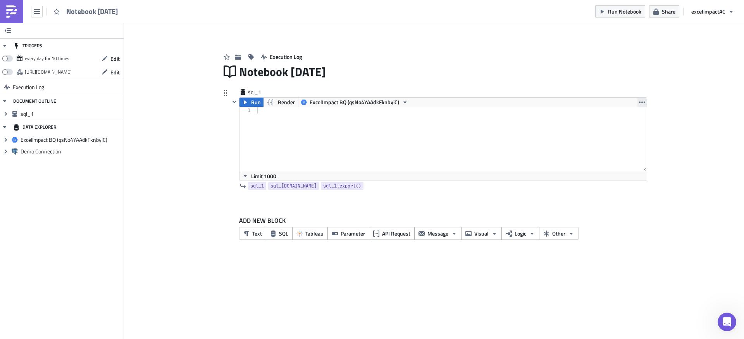
click at [642, 103] on icon "button" at bounding box center [642, 102] width 6 height 6
click at [458, 141] on div at bounding box center [451, 145] width 392 height 76
click at [314, 236] on span "Tableau" at bounding box center [314, 233] width 18 height 8
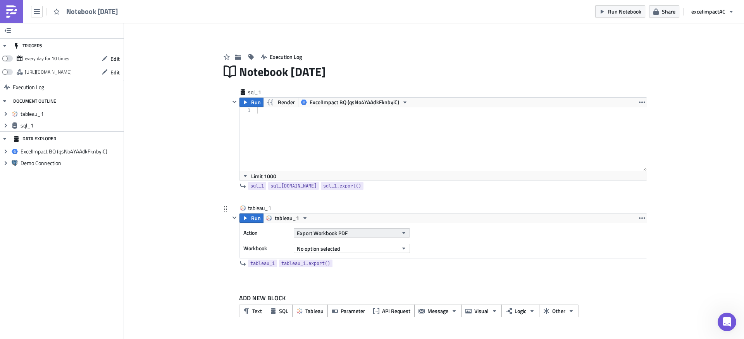
click at [331, 234] on span "Export Workbook PDF" at bounding box center [322, 233] width 51 height 8
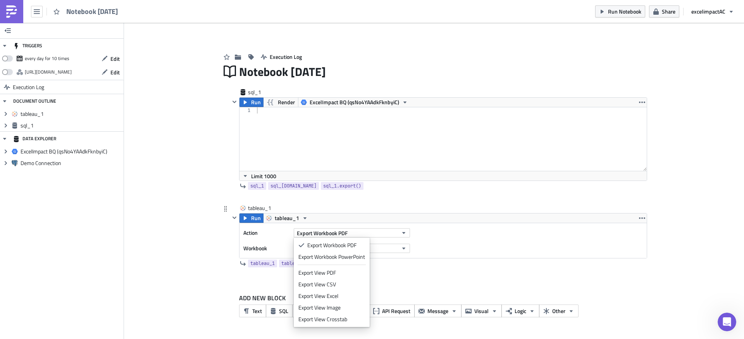
click at [340, 307] on div "Export View Image" at bounding box center [331, 308] width 67 height 8
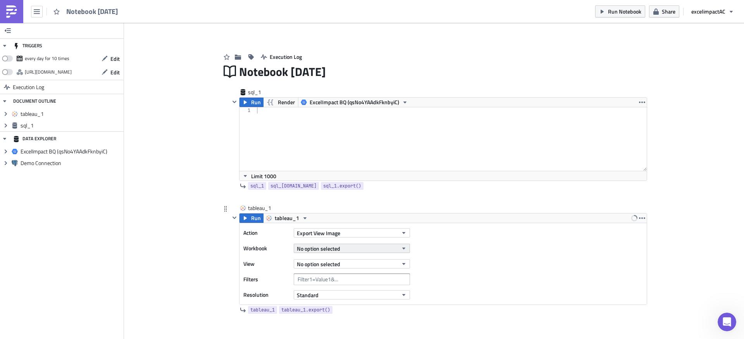
click at [338, 248] on button "No option selected" at bounding box center [352, 248] width 116 height 9
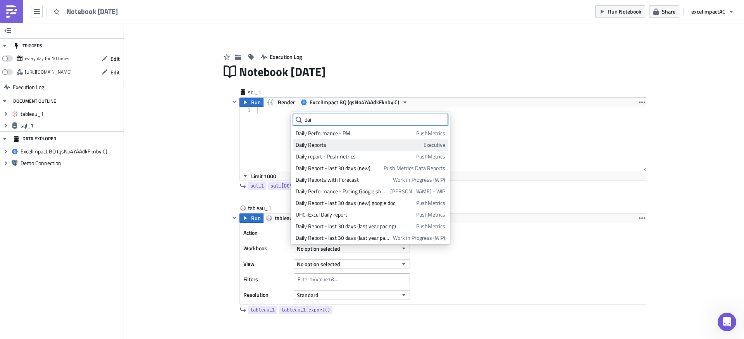
type input "dai"
click at [359, 144] on div "Daily Reports" at bounding box center [358, 145] width 125 height 8
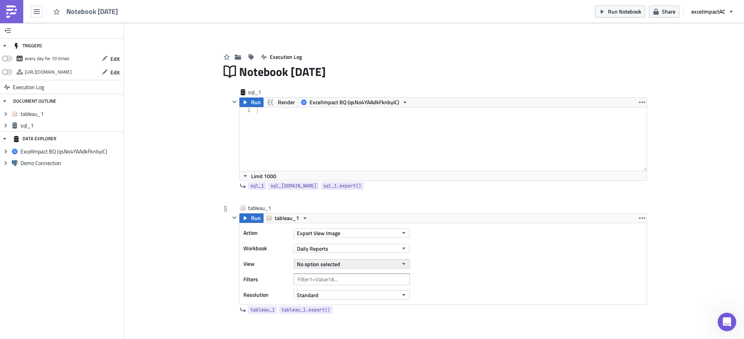
click at [380, 265] on button "No option selected" at bounding box center [352, 263] width 116 height 9
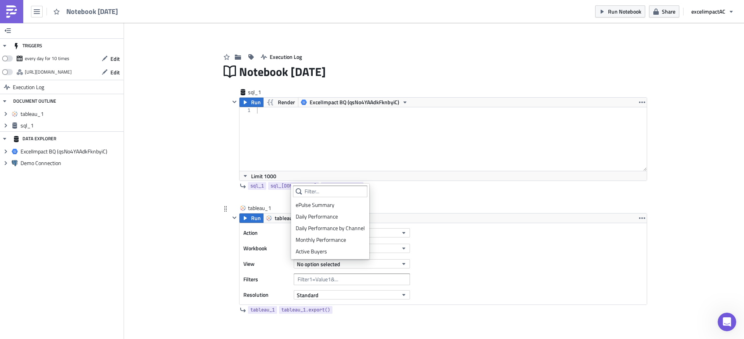
click at [325, 204] on div "ePulse Summary" at bounding box center [330, 205] width 69 height 8
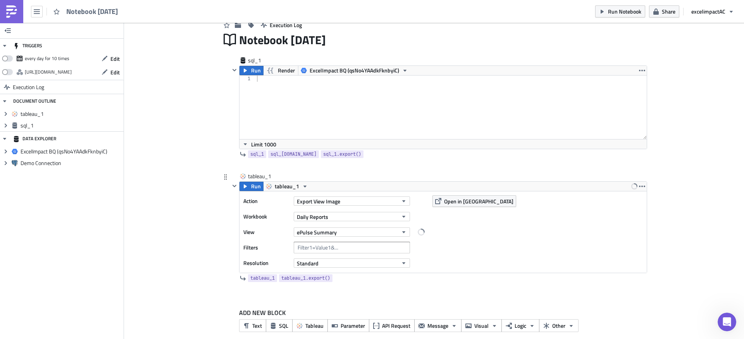
scroll to position [41, 0]
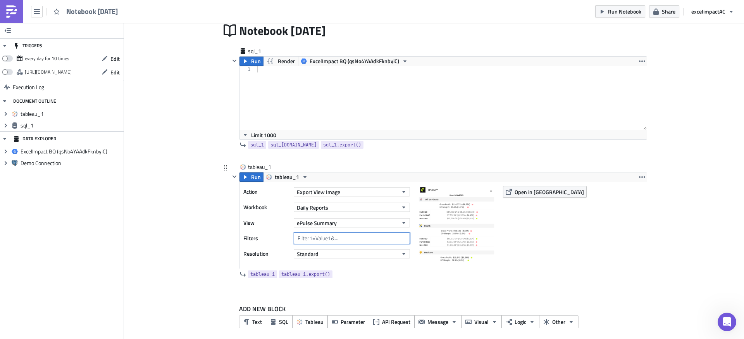
click at [346, 239] on input "text" at bounding box center [352, 238] width 116 height 12
click at [382, 223] on button "ePulse Summary" at bounding box center [352, 222] width 116 height 9
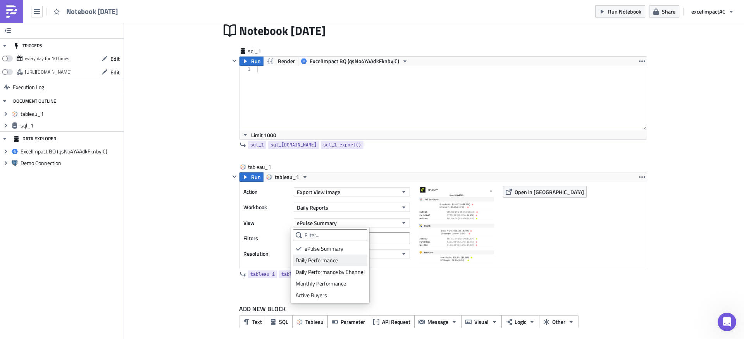
click at [330, 259] on div "Daily Performance" at bounding box center [330, 260] width 69 height 8
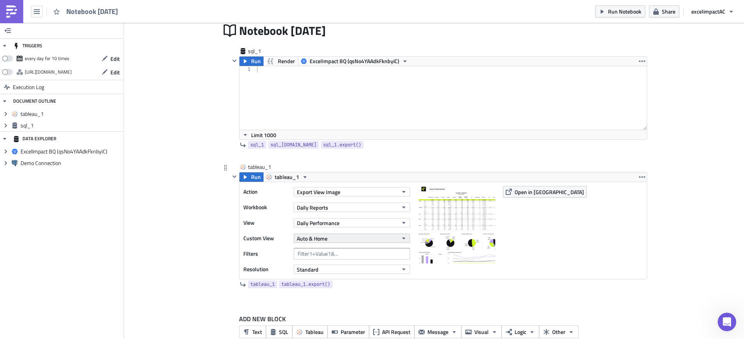
click at [337, 237] on button "Auto & Home" at bounding box center [352, 238] width 116 height 9
click at [297, 264] on icon at bounding box center [298, 264] width 5 height 4
click at [268, 246] on div "Action Export View Image Workbook Daily Reports View Daily Performance Custom V…" at bounding box center [328, 230] width 170 height 89
click at [362, 226] on button "Daily Performance" at bounding box center [352, 222] width 116 height 9
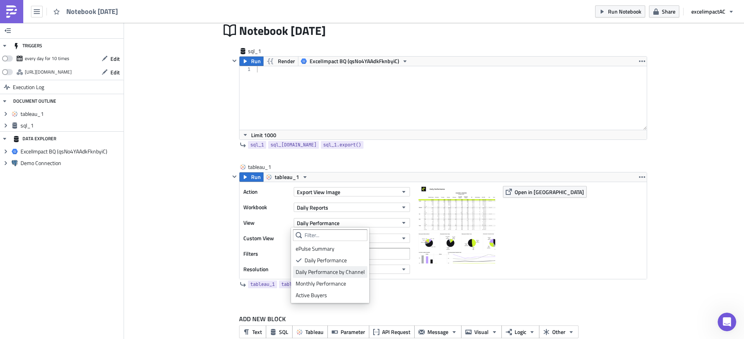
click at [349, 272] on div "Daily Performance by Channel" at bounding box center [330, 272] width 69 height 8
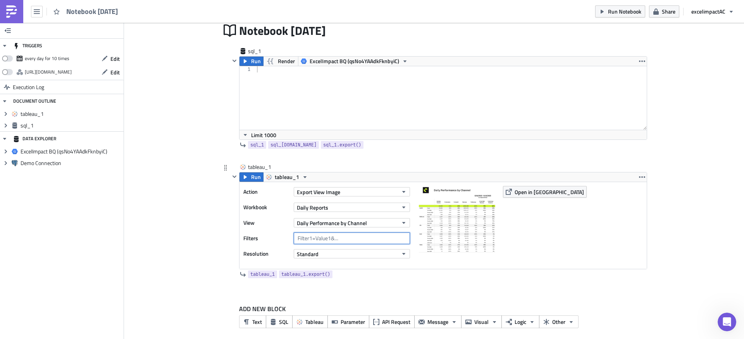
click at [337, 238] on input "text" at bounding box center [352, 238] width 116 height 12
click at [388, 255] on button "Standard" at bounding box center [352, 253] width 116 height 9
click at [268, 253] on label "Resolution" at bounding box center [266, 254] width 46 height 12
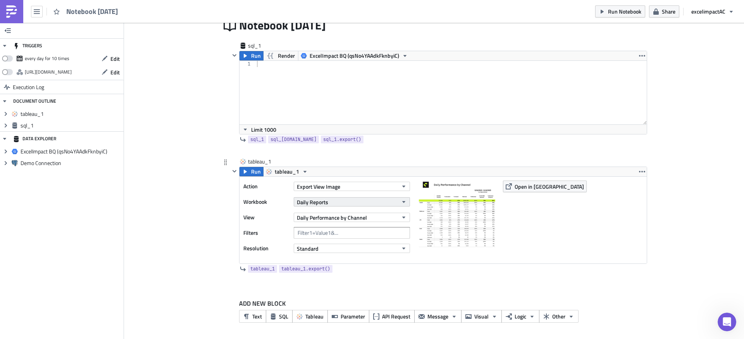
click at [322, 204] on span "Daily Reports" at bounding box center [312, 202] width 31 height 8
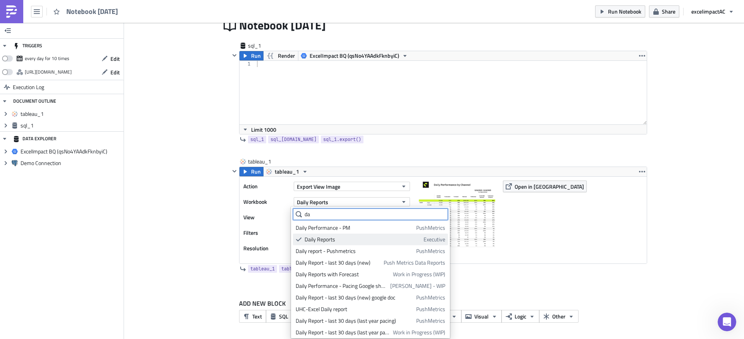
type input "d"
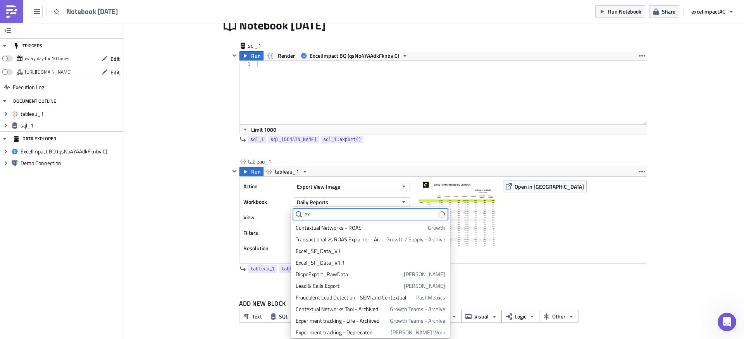
type input "e"
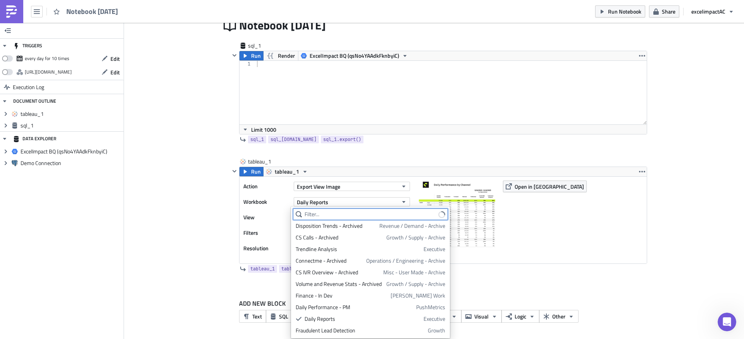
scroll to position [0, 0]
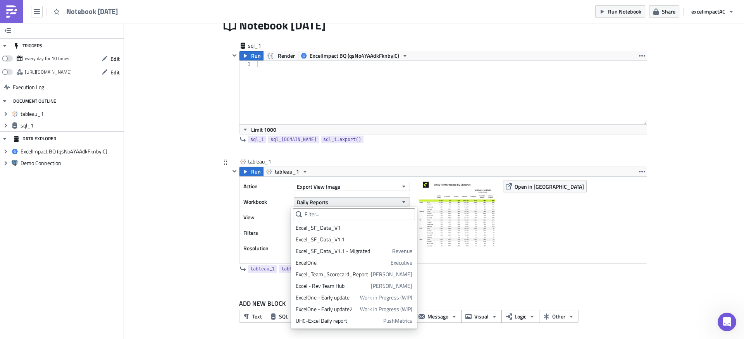
click at [402, 200] on icon "button" at bounding box center [404, 202] width 6 height 6
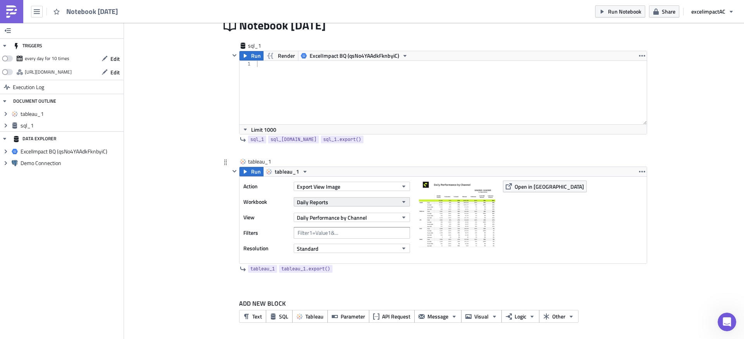
click at [376, 204] on button "Daily Reports" at bounding box center [352, 201] width 116 height 9
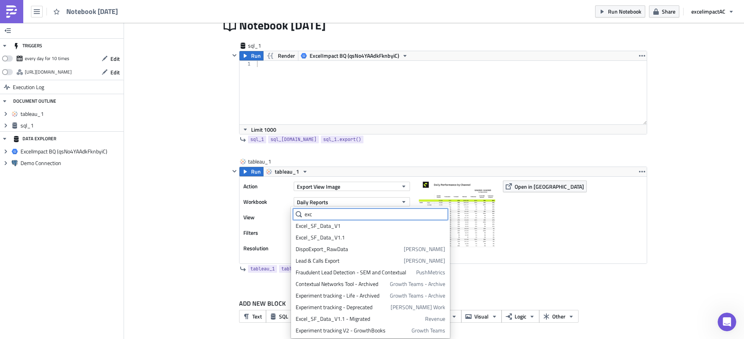
scroll to position [0, 0]
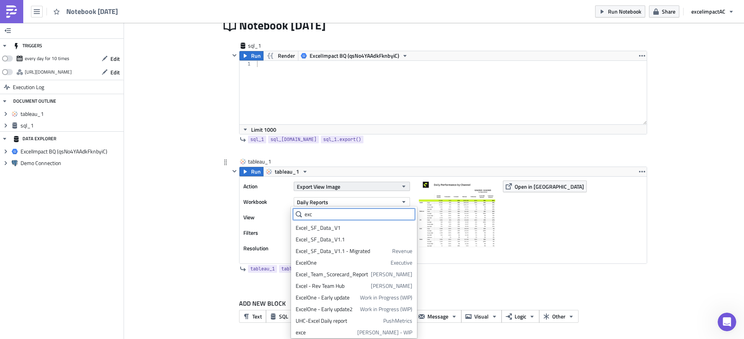
type input "exc"
click at [369, 186] on button "Export View Image" at bounding box center [352, 186] width 116 height 9
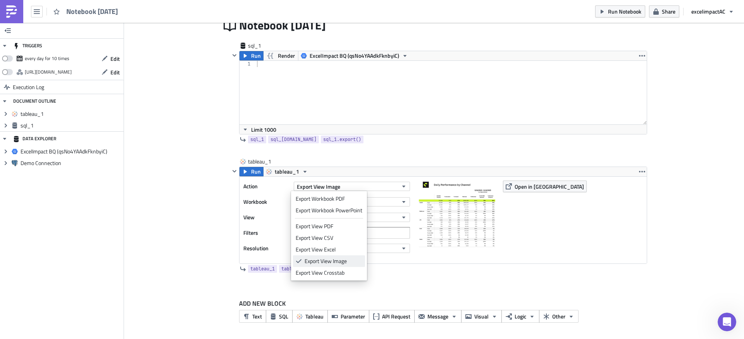
click at [329, 259] on div "Export View Image" at bounding box center [334, 261] width 58 height 8
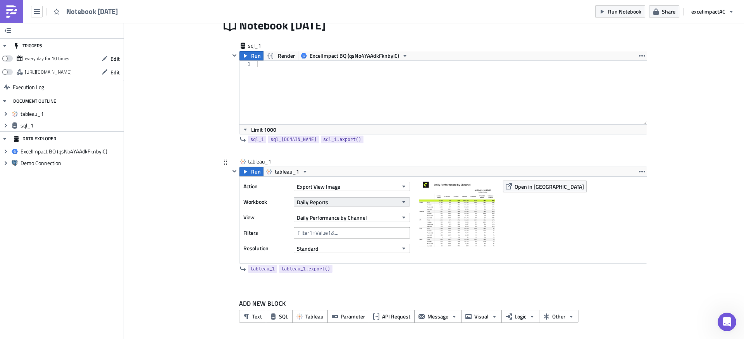
click at [325, 203] on button "Daily Reports" at bounding box center [352, 201] width 116 height 9
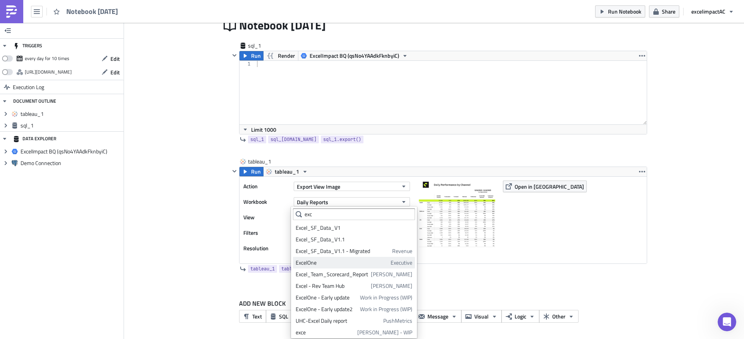
click at [313, 262] on div "ExcelOne" at bounding box center [342, 263] width 92 height 8
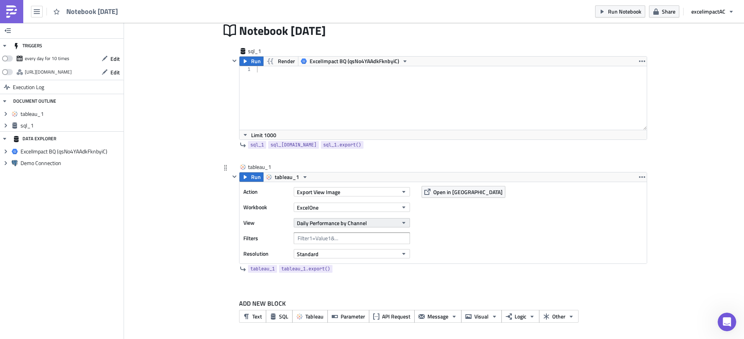
click at [361, 225] on span "Daily Performance by Channel" at bounding box center [332, 223] width 70 height 8
click at [318, 249] on div "ExcelOne" at bounding box center [332, 249] width 72 height 8
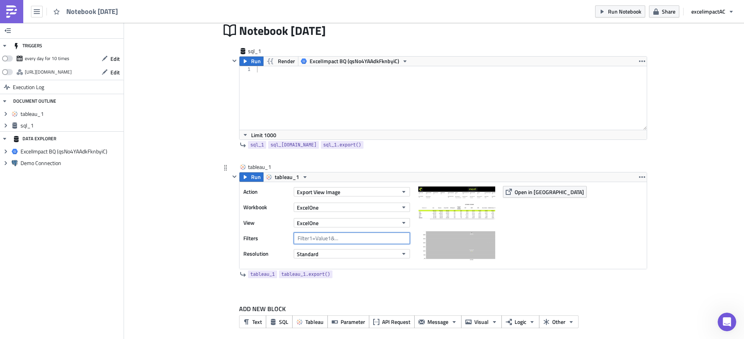
click at [308, 239] on input "text" at bounding box center [352, 238] width 116 height 12
click at [361, 239] on input "text" at bounding box center [352, 238] width 116 height 12
click at [312, 206] on span "ExcelOne" at bounding box center [308, 207] width 22 height 8
drag, startPoint x: 256, startPoint y: 215, endPoint x: 296, endPoint y: 217, distance: 40.0
click at [256, 215] on div "Action Export View Image Workbook ExcelOne View ExcelOne Filters Resolution Sta…" at bounding box center [328, 225] width 170 height 79
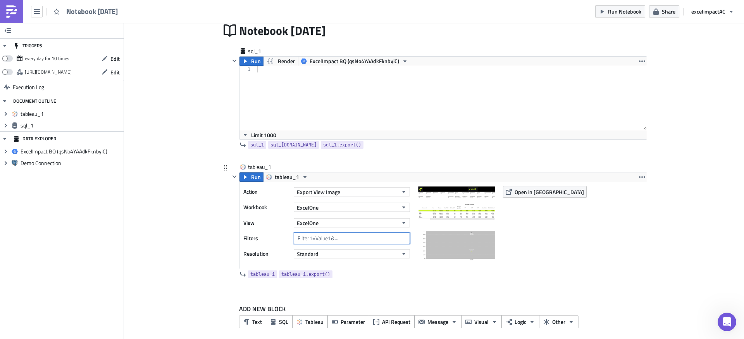
click at [331, 237] on input "text" at bounding box center [352, 238] width 116 height 12
click at [534, 194] on span "Open in [GEOGRAPHIC_DATA]" at bounding box center [548, 192] width 69 height 8
click at [349, 204] on button "ExcelOne" at bounding box center [352, 207] width 116 height 9
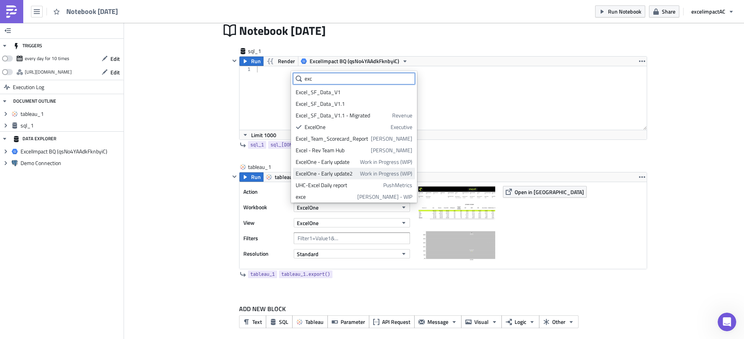
scroll to position [2, 0]
click at [301, 127] on icon at bounding box center [299, 125] width 6 height 6
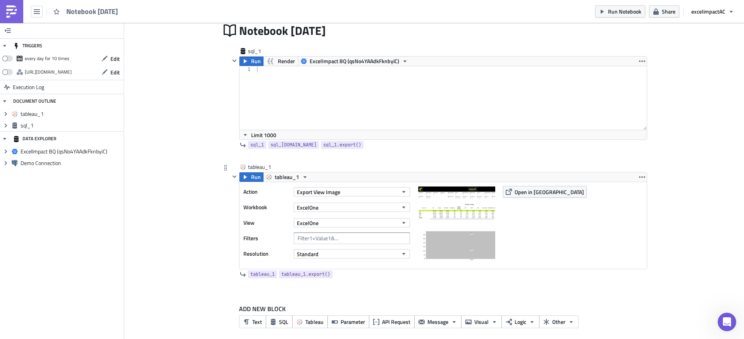
scroll to position [46, 0]
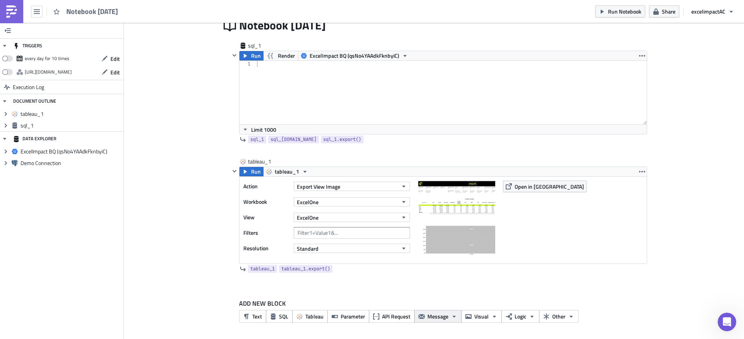
click at [441, 319] on span "Message" at bounding box center [437, 316] width 21 height 8
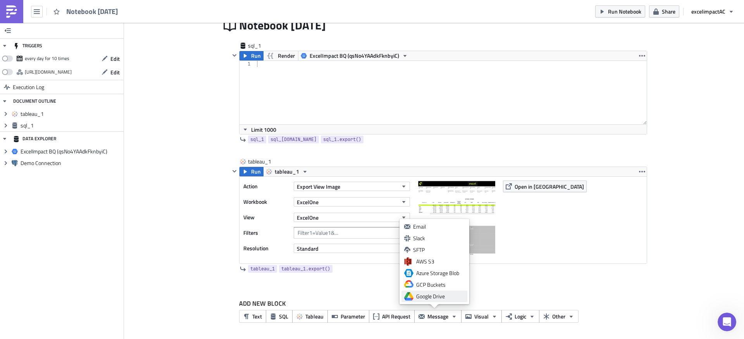
click at [432, 297] on div "Google Drive" at bounding box center [440, 296] width 48 height 8
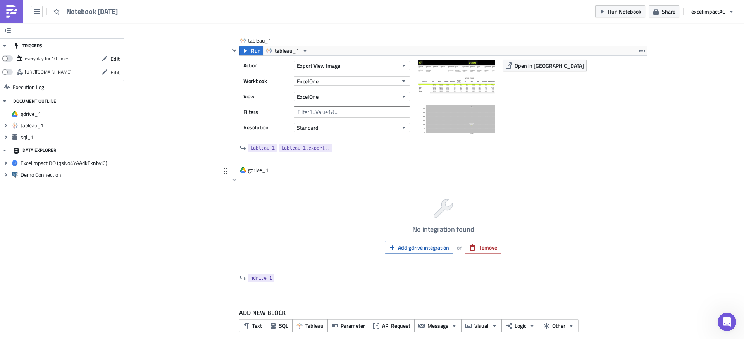
scroll to position [177, 0]
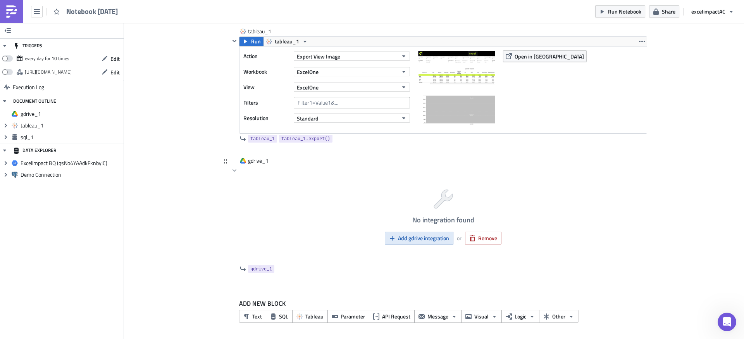
click at [427, 241] on span "Add gdrive integration" at bounding box center [423, 238] width 51 height 8
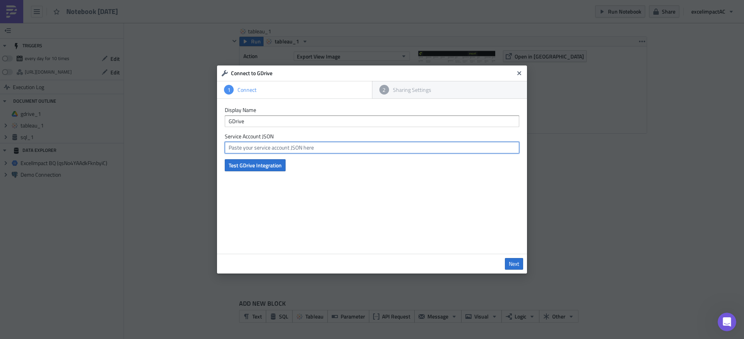
click at [289, 150] on input "text" at bounding box center [372, 148] width 294 height 12
click at [521, 74] on icon "Close" at bounding box center [519, 73] width 6 height 6
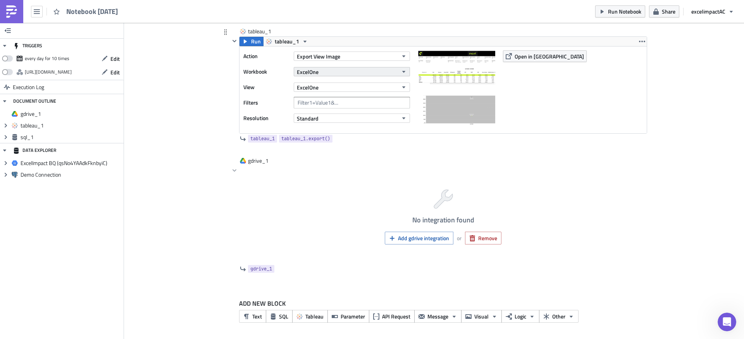
click at [349, 76] on button "ExcelOne" at bounding box center [352, 71] width 116 height 9
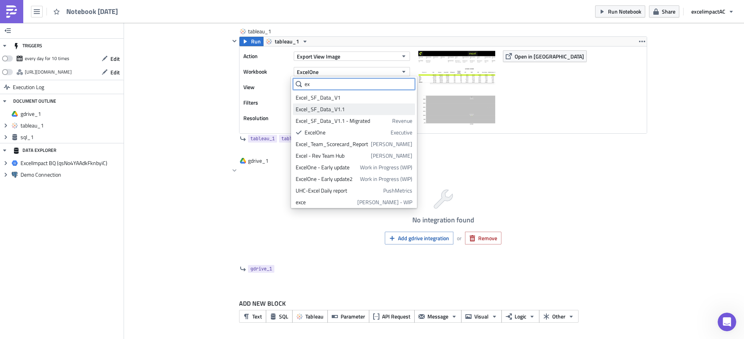
type input "e"
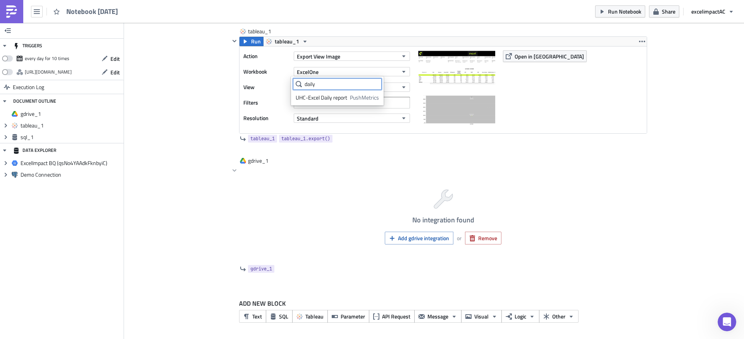
type input "daily"
click at [310, 88] on span "ExcelOne" at bounding box center [308, 87] width 22 height 8
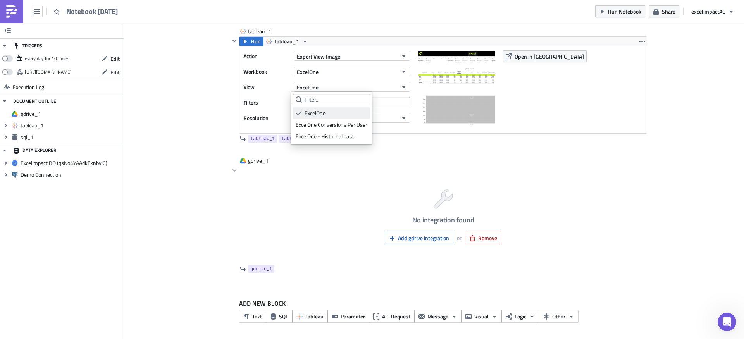
click at [297, 112] on icon at bounding box center [299, 113] width 6 height 6
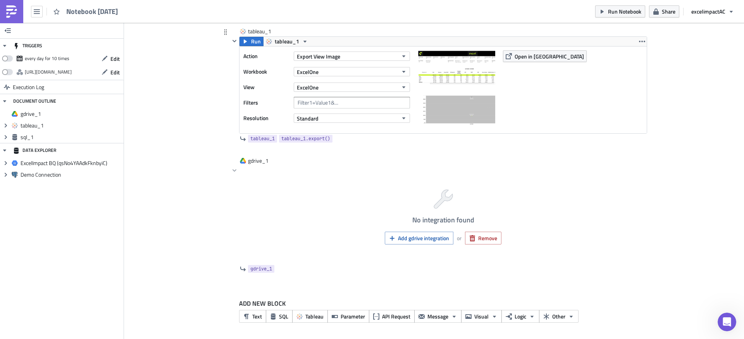
click at [330, 77] on div "ExcelOne" at bounding box center [352, 72] width 116 height 12
click at [362, 58] on button "Export View Image" at bounding box center [352, 56] width 116 height 9
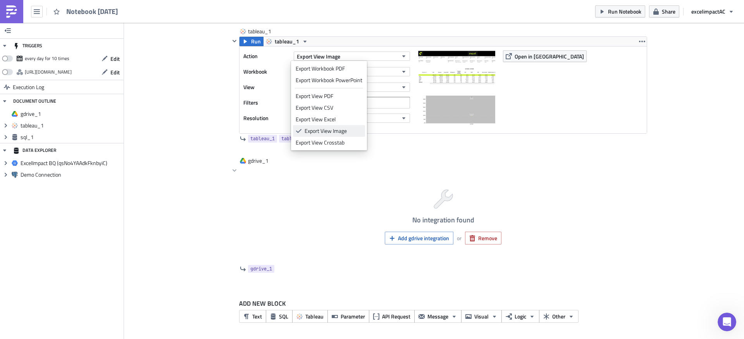
click at [318, 129] on div "Export View Image" at bounding box center [334, 131] width 58 height 8
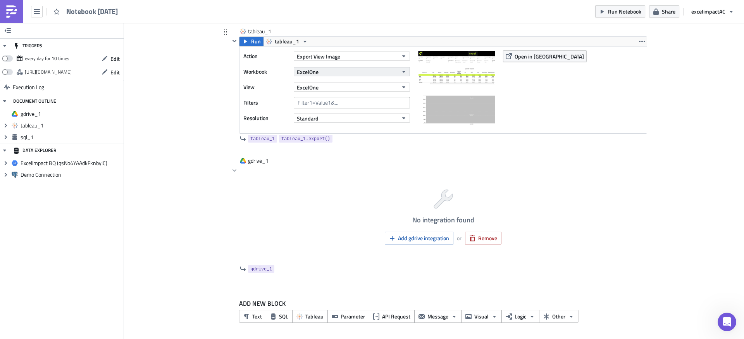
click at [316, 71] on button "ExcelOne" at bounding box center [352, 71] width 116 height 9
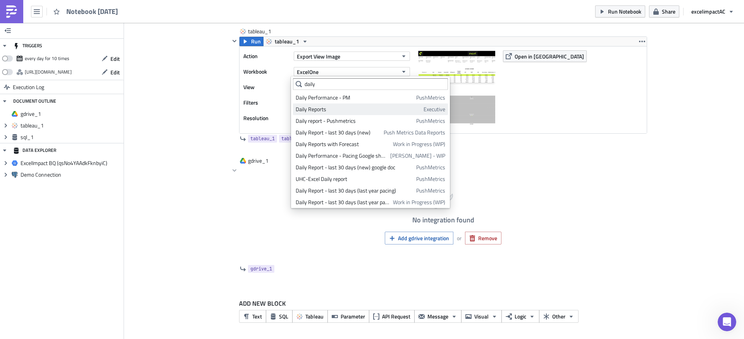
click at [325, 110] on div "Daily Reports" at bounding box center [358, 109] width 125 height 8
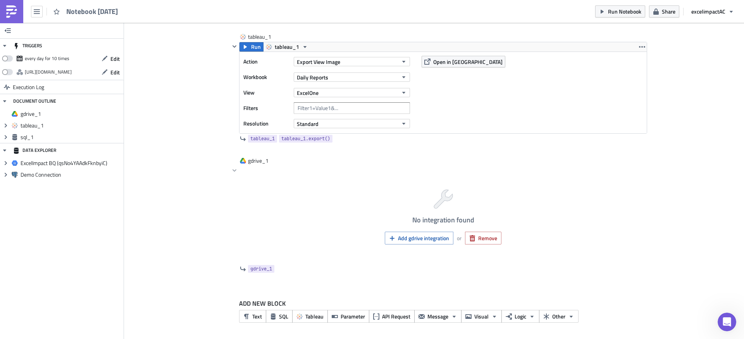
scroll to position [171, 0]
click at [318, 92] on button "ExcelOne" at bounding box center [352, 92] width 116 height 9
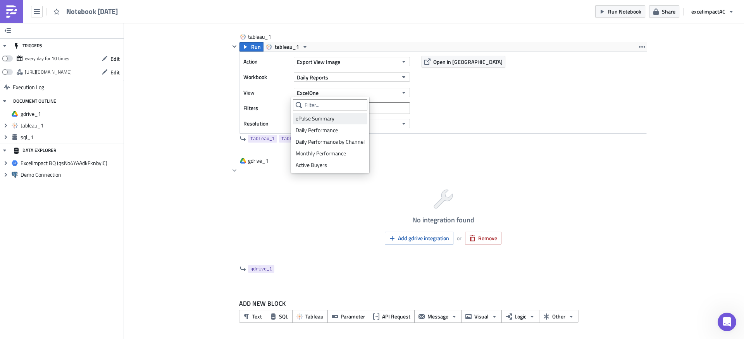
click at [325, 120] on div "ePulse Summary" at bounding box center [330, 119] width 69 height 8
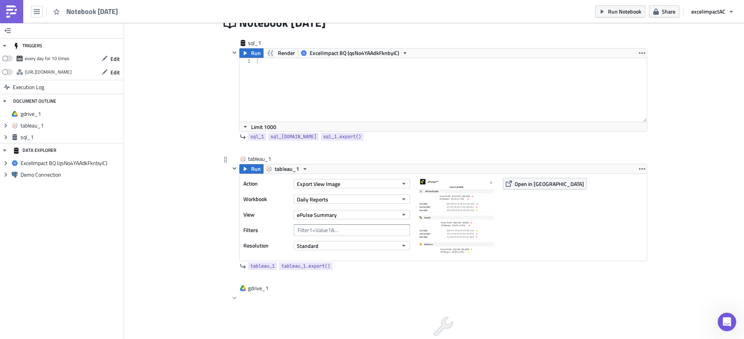
scroll to position [0, 0]
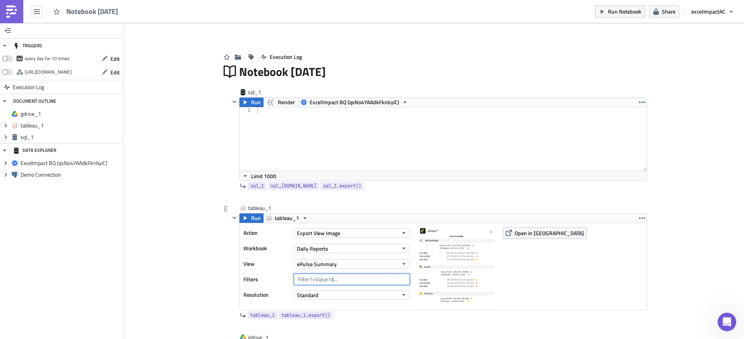
click at [312, 279] on input "text" at bounding box center [352, 280] width 116 height 12
type input "vertical"
click at [525, 233] on span "Open in [GEOGRAPHIC_DATA]" at bounding box center [548, 233] width 69 height 8
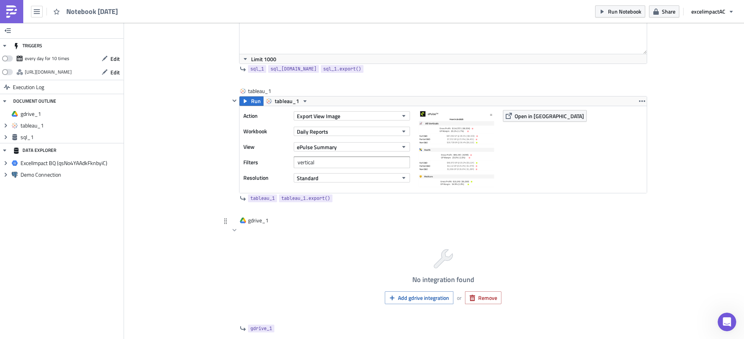
scroll to position [105, 0]
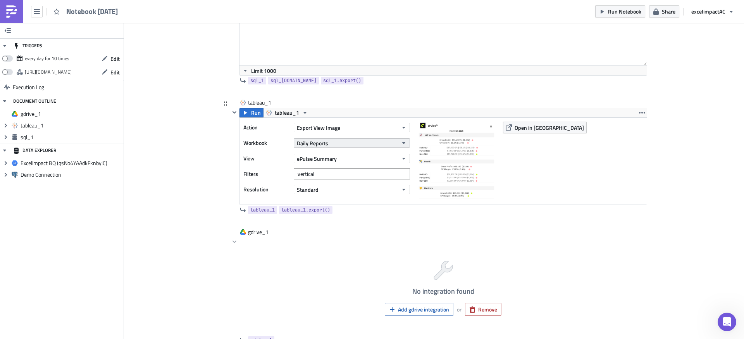
click at [381, 143] on button "Daily Reports" at bounding box center [352, 142] width 116 height 9
click at [345, 129] on button "Export View Image" at bounding box center [352, 127] width 116 height 9
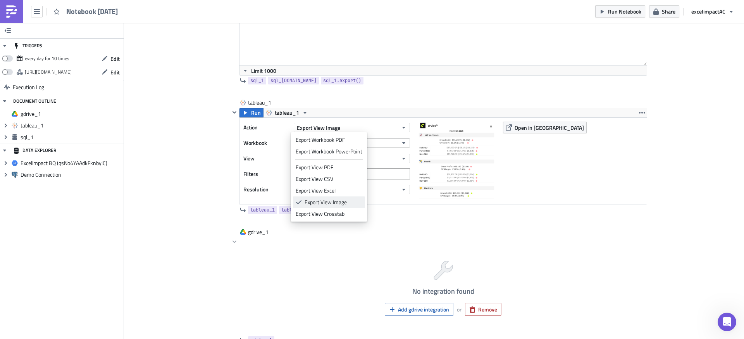
click at [336, 204] on div "Export View Image" at bounding box center [334, 202] width 58 height 8
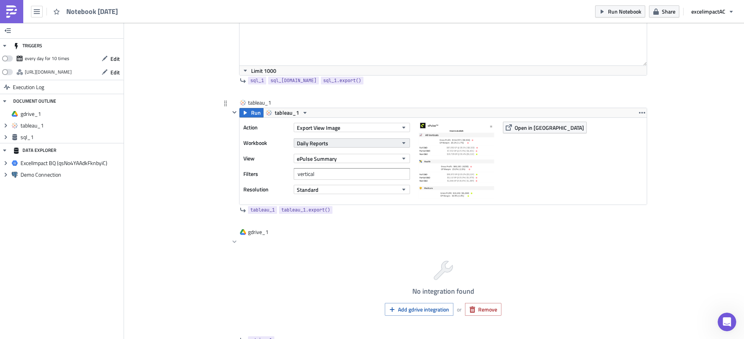
click at [329, 141] on button "Daily Reports" at bounding box center [352, 142] width 116 height 9
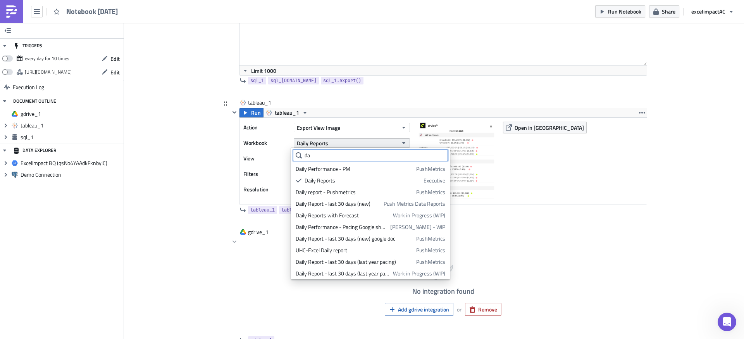
type input "d"
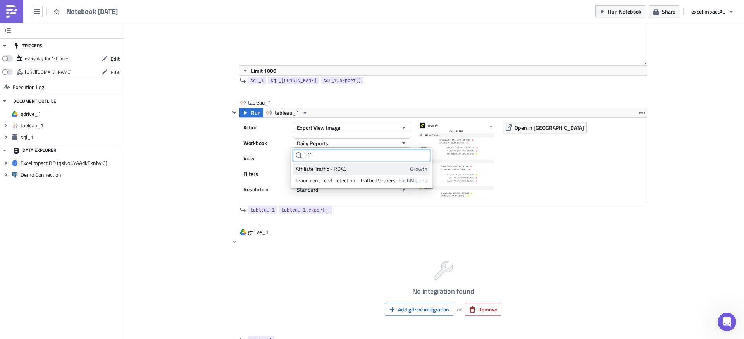
type input "aff"
click at [344, 168] on div "Affiliate Traffic - ROAS" at bounding box center [352, 169] width 112 height 8
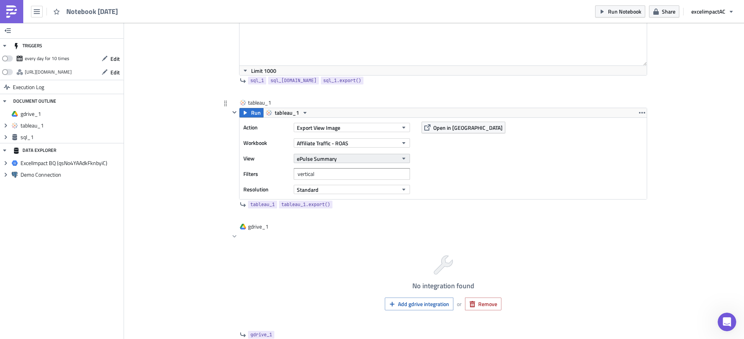
click at [354, 159] on button "ePulse Summary" at bounding box center [352, 158] width 116 height 9
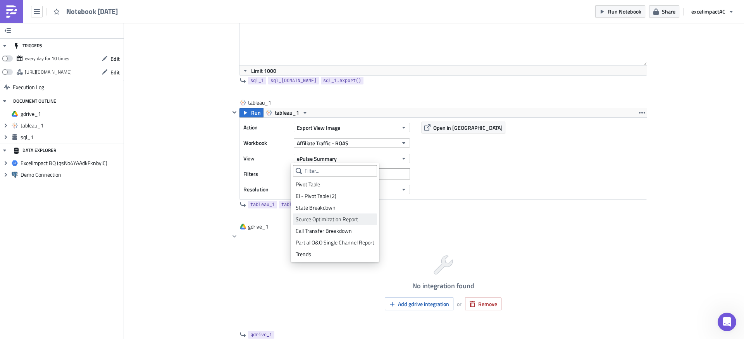
click at [336, 222] on div "Source Optimization Report" at bounding box center [335, 219] width 79 height 8
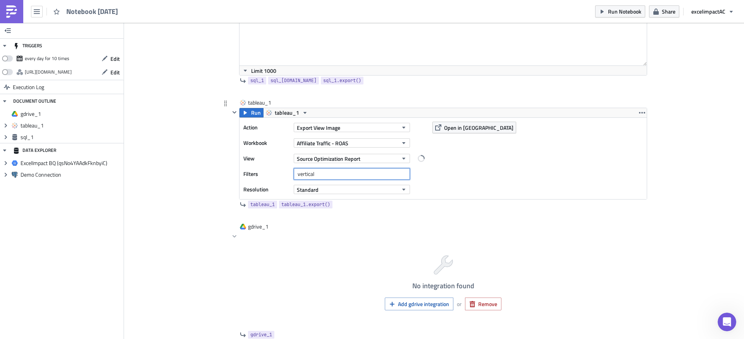
click at [323, 174] on input "vertical" at bounding box center [352, 174] width 116 height 12
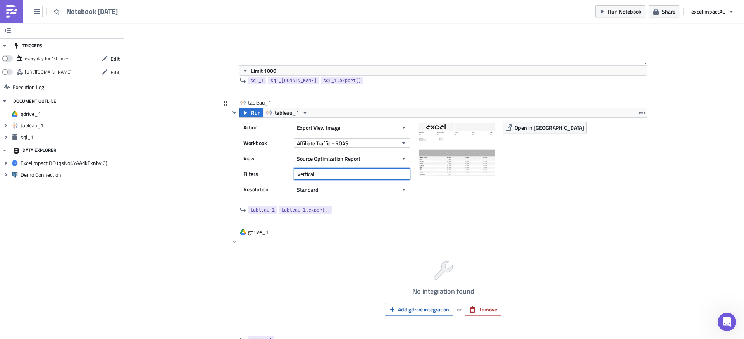
drag, startPoint x: 323, startPoint y: 174, endPoint x: 282, endPoint y: 174, distance: 40.7
click at [282, 174] on div "Filters vertical" at bounding box center [328, 174] width 170 height 12
click at [459, 158] on img at bounding box center [456, 160] width 77 height 77
click at [525, 128] on span "Open in [GEOGRAPHIC_DATA]" at bounding box center [548, 128] width 69 height 8
click at [330, 175] on input "vertical" at bounding box center [352, 174] width 116 height 12
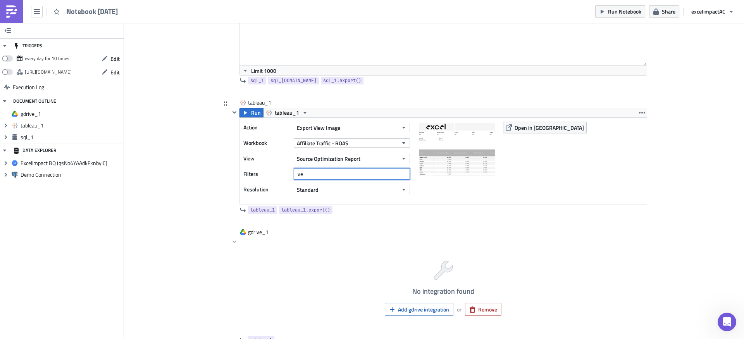
type input "v"
click at [515, 129] on span "Open in [GEOGRAPHIC_DATA]" at bounding box center [548, 128] width 69 height 8
drag, startPoint x: 332, startPoint y: 174, endPoint x: 349, endPoint y: 172, distance: 16.8
click at [332, 174] on input "Origin Vertical = Health" at bounding box center [352, 174] width 116 height 12
click at [511, 127] on button "Open in [GEOGRAPHIC_DATA]" at bounding box center [545, 128] width 84 height 12
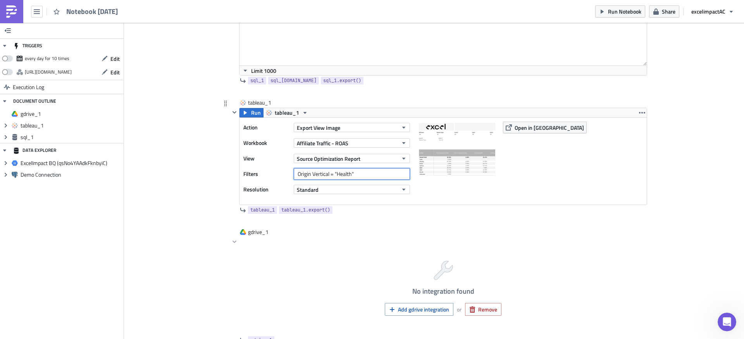
drag, startPoint x: 357, startPoint y: 175, endPoint x: 255, endPoint y: 173, distance: 101.9
click at [255, 173] on div "Filters Origin Vertical = "Health"" at bounding box center [328, 174] width 170 height 12
click at [531, 129] on span "Open in [GEOGRAPHIC_DATA]" at bounding box center [548, 128] width 69 height 8
click at [314, 172] on input "State = CA" at bounding box center [352, 174] width 116 height 12
click at [514, 128] on span "Open in [GEOGRAPHIC_DATA]" at bounding box center [548, 128] width 69 height 8
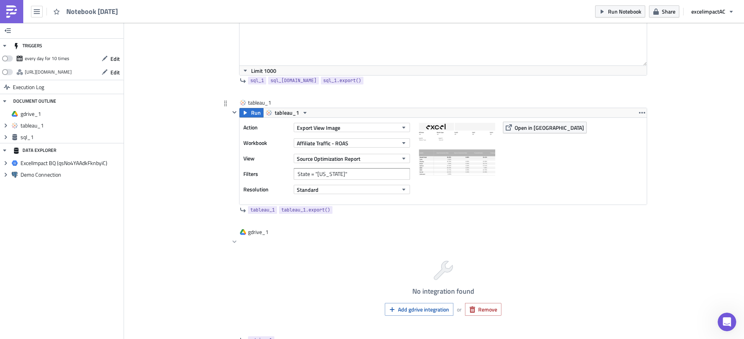
scroll to position [106, 0]
click at [251, 112] on span "Run" at bounding box center [256, 112] width 10 height 9
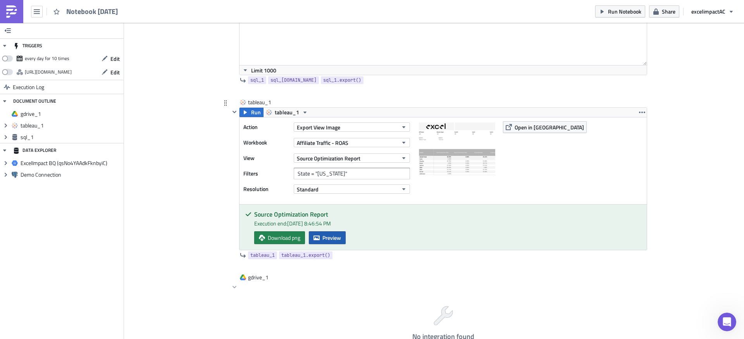
click at [327, 240] on span "Preview" at bounding box center [331, 238] width 19 height 8
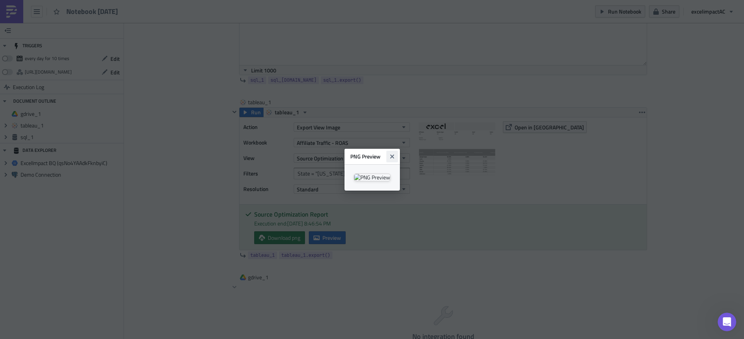
click at [394, 154] on icon "Close" at bounding box center [392, 156] width 4 height 4
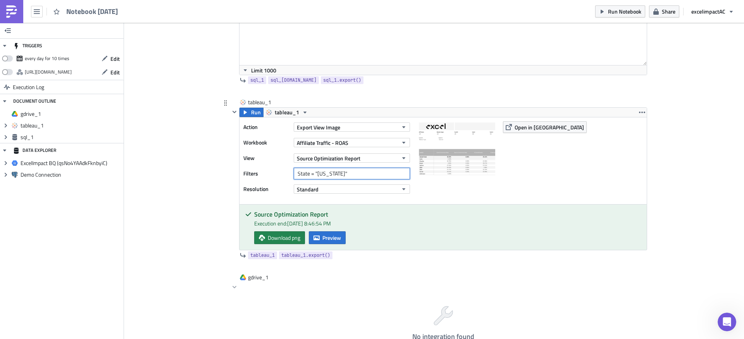
drag, startPoint x: 316, startPoint y: 174, endPoint x: 320, endPoint y: 171, distance: 5.2
click at [316, 174] on input "State = "CA"" at bounding box center [352, 174] width 116 height 12
type input "State = CA"
click at [254, 116] on span "Run" at bounding box center [256, 112] width 10 height 9
click at [325, 237] on span "Preview" at bounding box center [331, 238] width 19 height 8
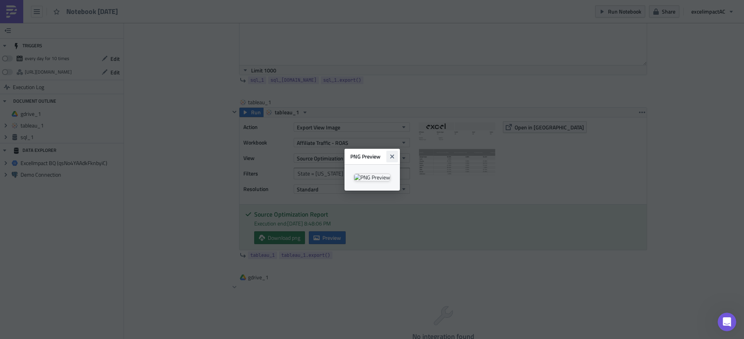
click at [398, 151] on button "Close" at bounding box center [392, 157] width 12 height 12
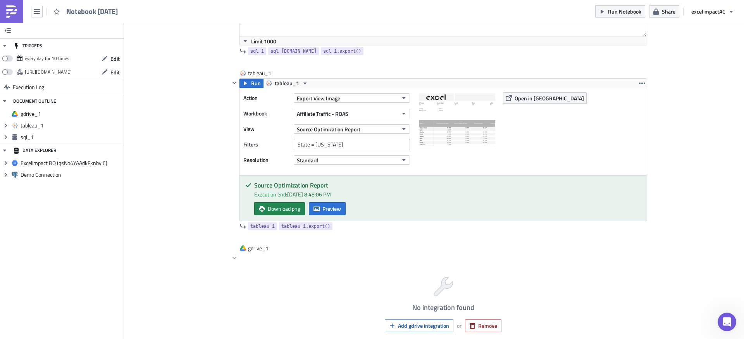
scroll to position [140, 0]
